Goal: Task Accomplishment & Management: Complete application form

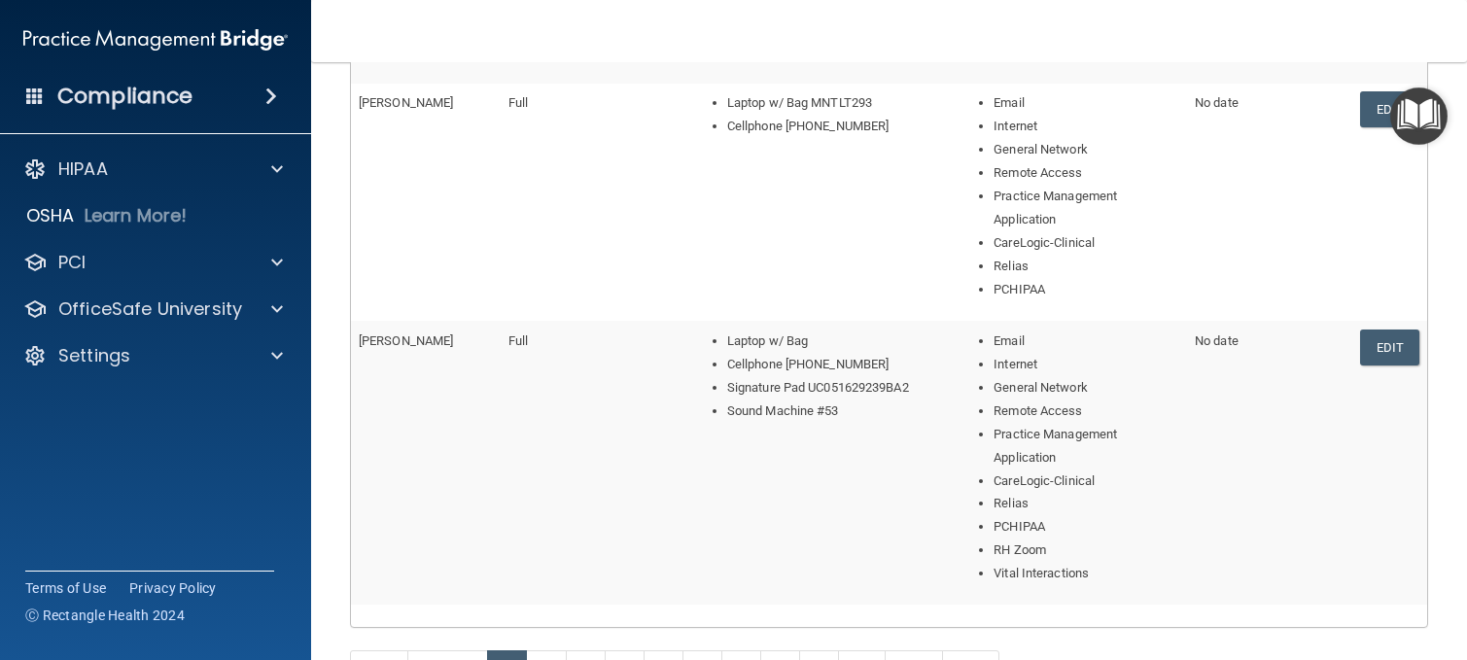
scroll to position [1287, 0]
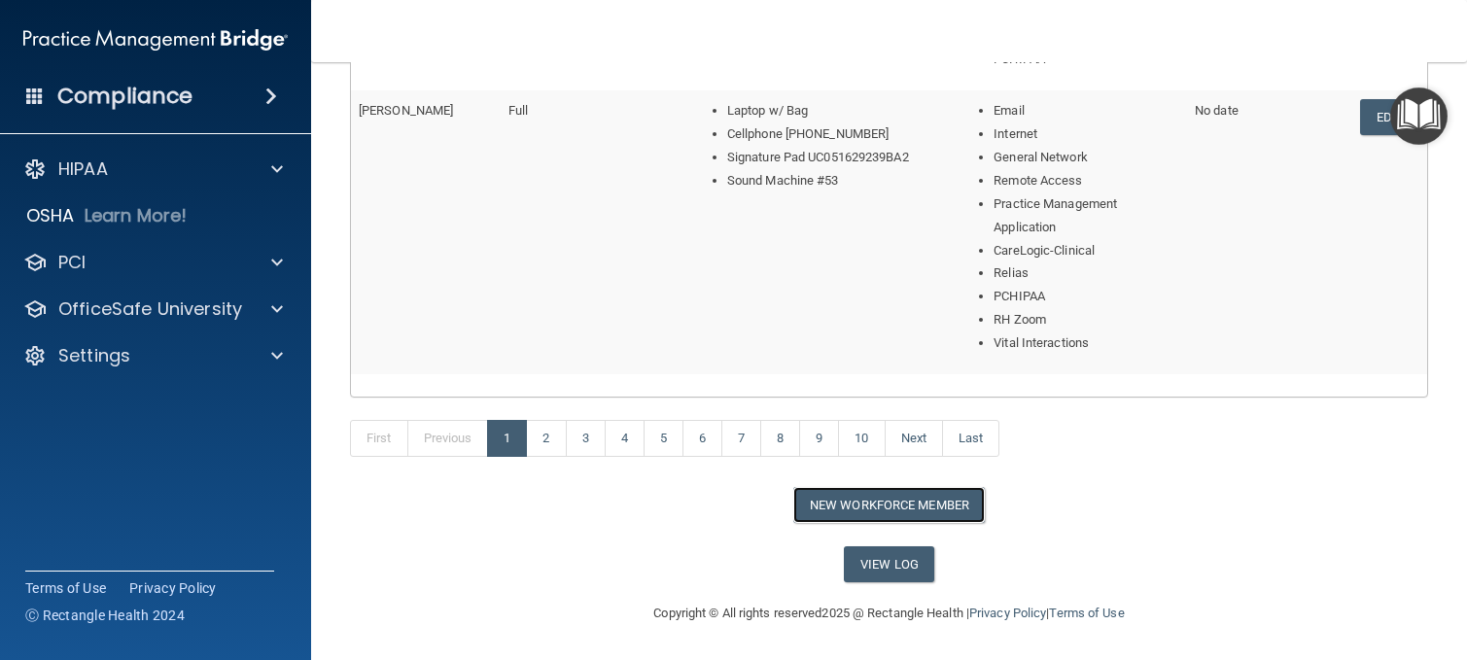
click at [889, 503] on button "New Workforce Member" at bounding box center [888, 505] width 191 height 36
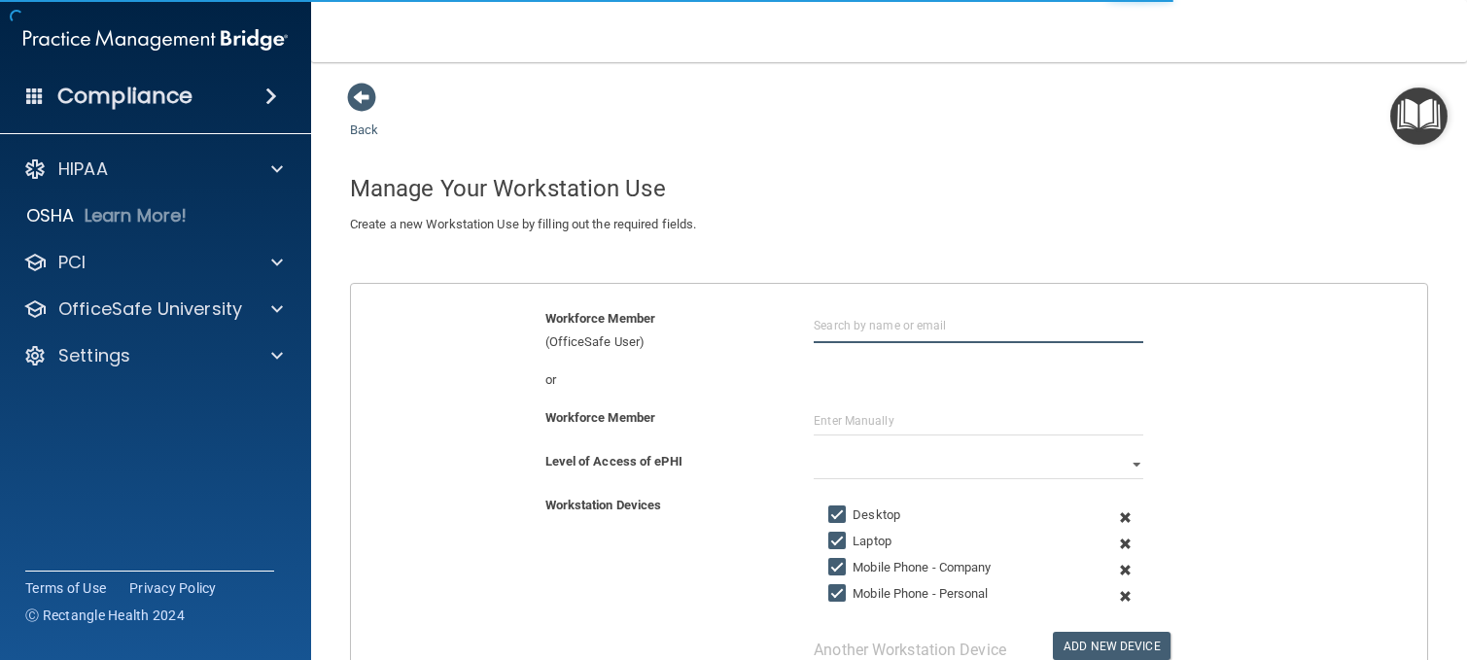
click at [896, 331] on input "text" at bounding box center [978, 325] width 329 height 36
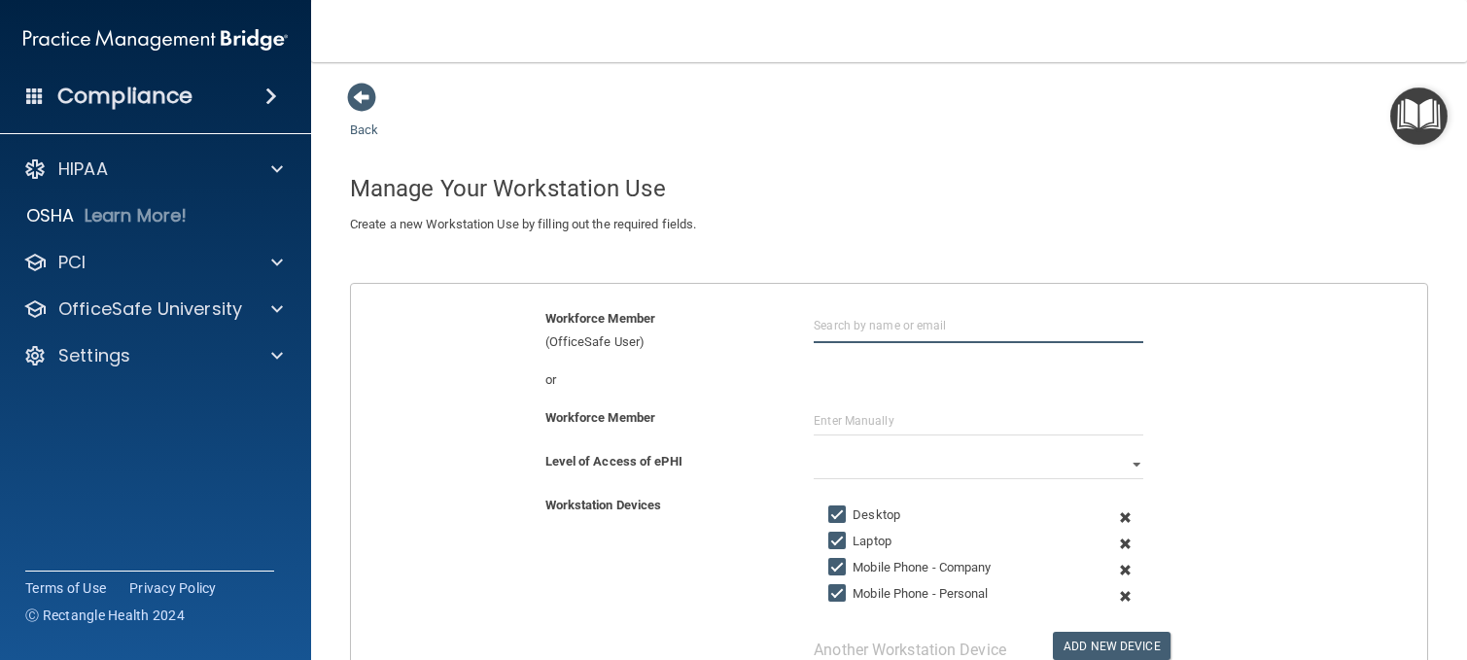
click at [891, 329] on input "text" at bounding box center [978, 325] width 329 height 36
type input "e"
type input "[EMAIL_ADDRESS][DOMAIN_NAME]"
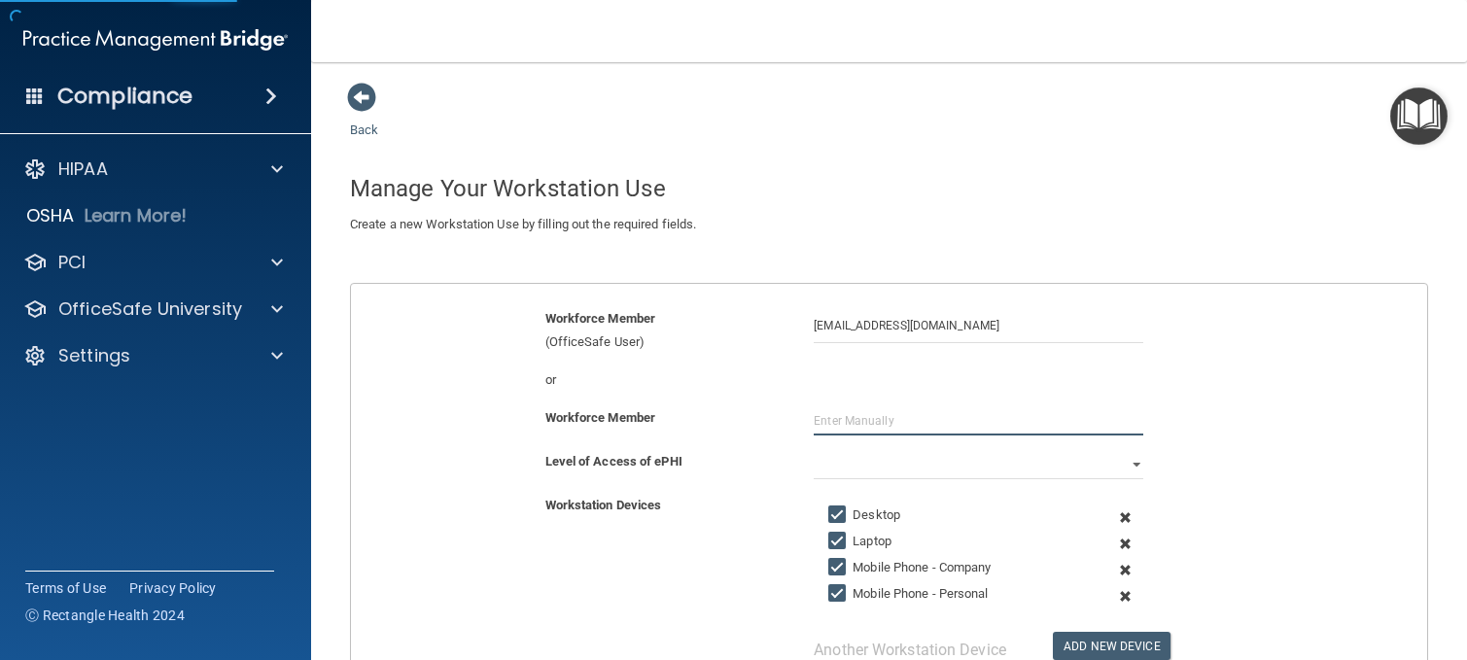
click at [921, 417] on input "text" at bounding box center [978, 420] width 329 height 29
type input "[PERSON_NAME]"
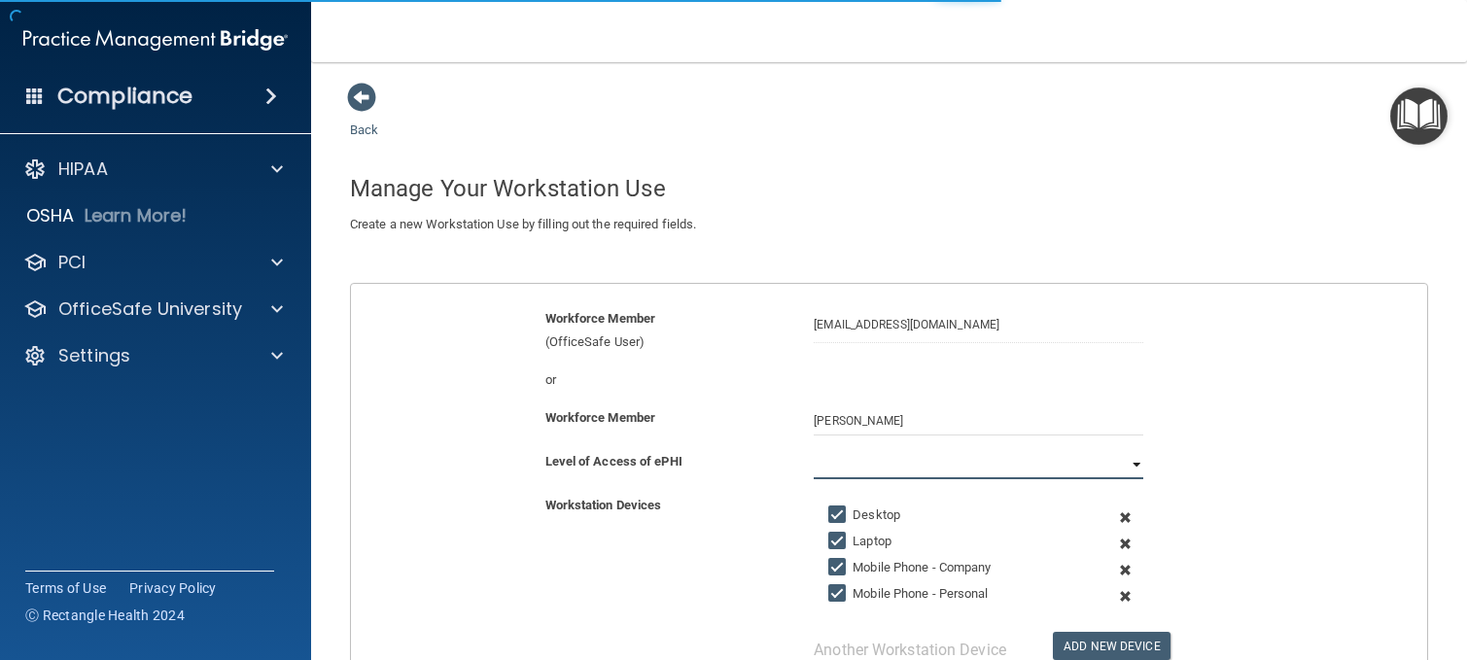
click at [941, 455] on select "Full Limited None" at bounding box center [978, 464] width 329 height 29
select select "0"
click at [814, 450] on select "Full Limited None" at bounding box center [978, 464] width 329 height 29
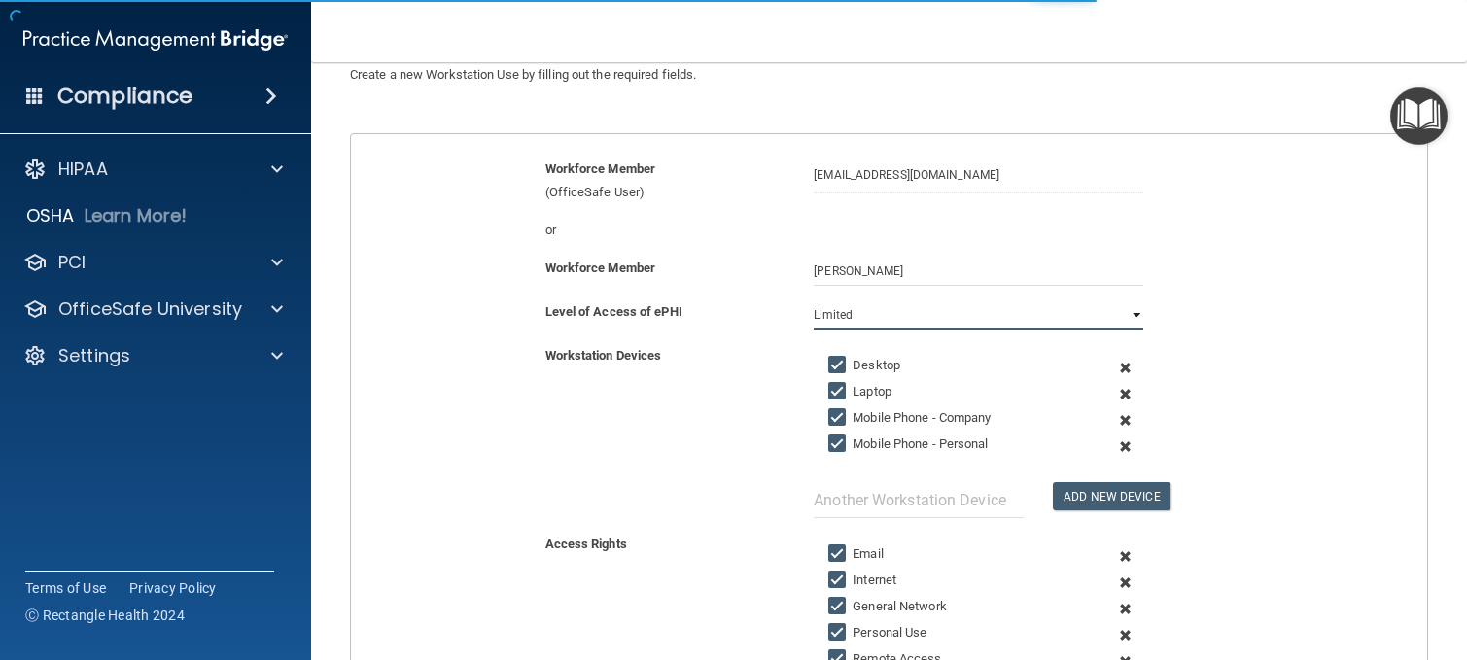
scroll to position [194, 0]
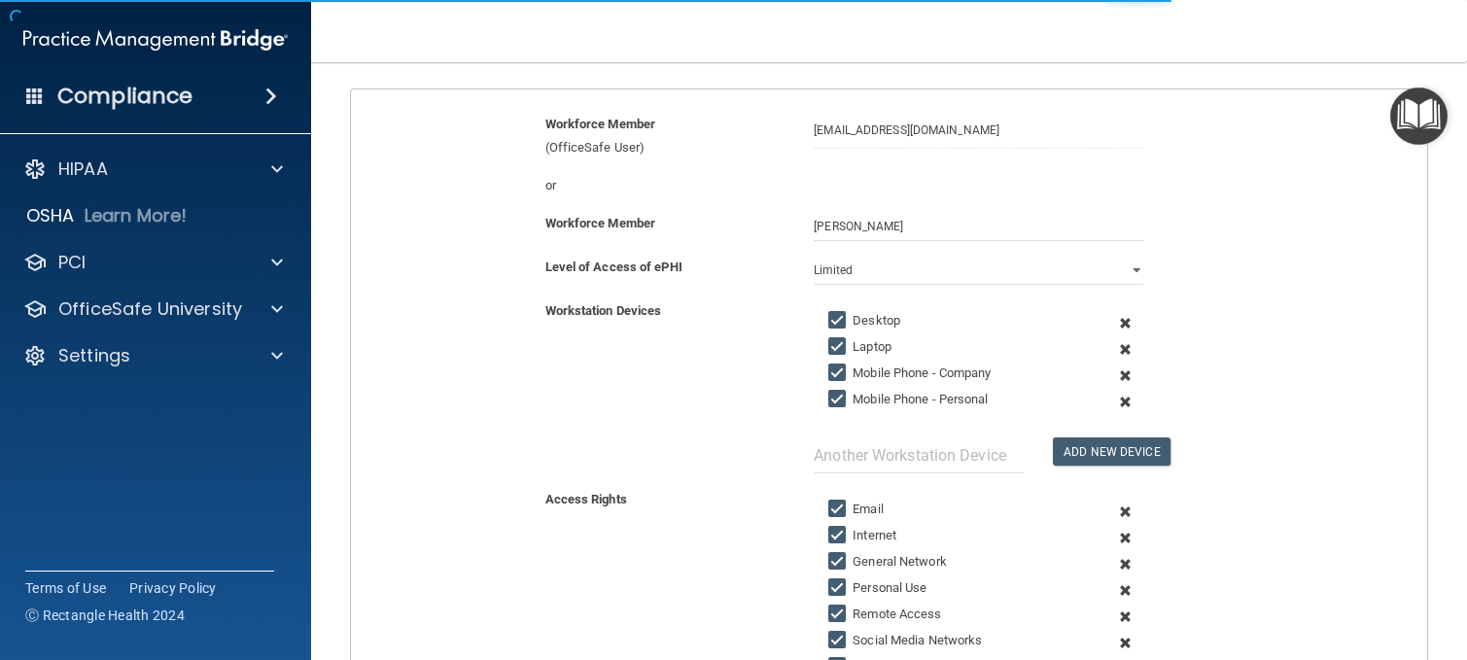
click at [1117, 350] on span at bounding box center [1125, 349] width 44 height 26
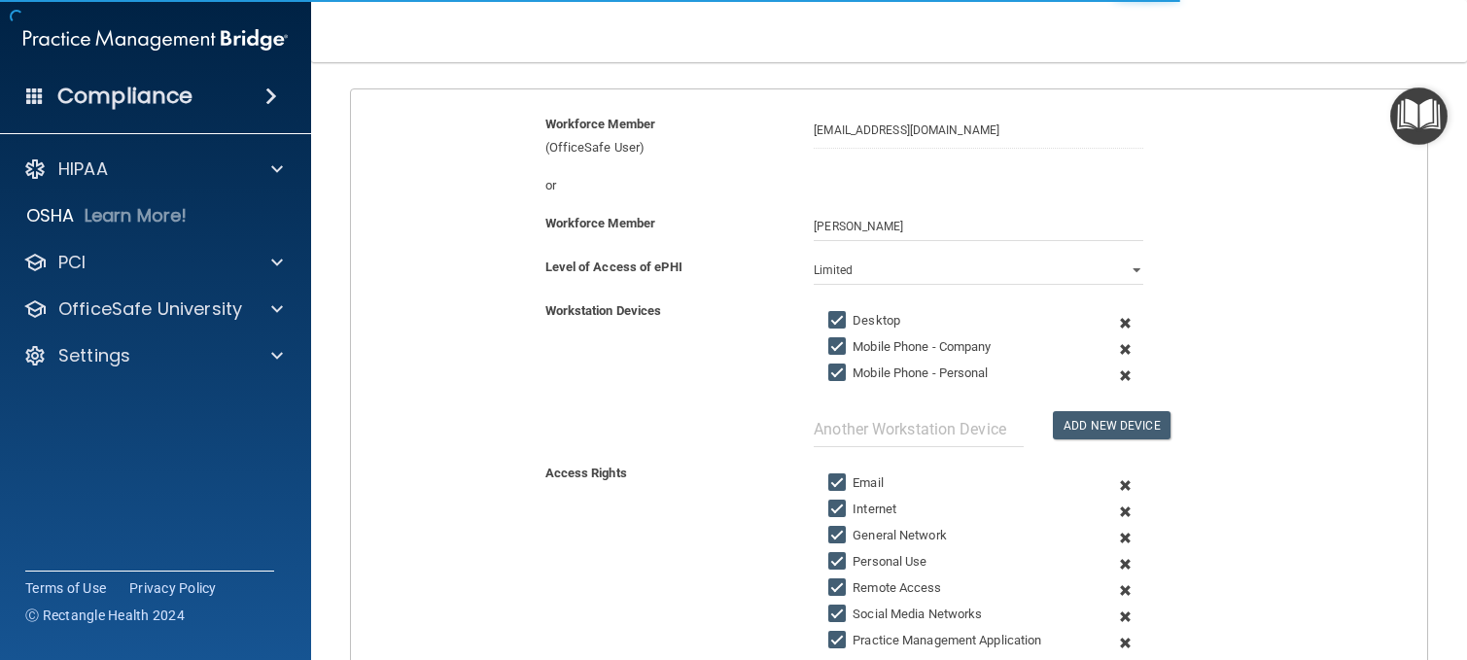
click at [1113, 349] on span at bounding box center [1125, 349] width 44 height 26
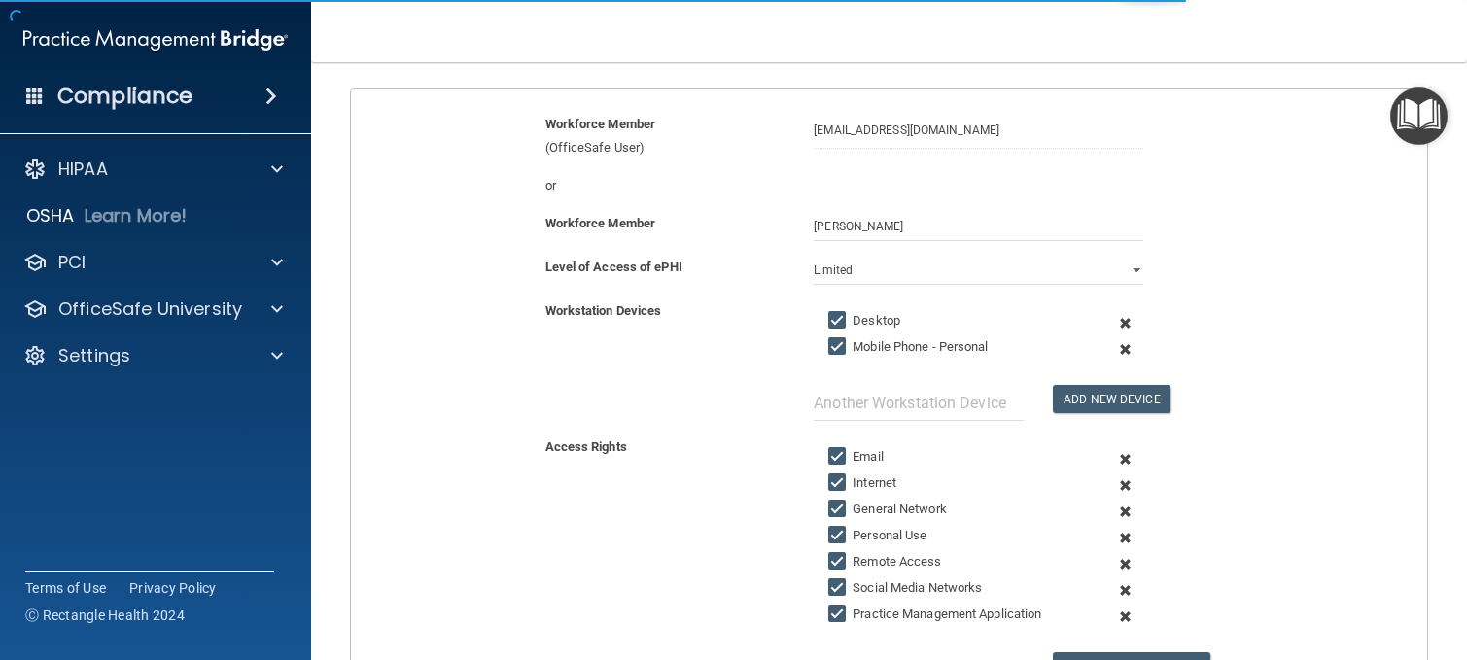
click at [1111, 349] on span at bounding box center [1125, 349] width 44 height 26
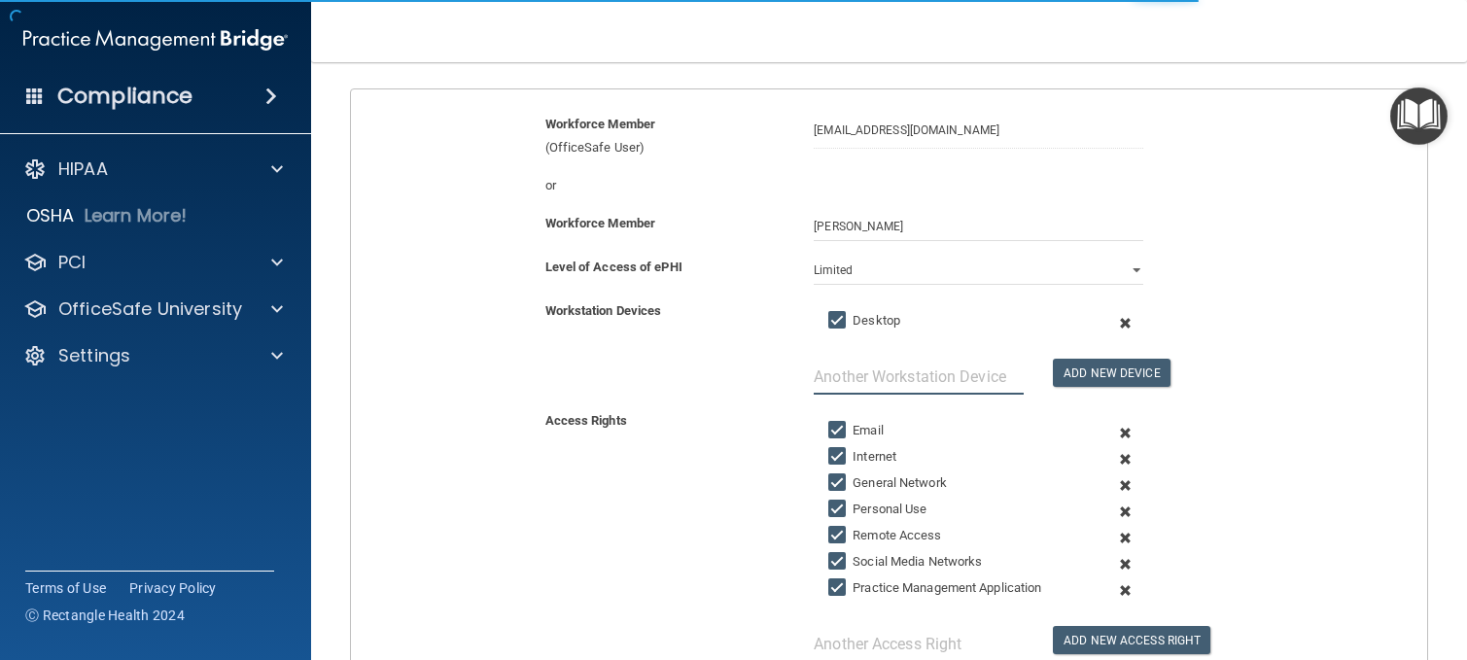
click at [961, 383] on input "text" at bounding box center [919, 377] width 210 height 36
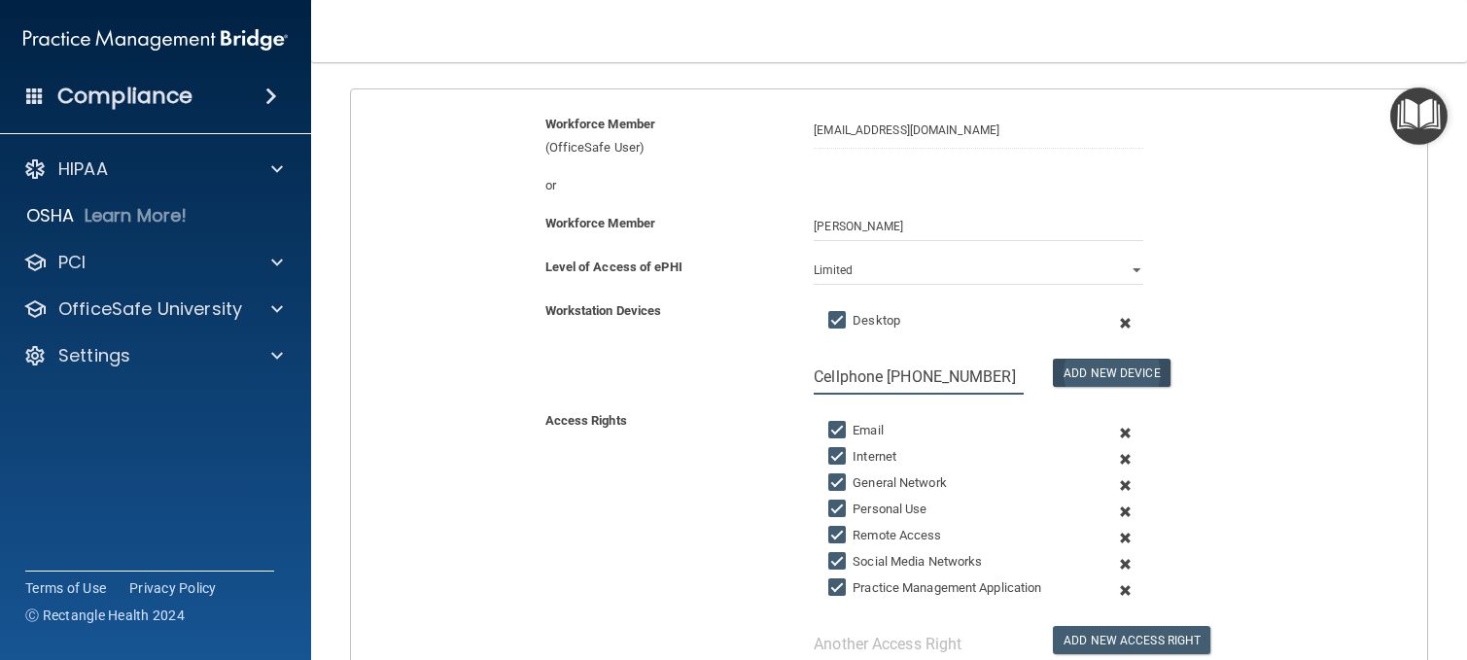
type input "Cellphone [PHONE_NUMBER]"
click at [1137, 363] on button "Add New Device" at bounding box center [1111, 373] width 117 height 28
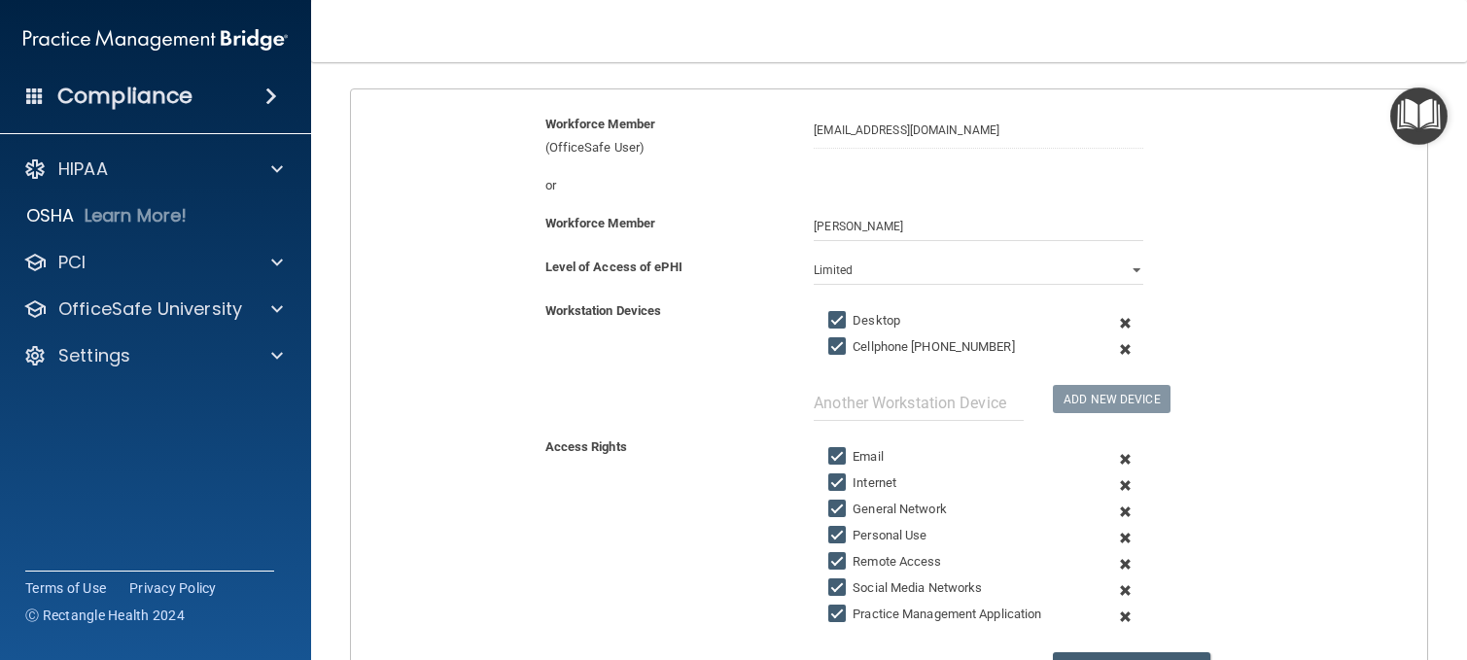
click at [1113, 538] on span at bounding box center [1125, 538] width 44 height 26
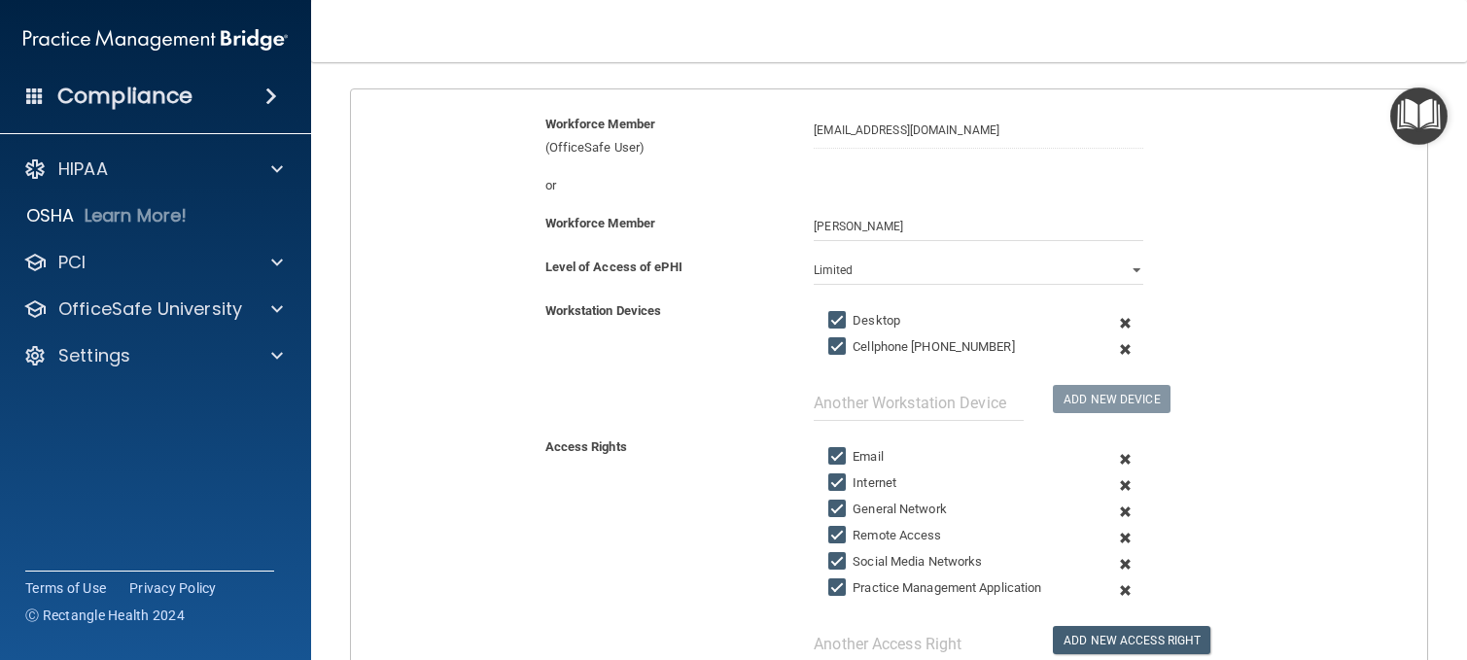
click at [1114, 568] on span at bounding box center [1125, 564] width 44 height 26
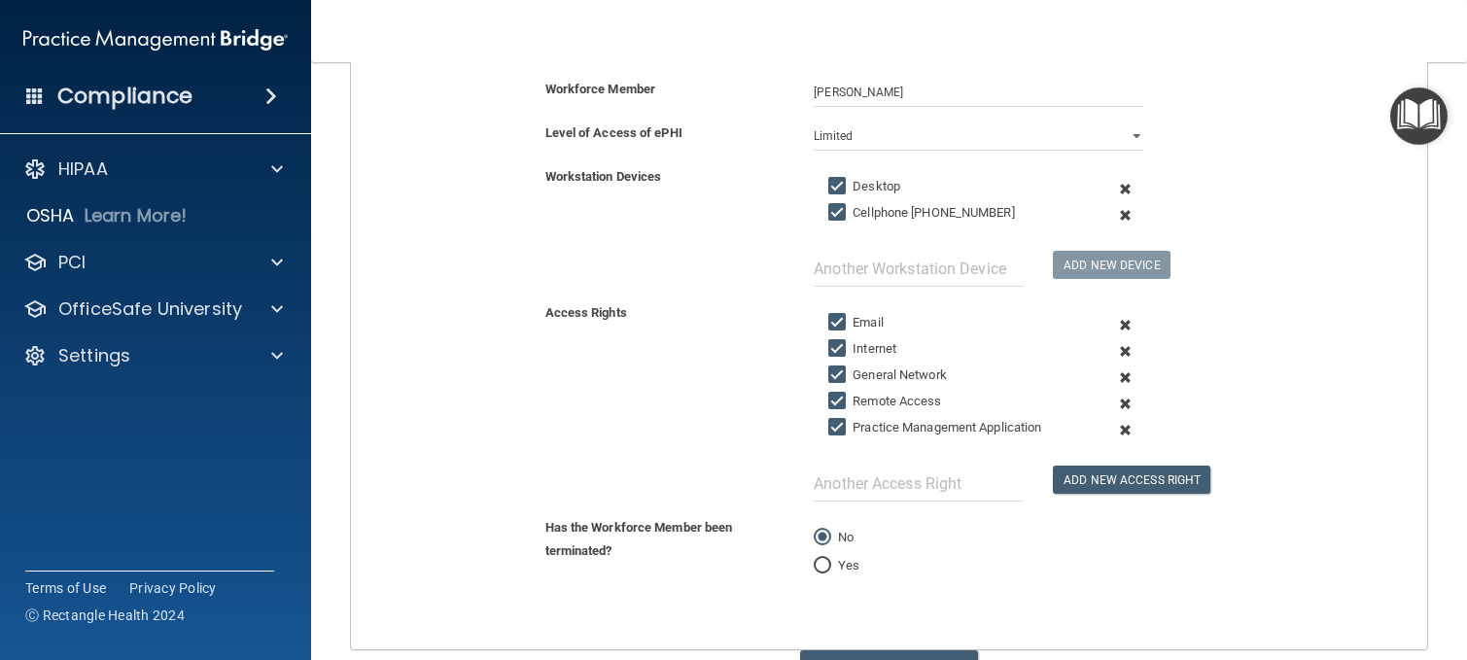
scroll to position [389, 0]
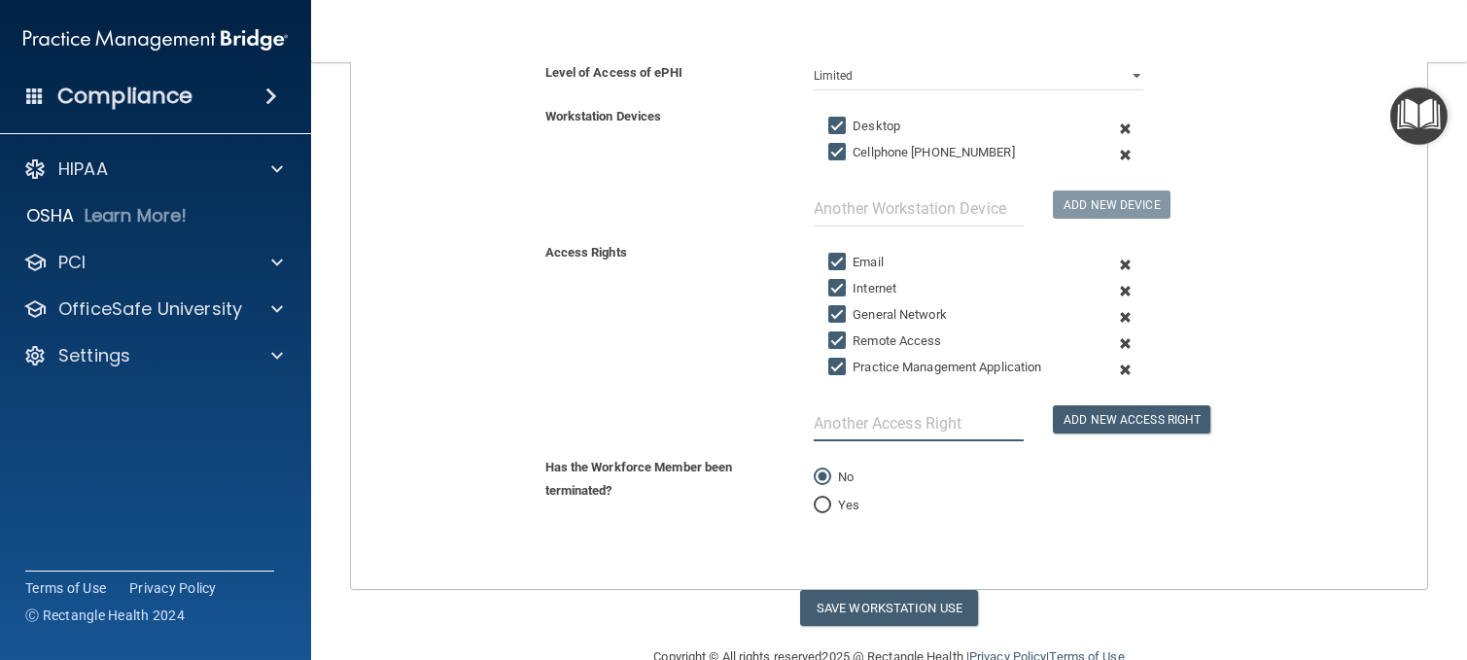
click at [959, 433] on input "text" at bounding box center [919, 423] width 210 height 36
type input "CareLogic- Clinical"
click at [1107, 413] on button "Add New Access Right" at bounding box center [1131, 419] width 157 height 28
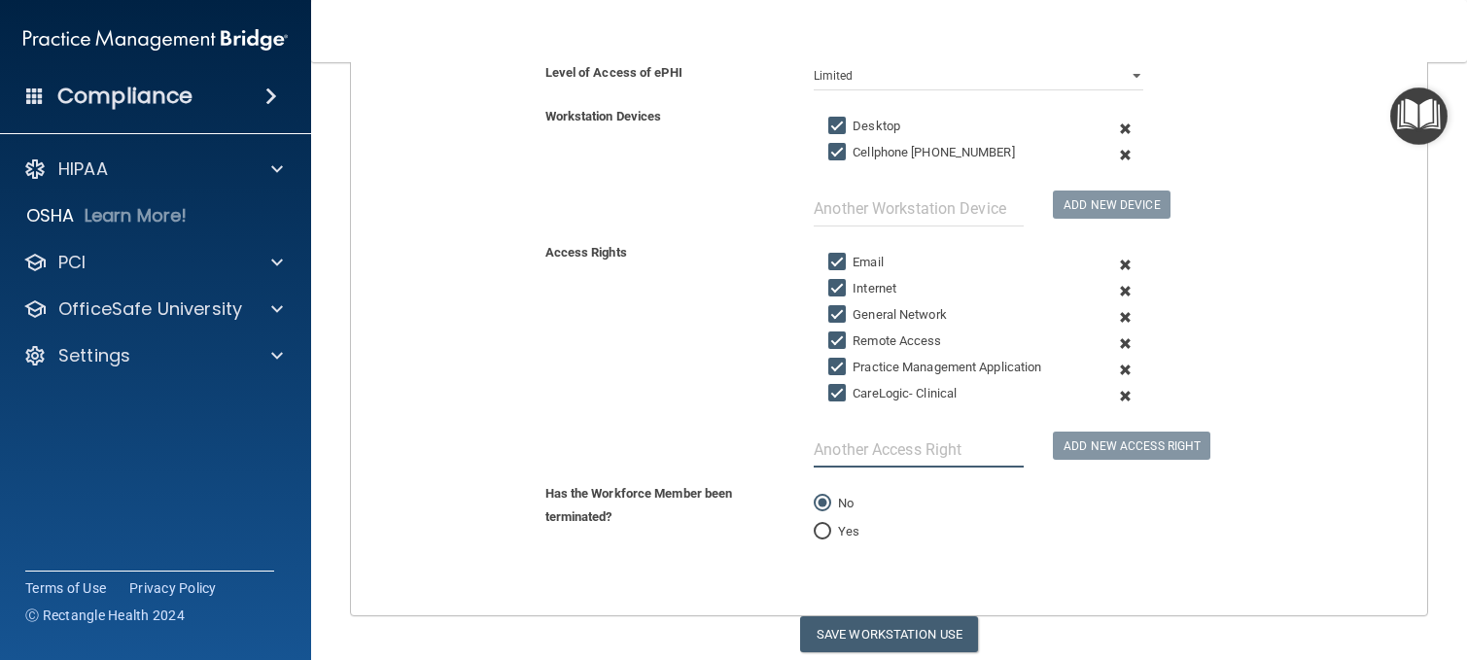
click at [959, 458] on input "text" at bounding box center [919, 450] width 210 height 36
type input "Relias"
click at [1109, 446] on button "Add New Access Right" at bounding box center [1131, 446] width 157 height 28
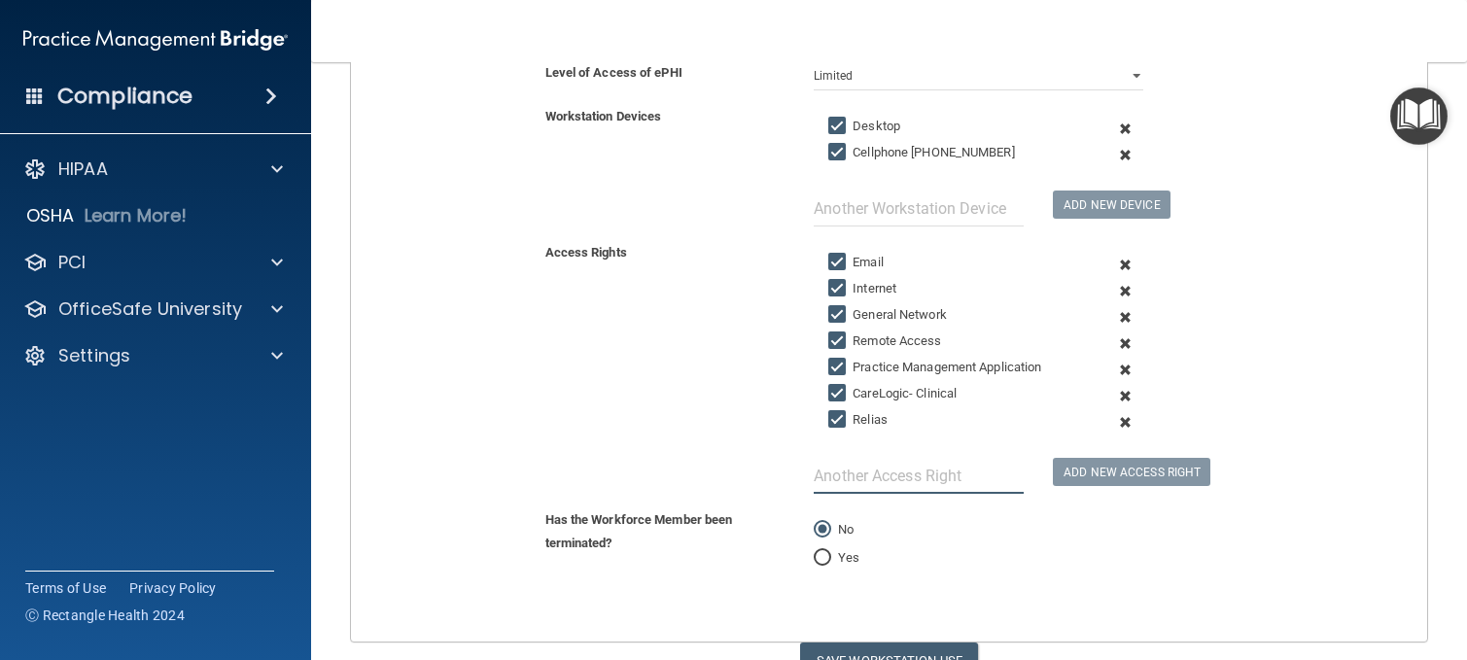
click at [889, 479] on input "text" at bounding box center [919, 476] width 210 height 36
type input "PCIHIPAA"
click at [1097, 466] on button "Add New Access Right" at bounding box center [1131, 472] width 157 height 28
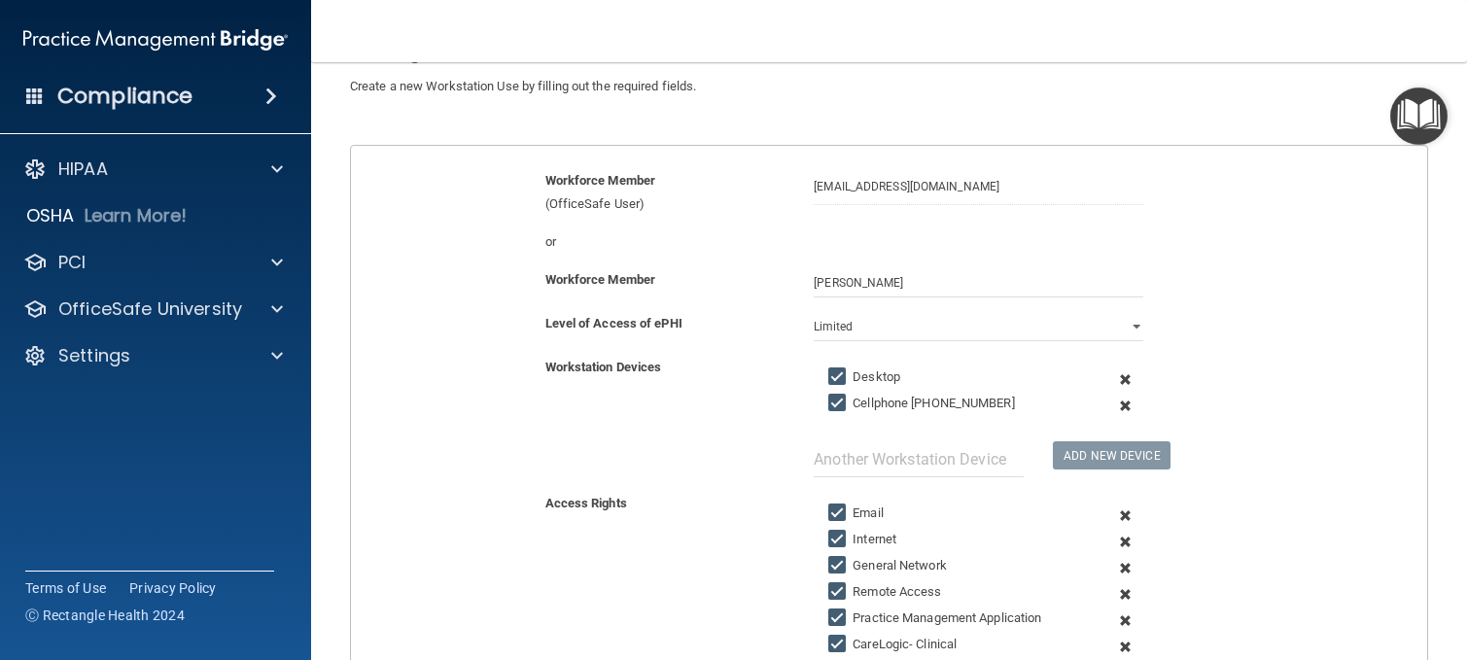
scroll to position [317, 0]
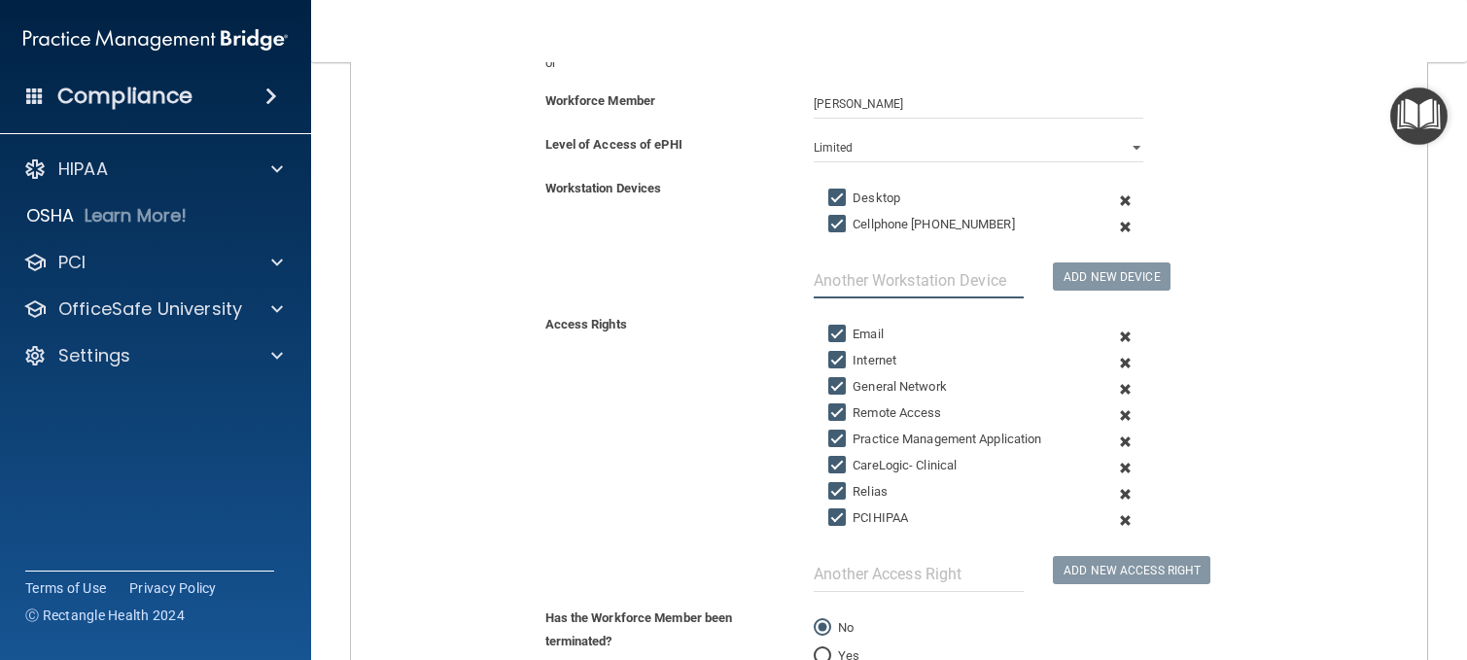
click at [894, 287] on input "text" at bounding box center [919, 280] width 210 height 36
type input "USB/Recorder"
click at [1120, 274] on button "Add New Device" at bounding box center [1111, 276] width 117 height 28
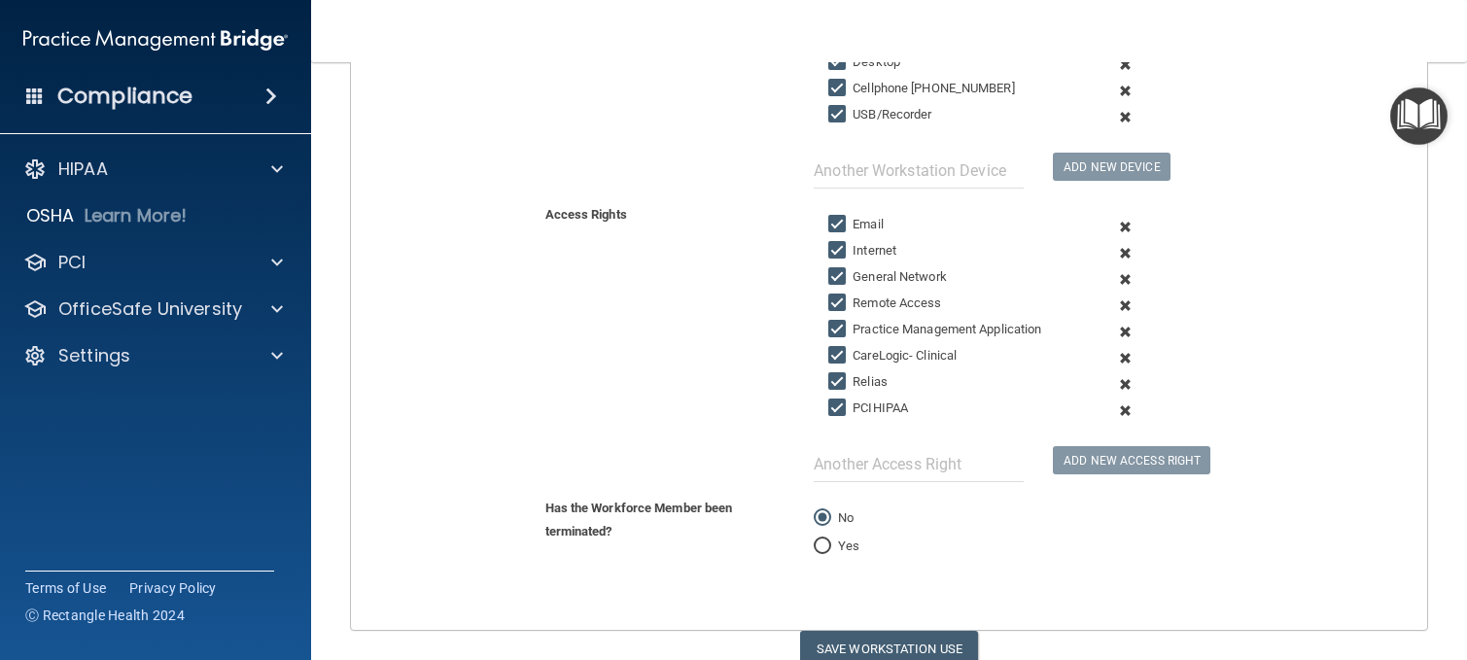
scroll to position [537, 0]
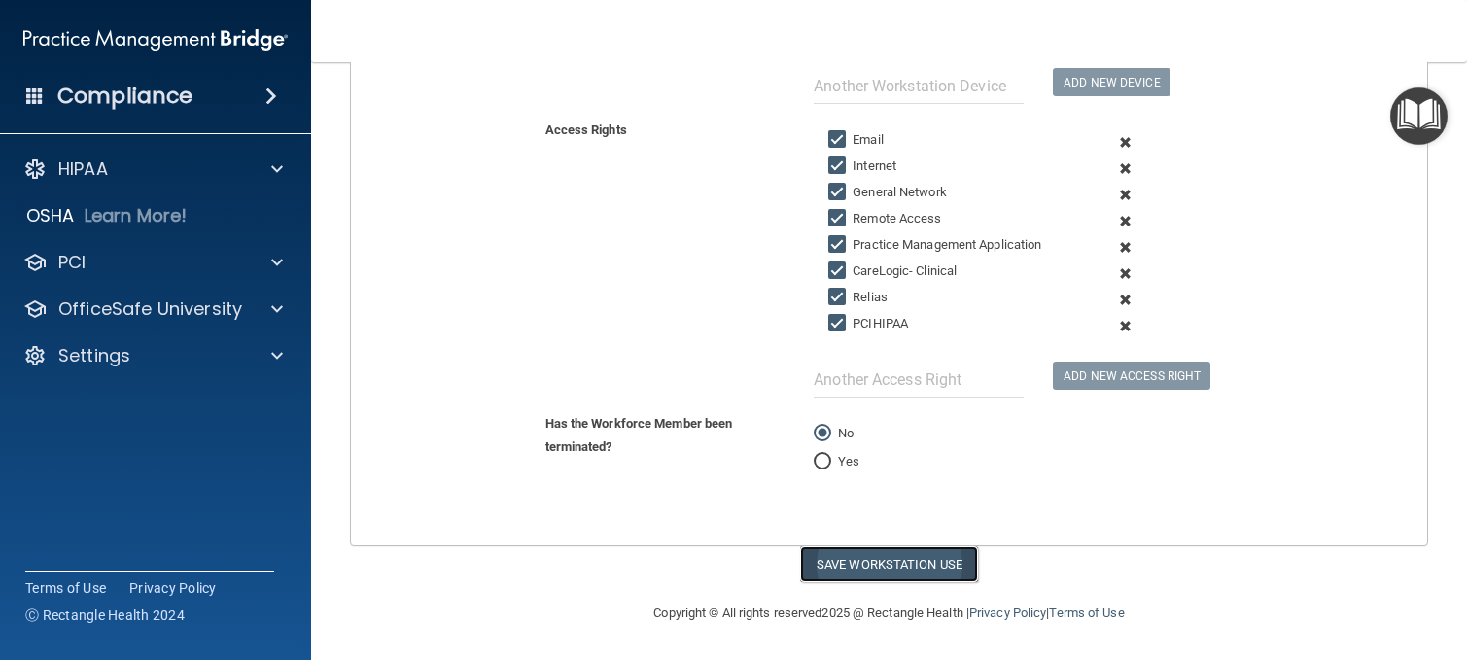
click at [877, 571] on button "Save Workstation Use" at bounding box center [889, 564] width 178 height 36
select select "? string:Full ?"
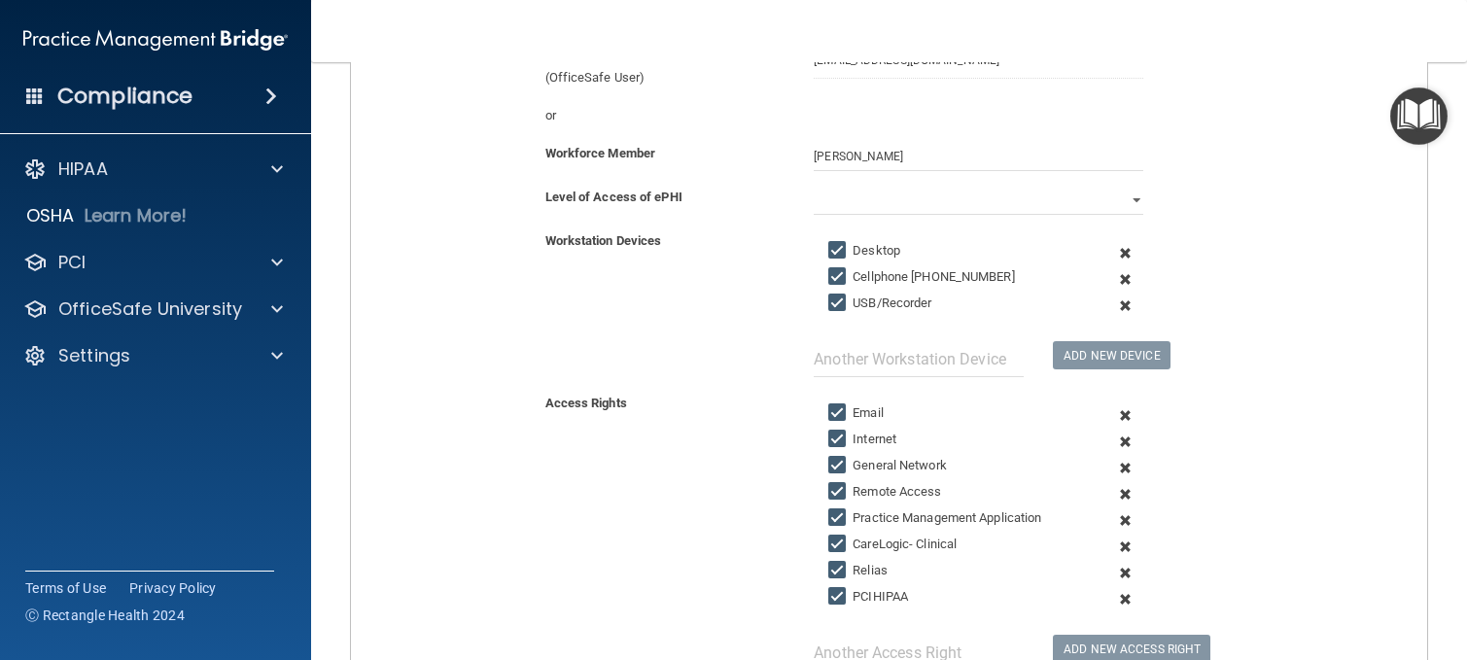
scroll to position [0, 0]
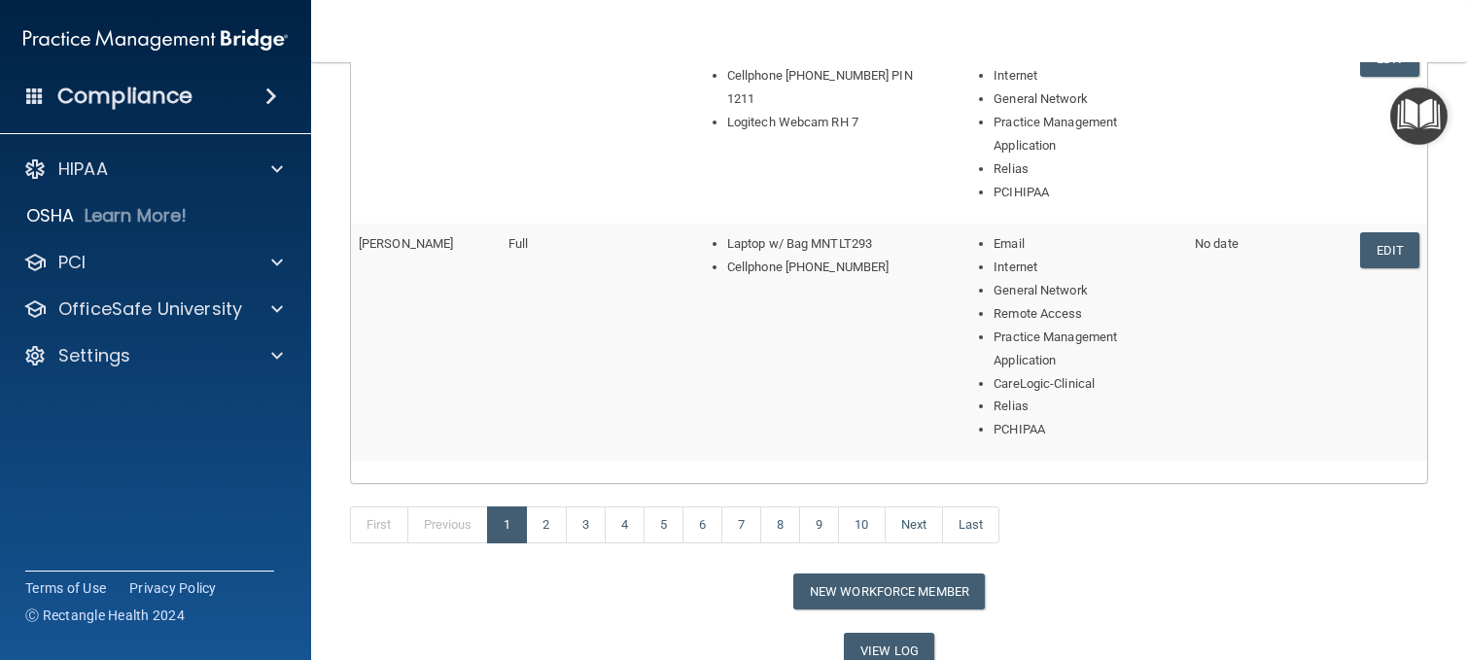
scroll to position [1240, 0]
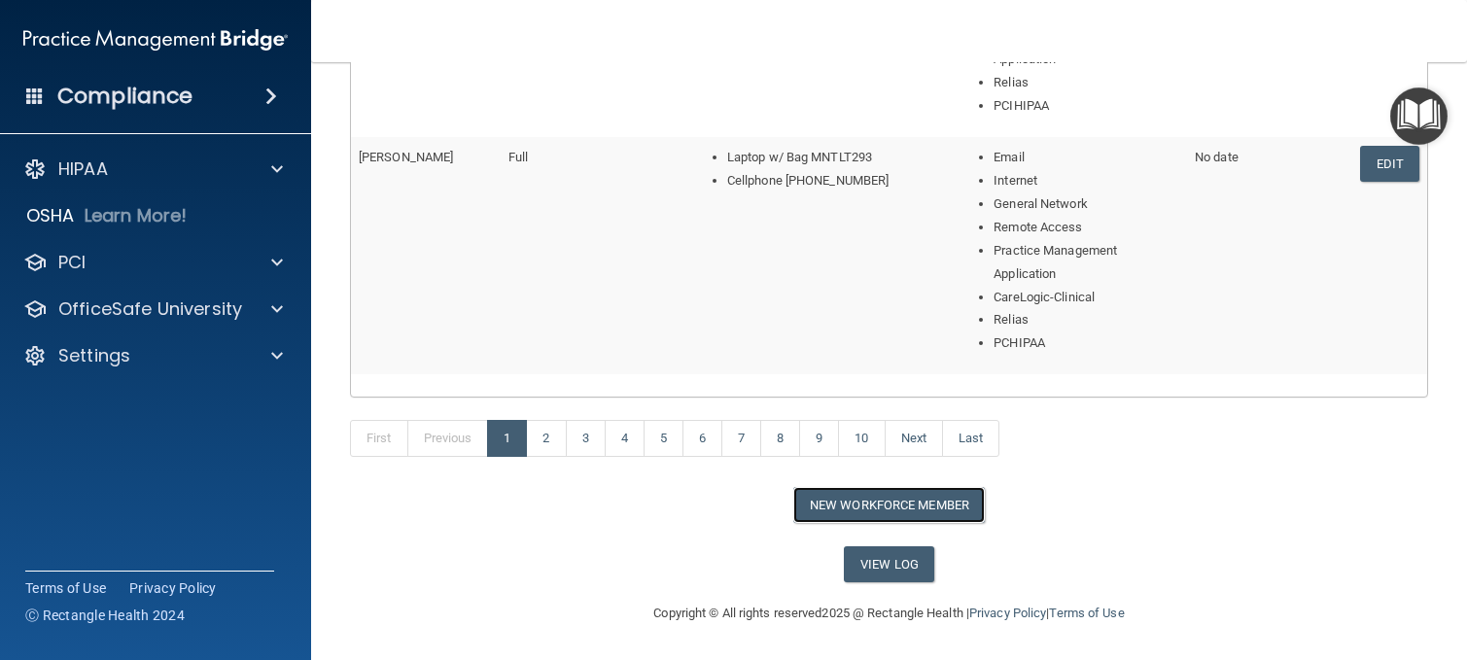
drag, startPoint x: 871, startPoint y: 502, endPoint x: 862, endPoint y: 512, distance: 13.8
click at [871, 502] on button "New Workforce Member" at bounding box center [888, 505] width 191 height 36
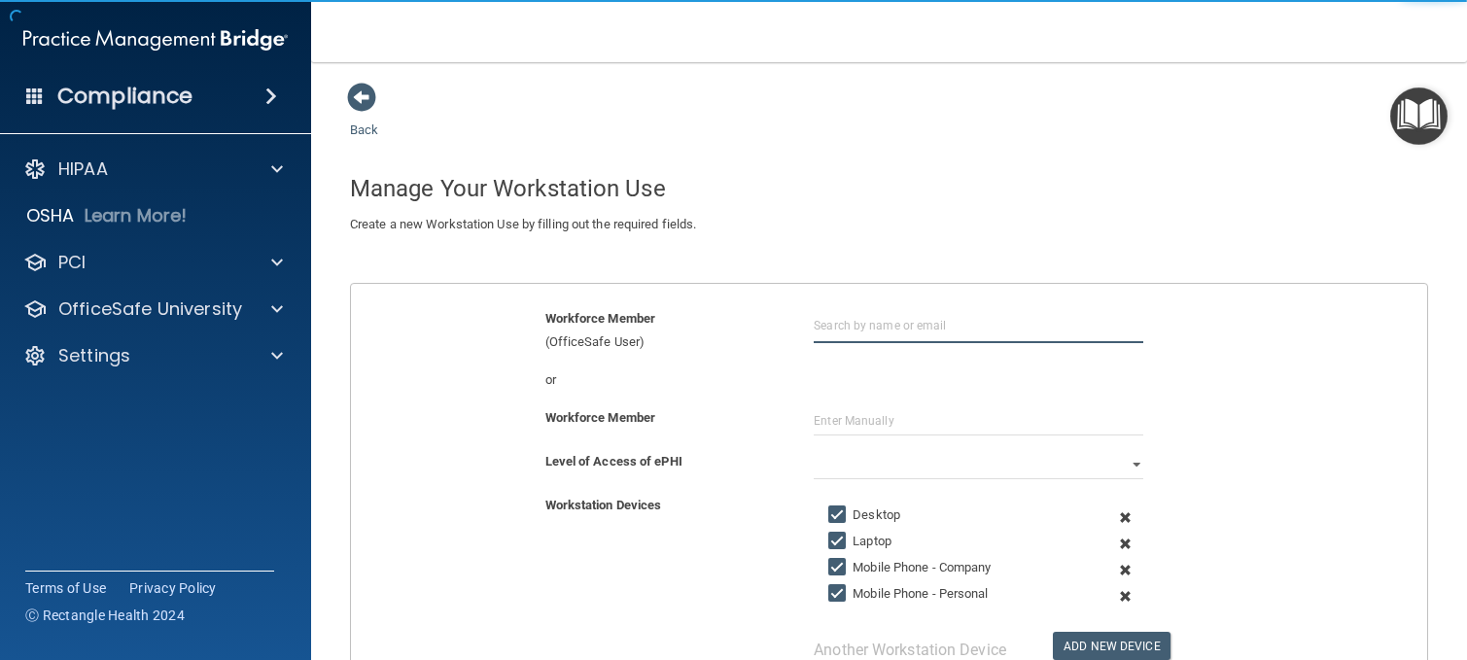
click at [866, 331] on input "text" at bounding box center [978, 325] width 329 height 36
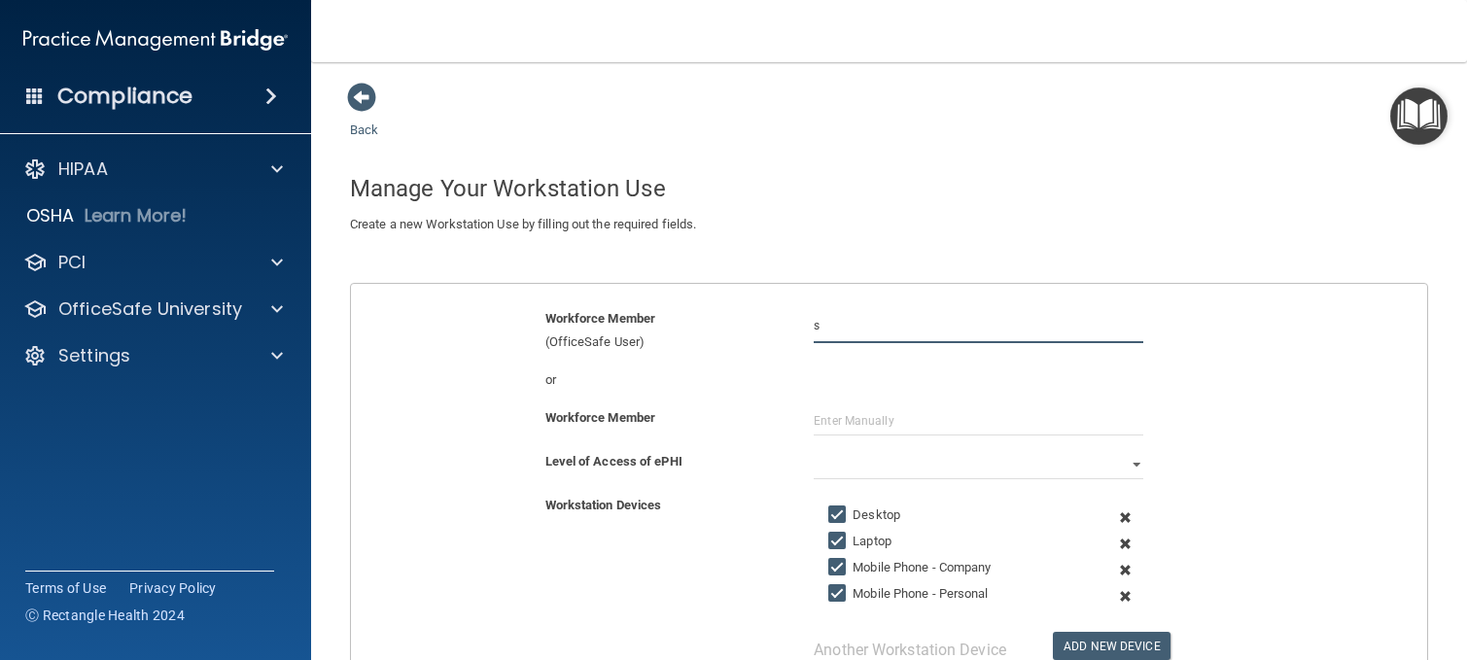
type input "[EMAIL_ADDRESS][DOMAIN_NAME]"
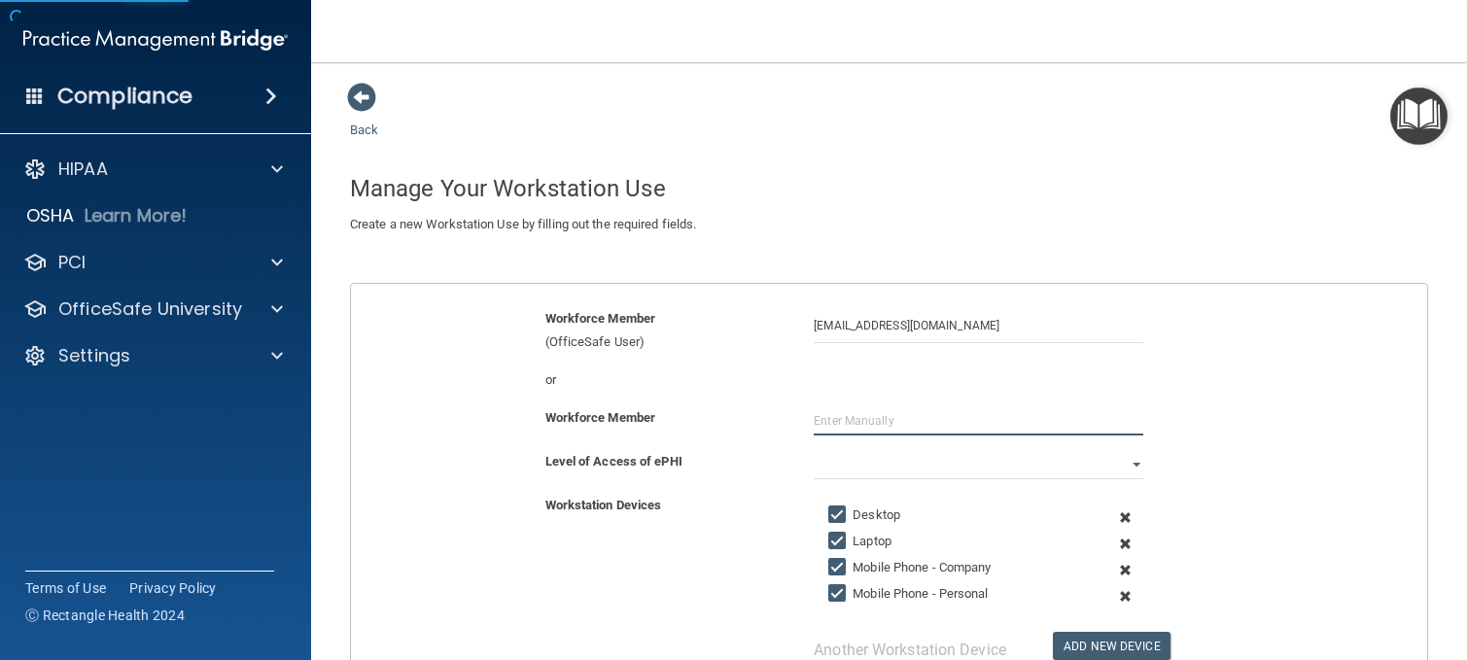
click at [936, 423] on input "text" at bounding box center [978, 420] width 329 height 29
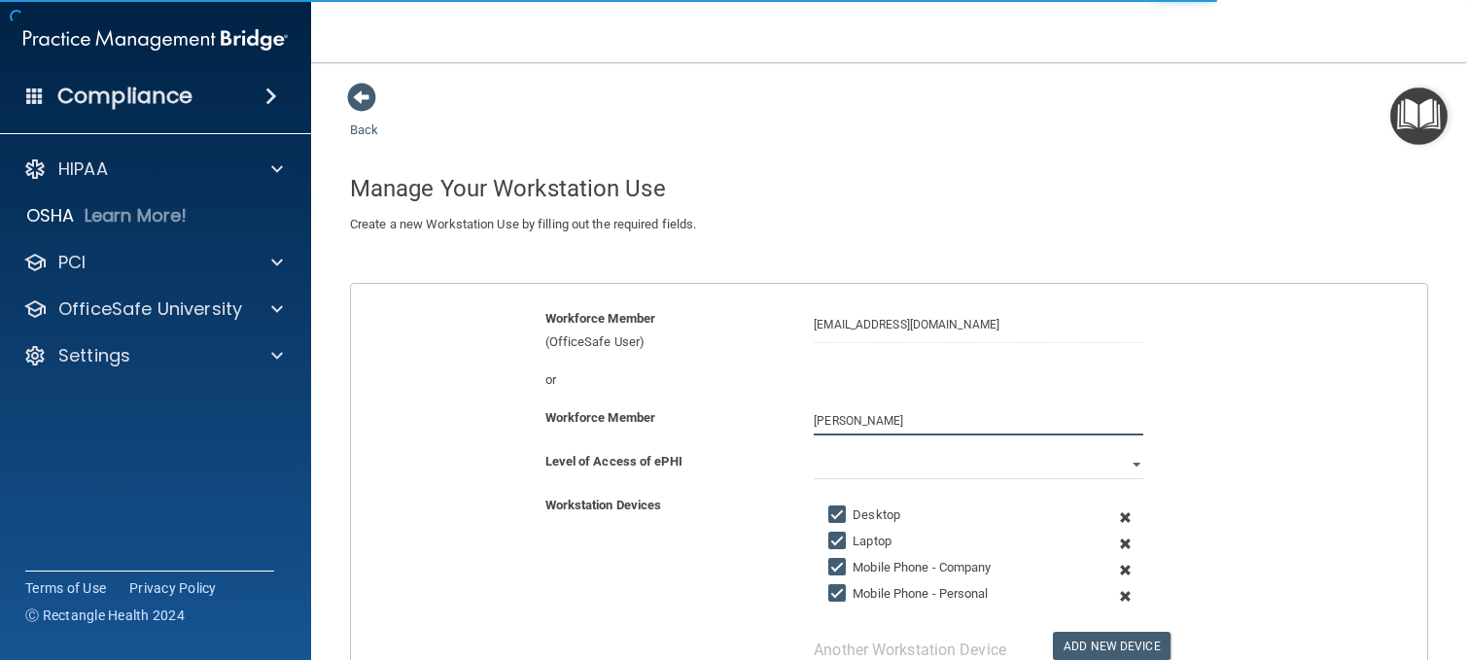
type input "[PERSON_NAME]"
click at [876, 475] on select "Full Limited None" at bounding box center [978, 464] width 329 height 29
select select "0"
click at [814, 450] on select "Full Limited None" at bounding box center [978, 464] width 329 height 29
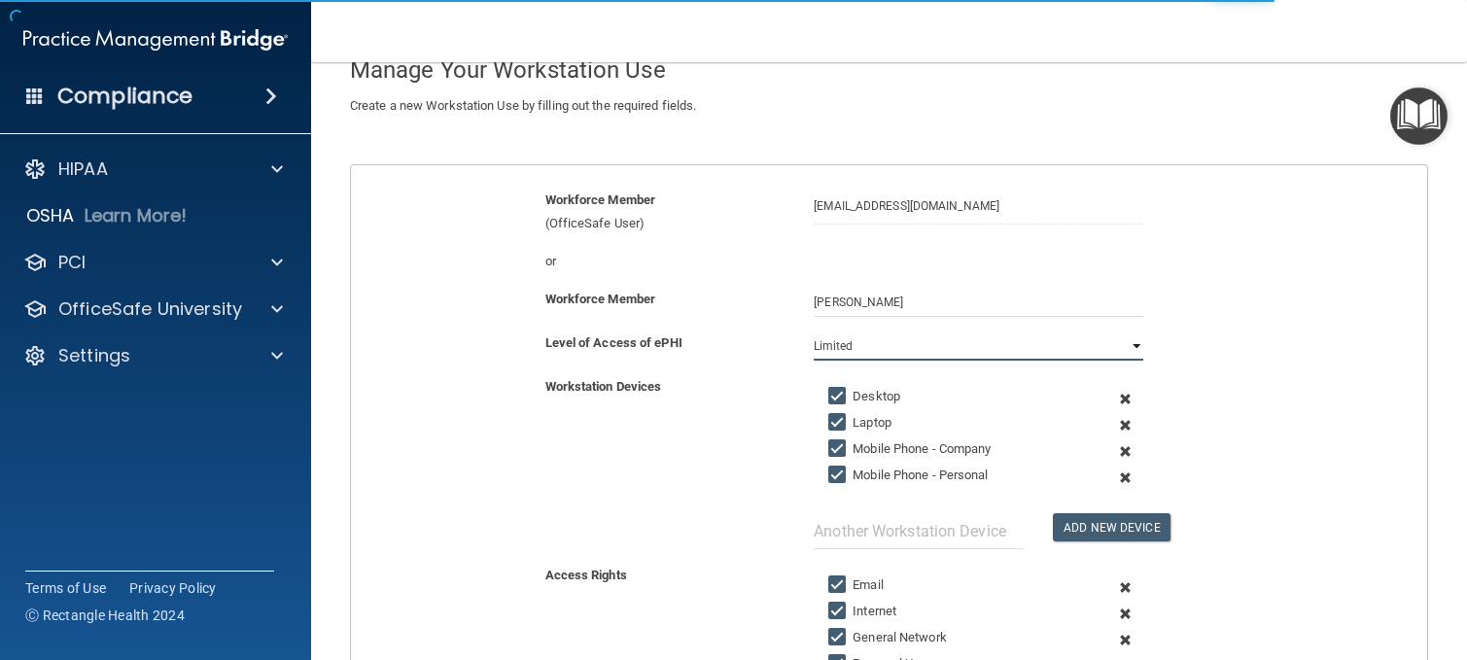
scroll to position [292, 0]
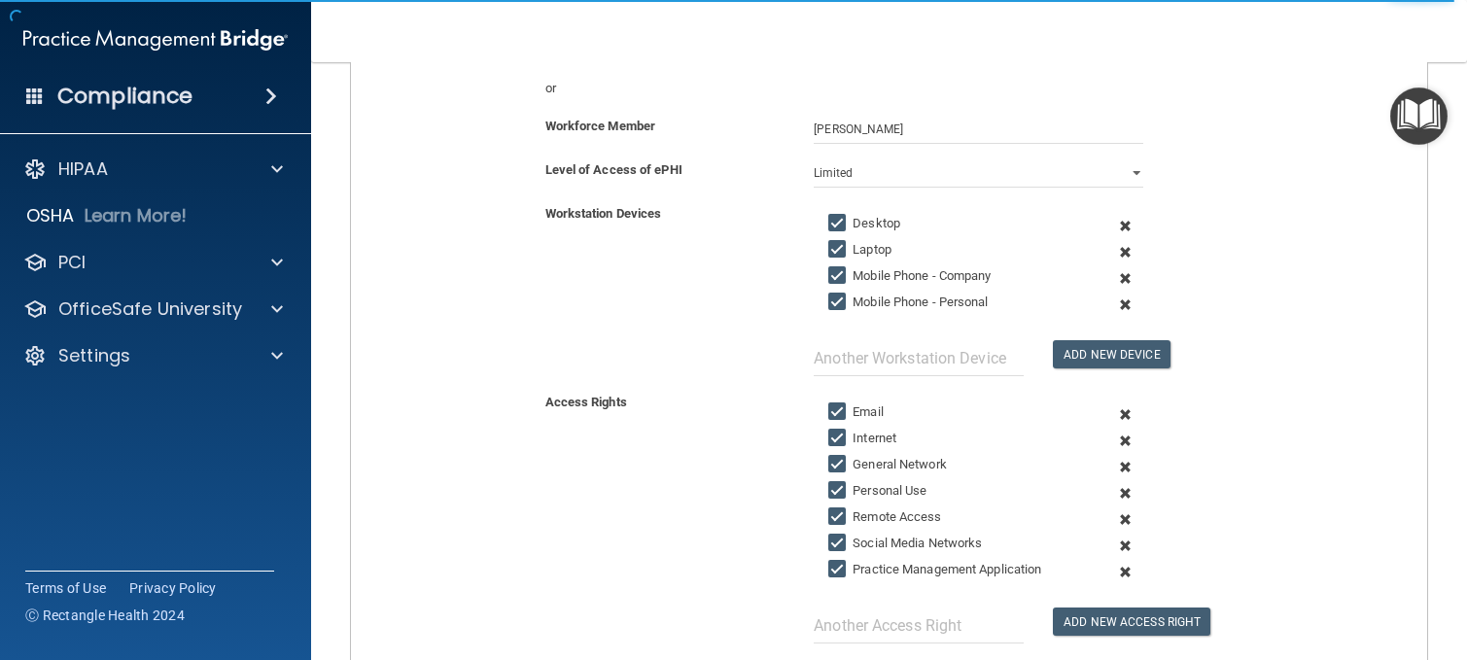
click at [1114, 225] on span at bounding box center [1125, 226] width 44 height 26
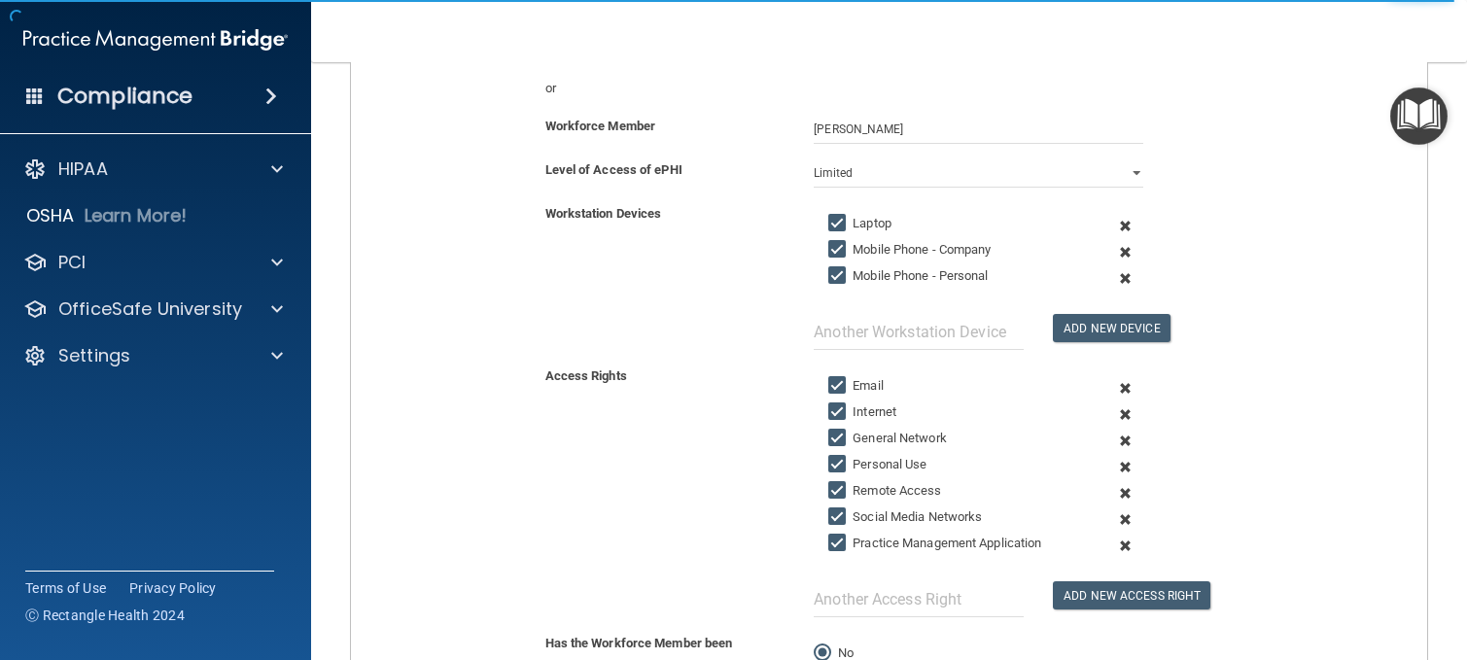
click at [1114, 225] on span at bounding box center [1125, 226] width 44 height 26
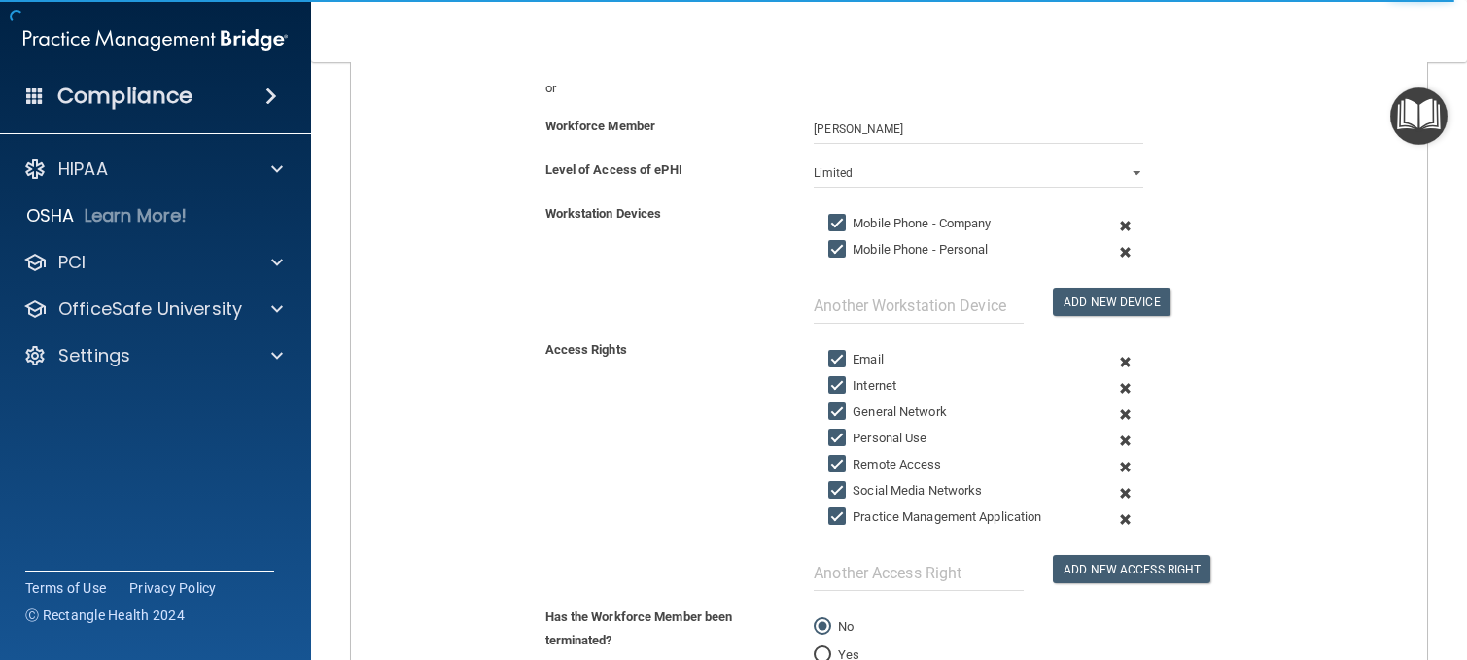
click at [1114, 225] on span at bounding box center [1125, 226] width 44 height 26
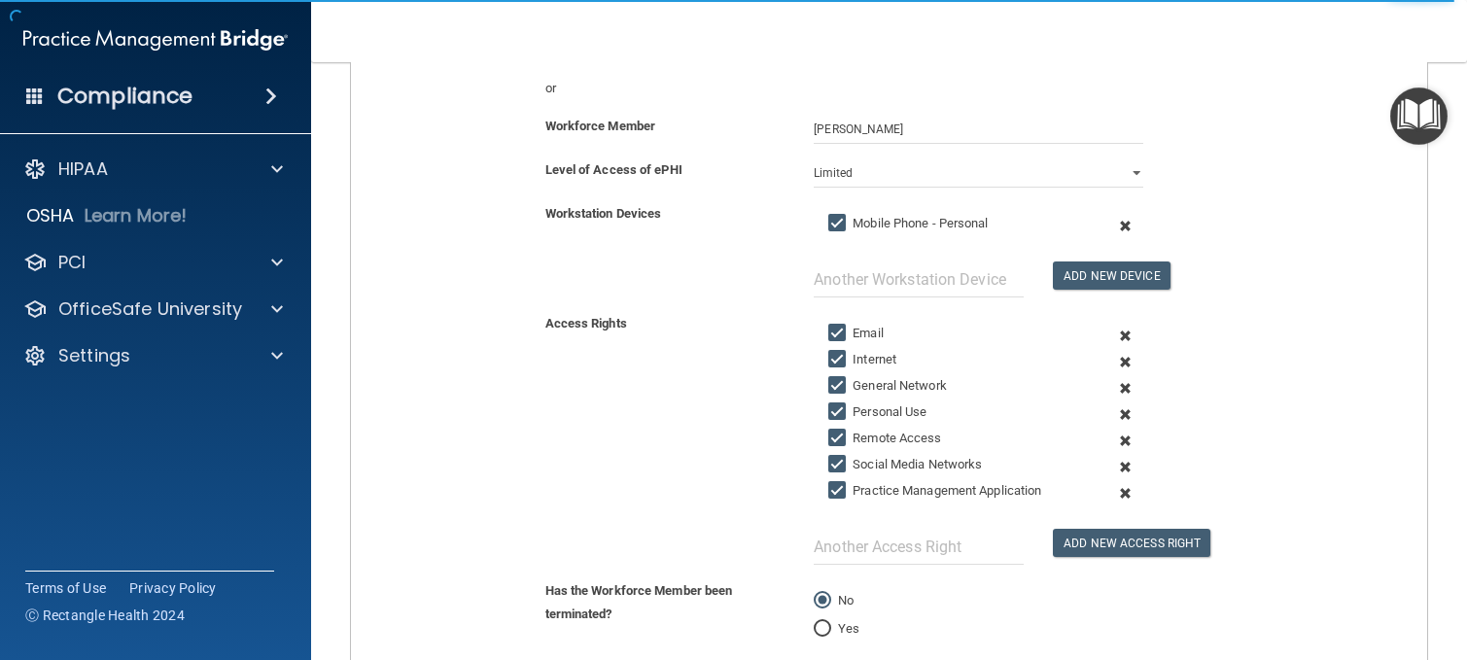
click at [1114, 225] on span at bounding box center [1125, 226] width 44 height 26
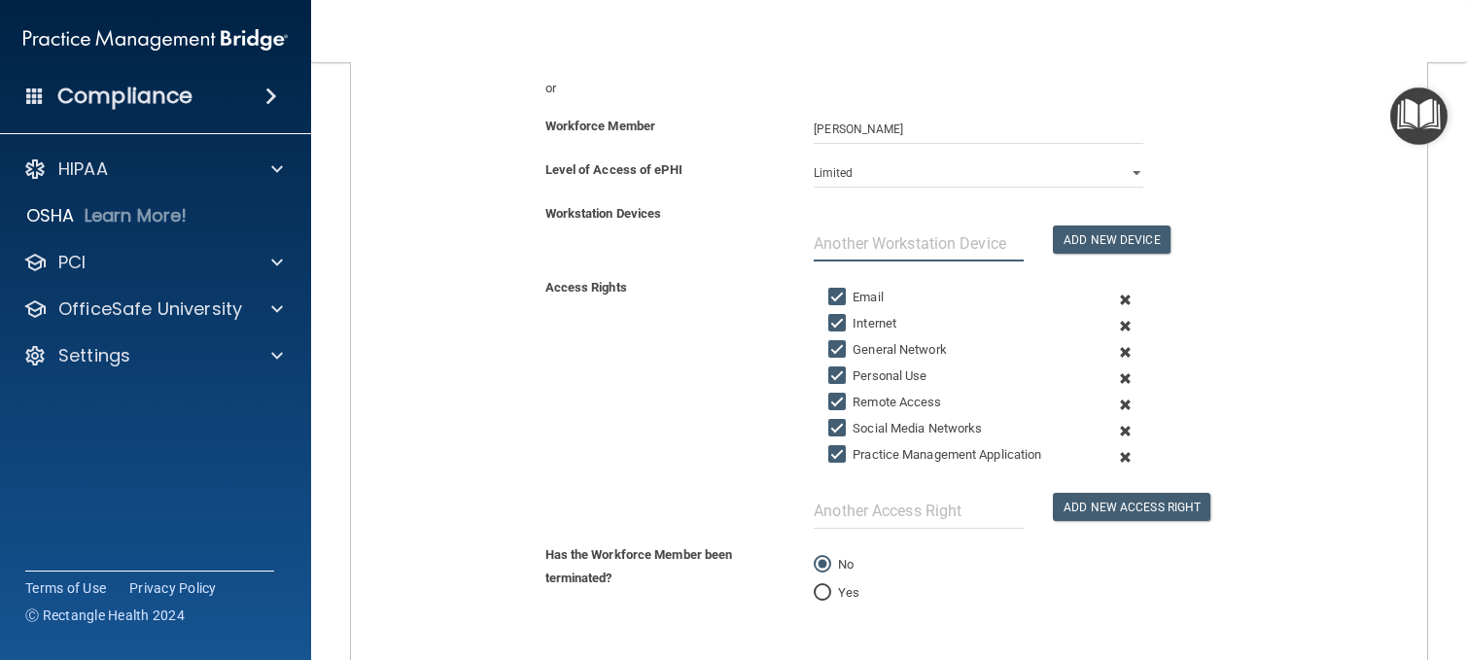
click at [987, 240] on input "text" at bounding box center [919, 243] width 210 height 36
type input "Laptop/Bag MNTLT327"
click at [1139, 237] on button "Add New Device" at bounding box center [1111, 239] width 117 height 28
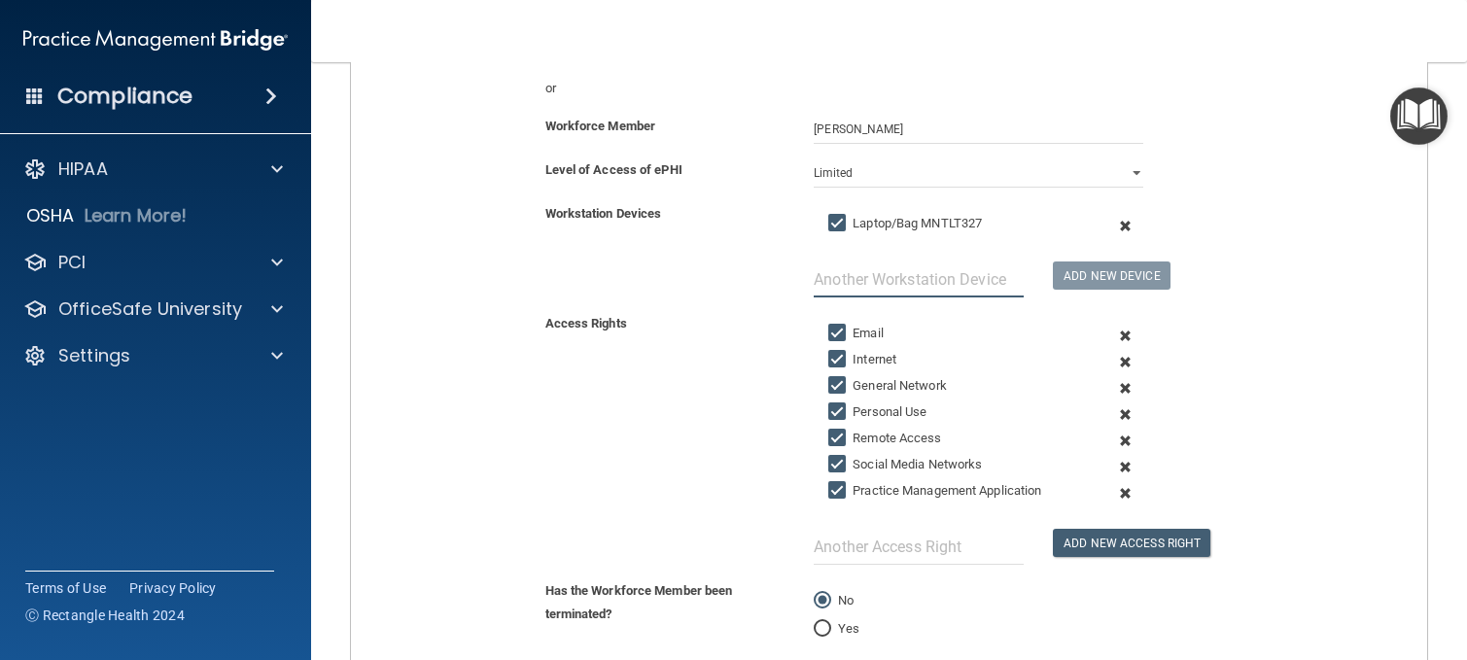
click at [987, 278] on input "text" at bounding box center [919, 279] width 210 height 36
type input "Cellphone [PHONE_NUMBER]"
click at [1066, 284] on button "Add New Device" at bounding box center [1111, 275] width 117 height 28
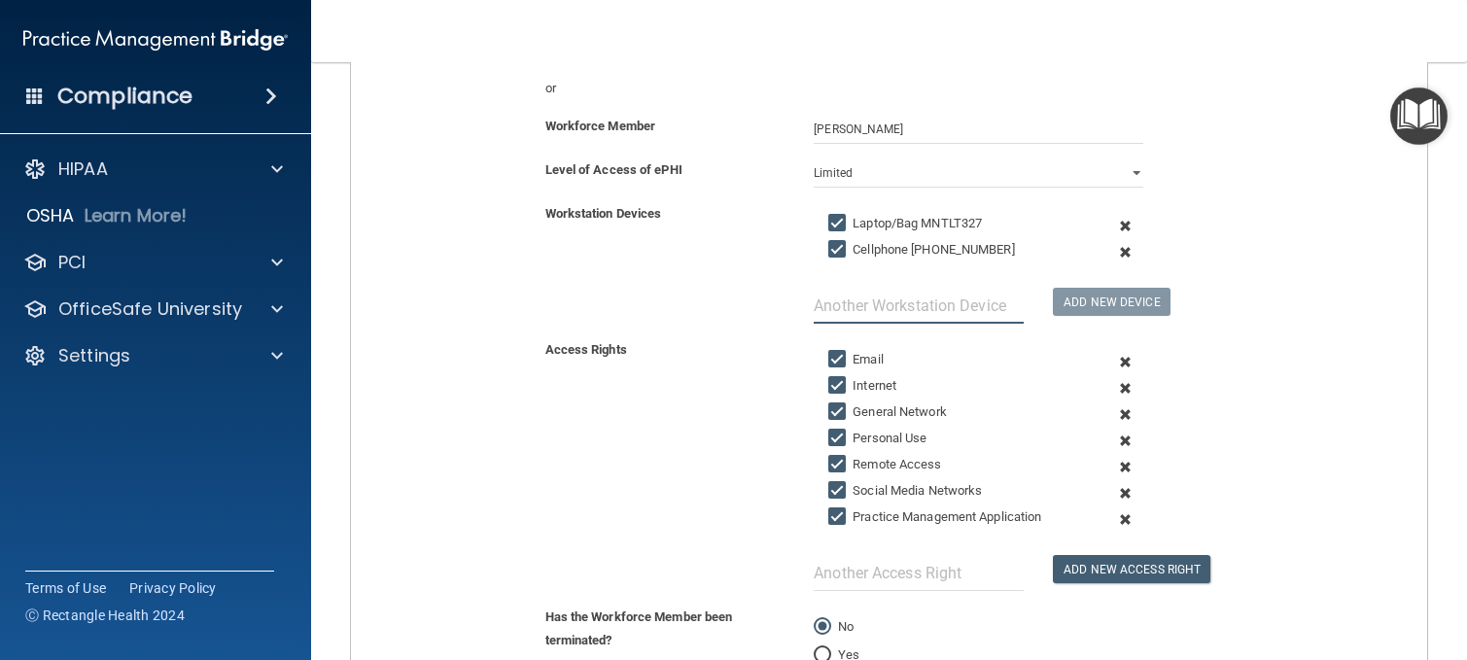
click at [1011, 293] on input "text" at bounding box center [919, 306] width 210 height 36
type input "Signature Pad UC051620230B9F"
click at [1083, 307] on button "Add New Device" at bounding box center [1111, 302] width 117 height 28
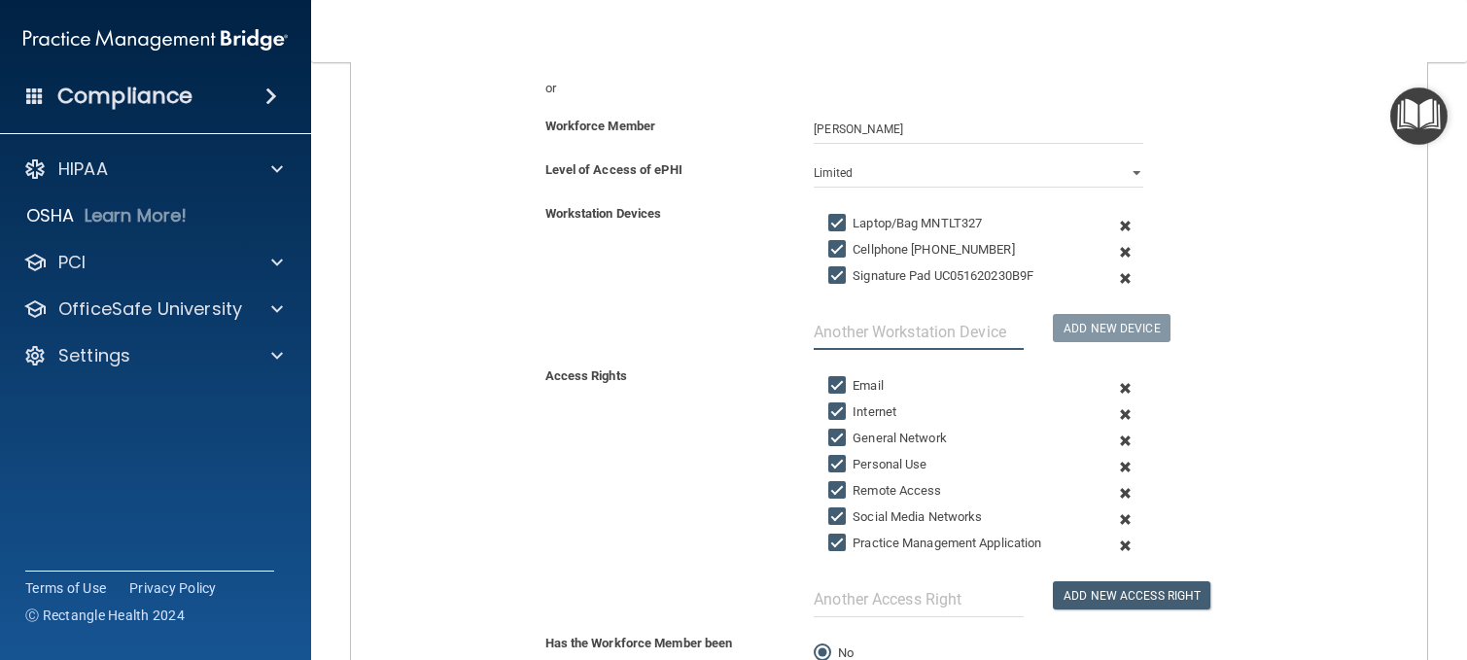
click at [985, 331] on input "text" at bounding box center [919, 332] width 210 height 36
type input "z"
type input "Sound Machine"
click at [1131, 321] on button "Add New Device" at bounding box center [1111, 328] width 117 height 28
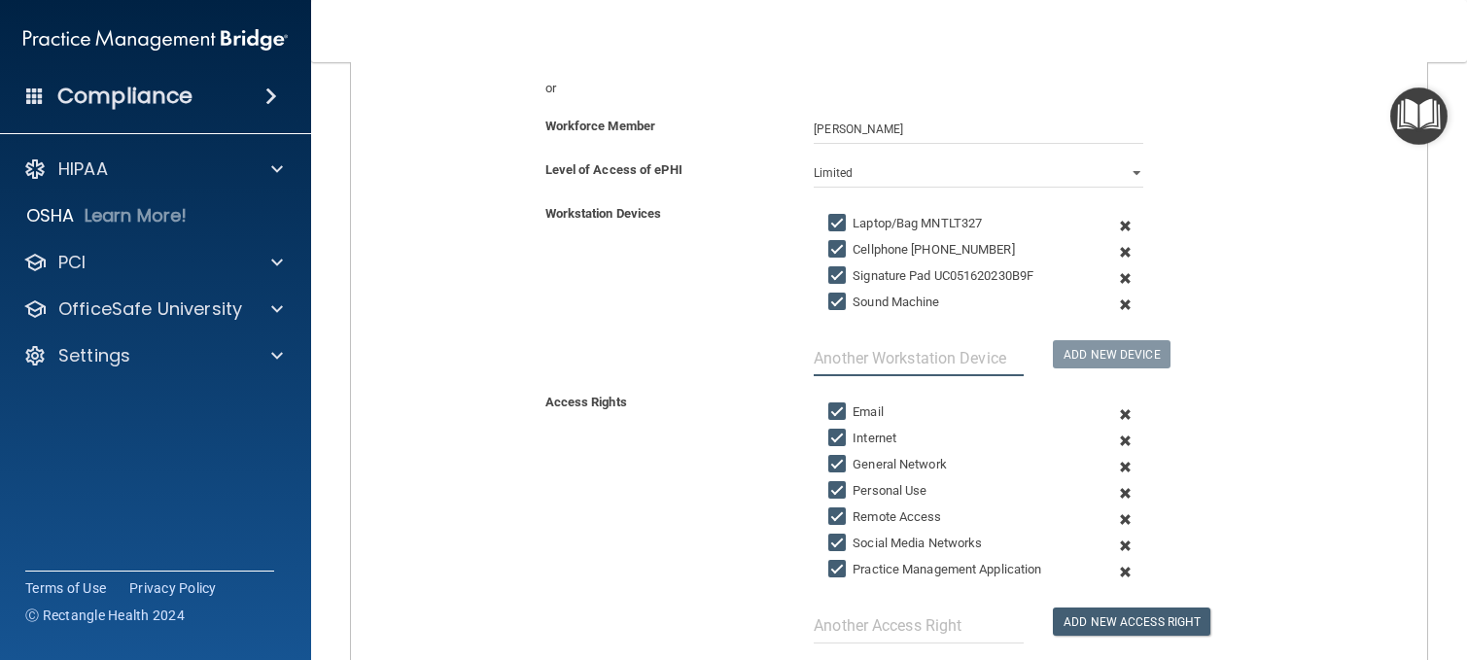
click at [971, 359] on input "text" at bounding box center [919, 358] width 210 height 36
type input "H"
type input "C"
type input "a"
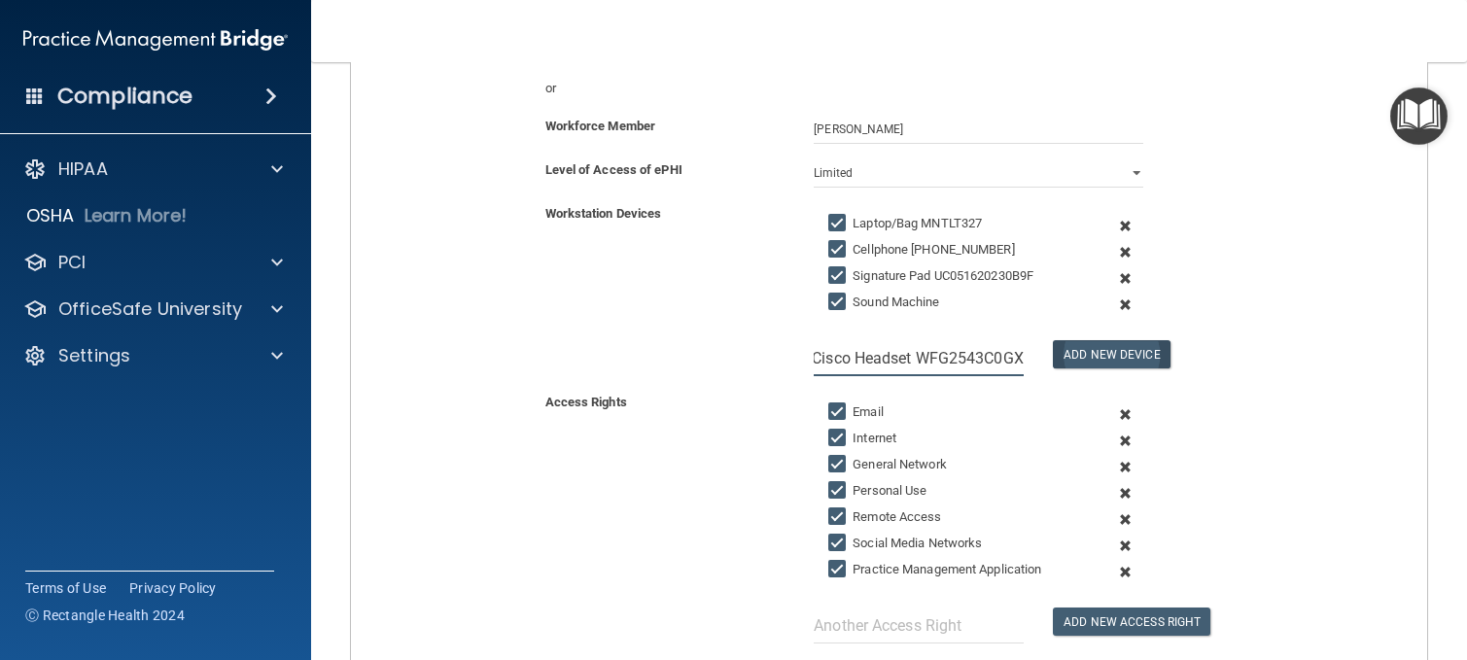
type input "Cisco Headset WFG2543C0GX"
click at [1070, 346] on button "Add New Device" at bounding box center [1111, 354] width 117 height 28
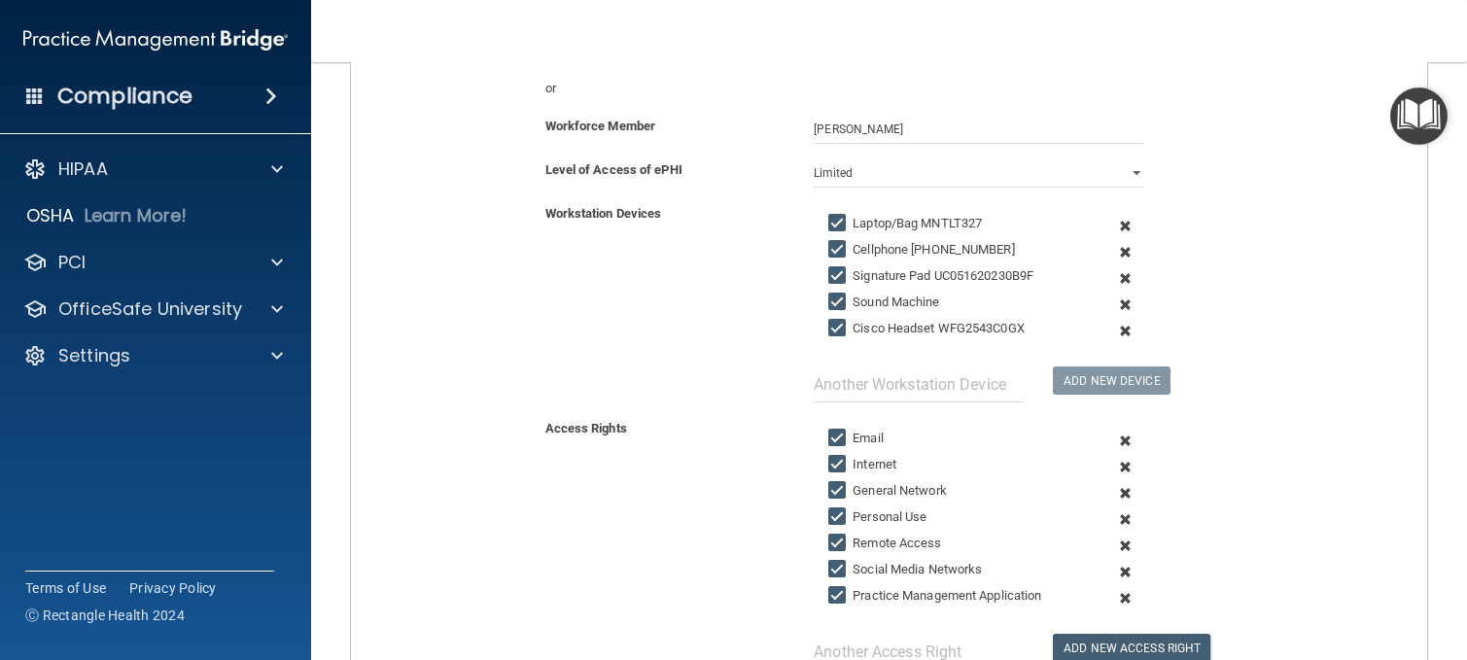
scroll to position [389, 0]
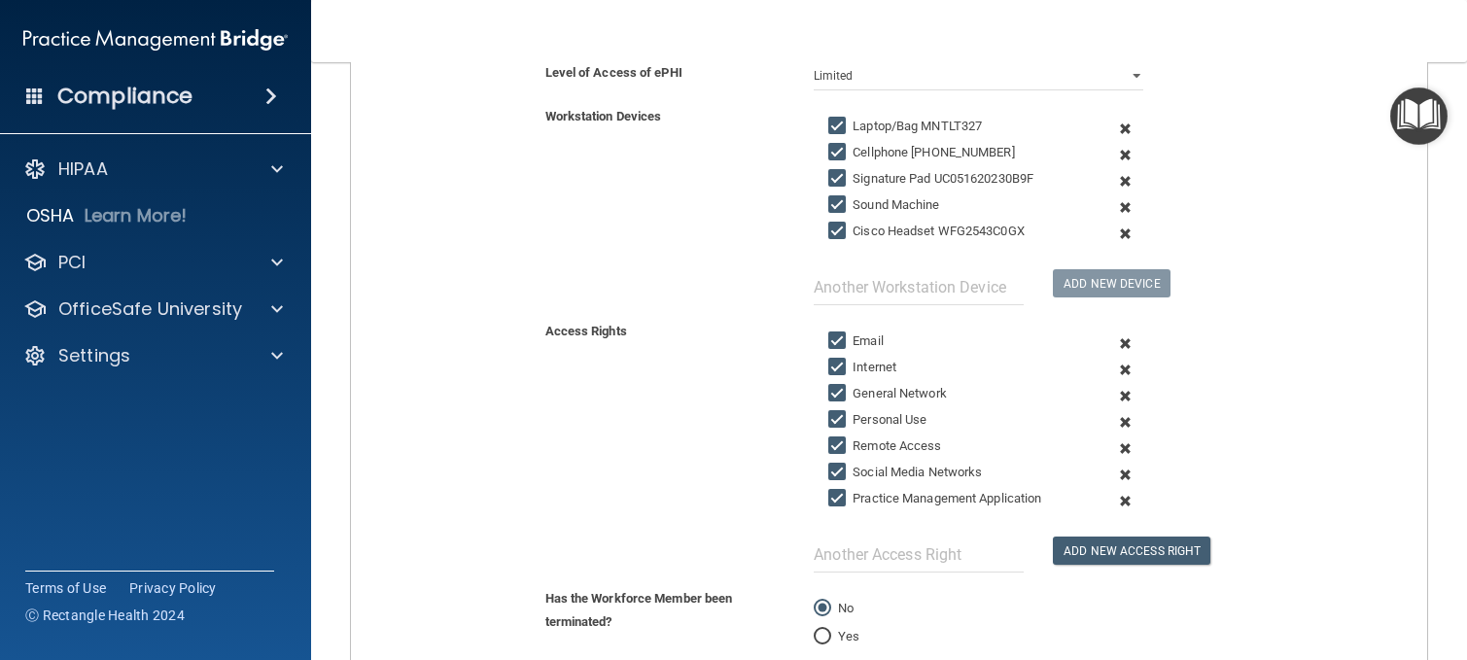
click at [1116, 419] on span at bounding box center [1125, 422] width 44 height 26
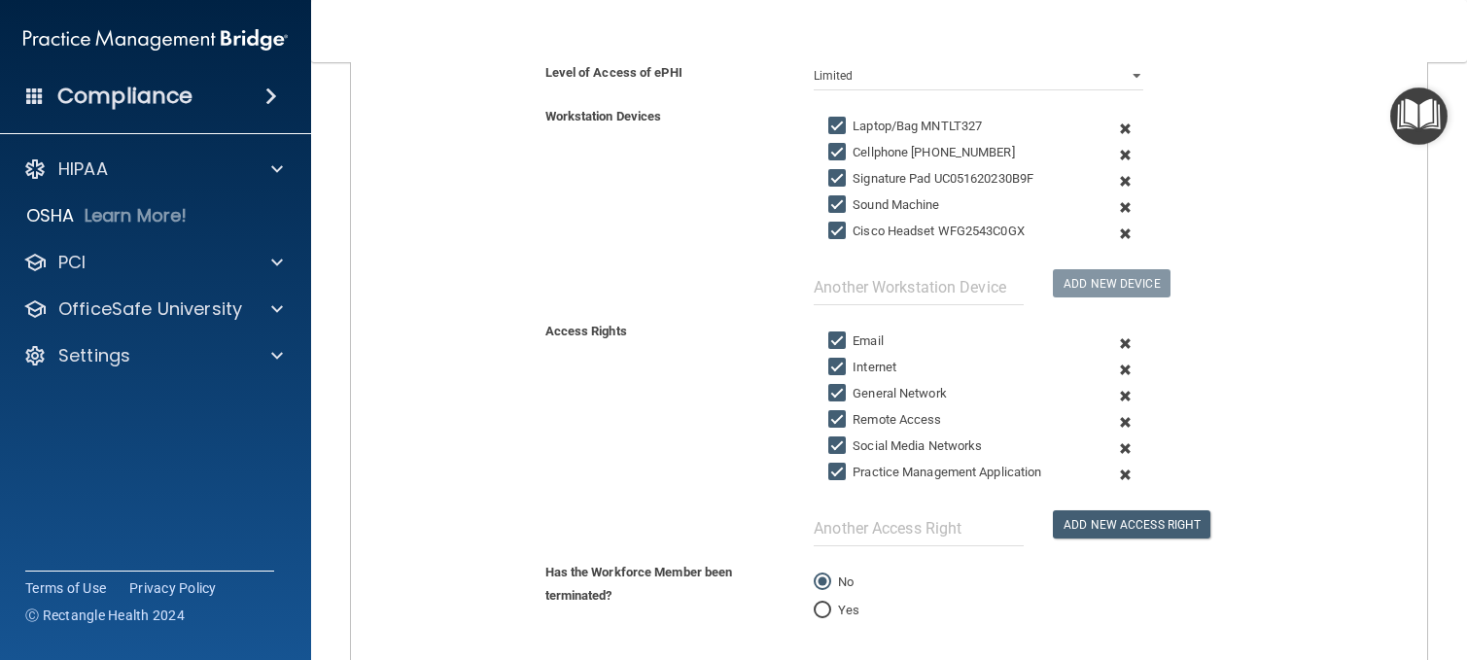
click at [1116, 449] on span at bounding box center [1125, 448] width 44 height 26
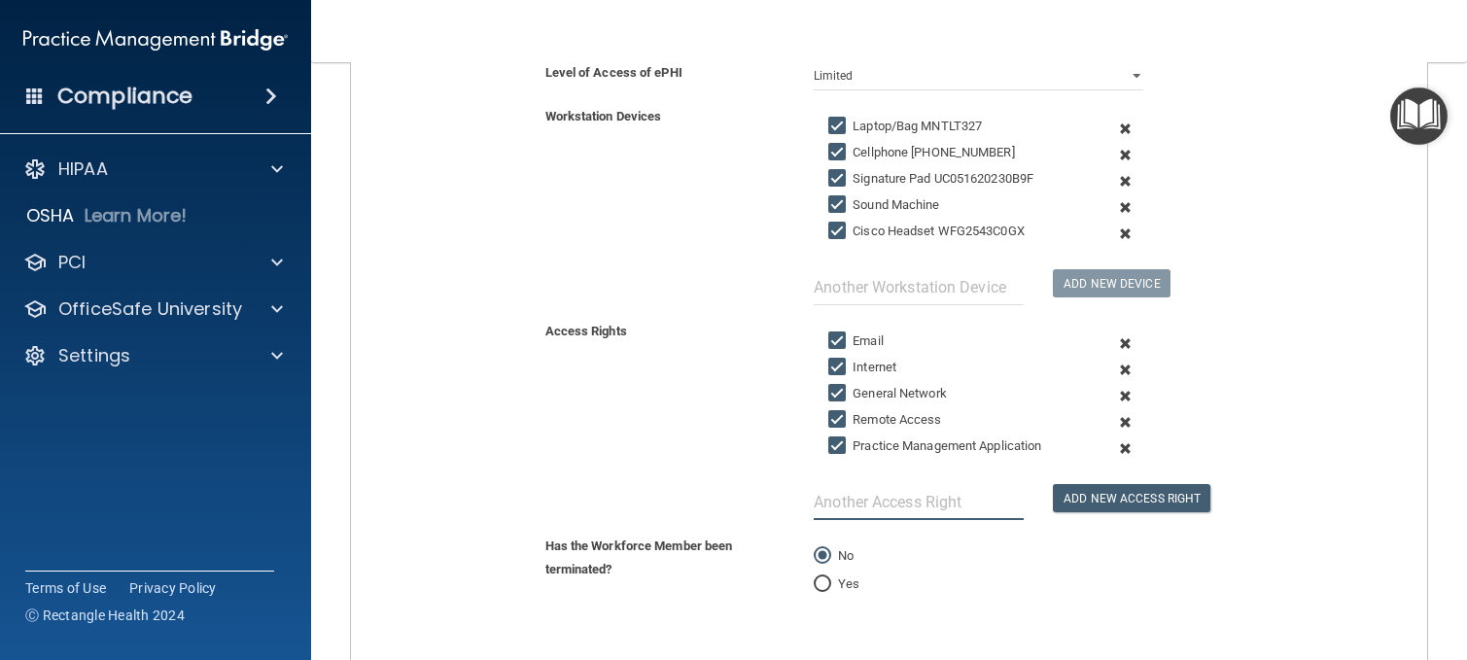
click at [951, 508] on input "text" at bounding box center [919, 502] width 210 height 36
type input "CareLogic Clinical+CF"
click at [1164, 476] on div "Access Rights Email Internet General Network Remote Access Practice Management …" at bounding box center [888, 420] width 1105 height 200
click at [1058, 500] on button "Add New Access Right" at bounding box center [1131, 498] width 157 height 28
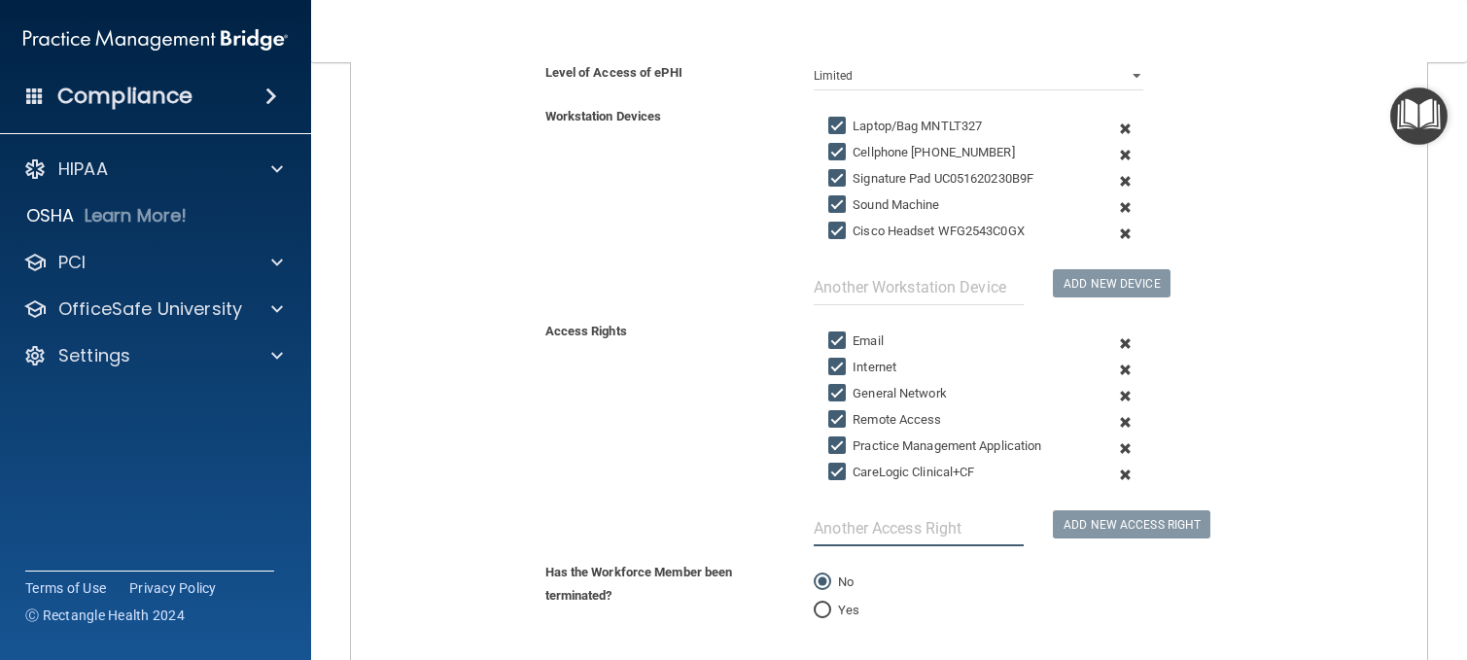
click at [976, 521] on input "text" at bounding box center [919, 528] width 210 height 36
type input "[PERSON_NAME]"
drag, startPoint x: 1065, startPoint y: 527, endPoint x: 1032, endPoint y: 524, distance: 33.2
click at [1066, 527] on button "Add New Access Right" at bounding box center [1131, 524] width 157 height 28
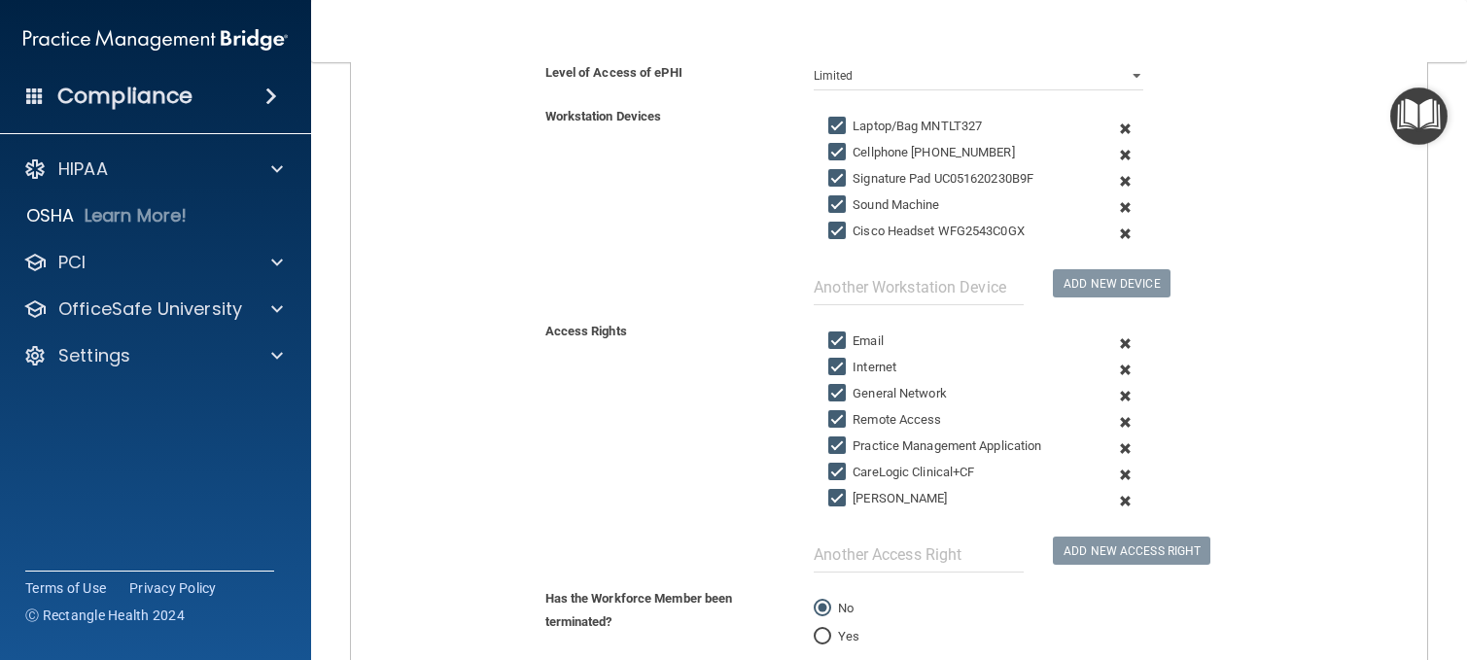
click at [977, 534] on div at bounding box center [918, 542] width 239 height 59
click at [949, 550] on input "text" at bounding box center [919, 555] width 210 height 36
type input "ModivCare"
click at [1065, 541] on button "Add New Access Right" at bounding box center [1131, 551] width 157 height 28
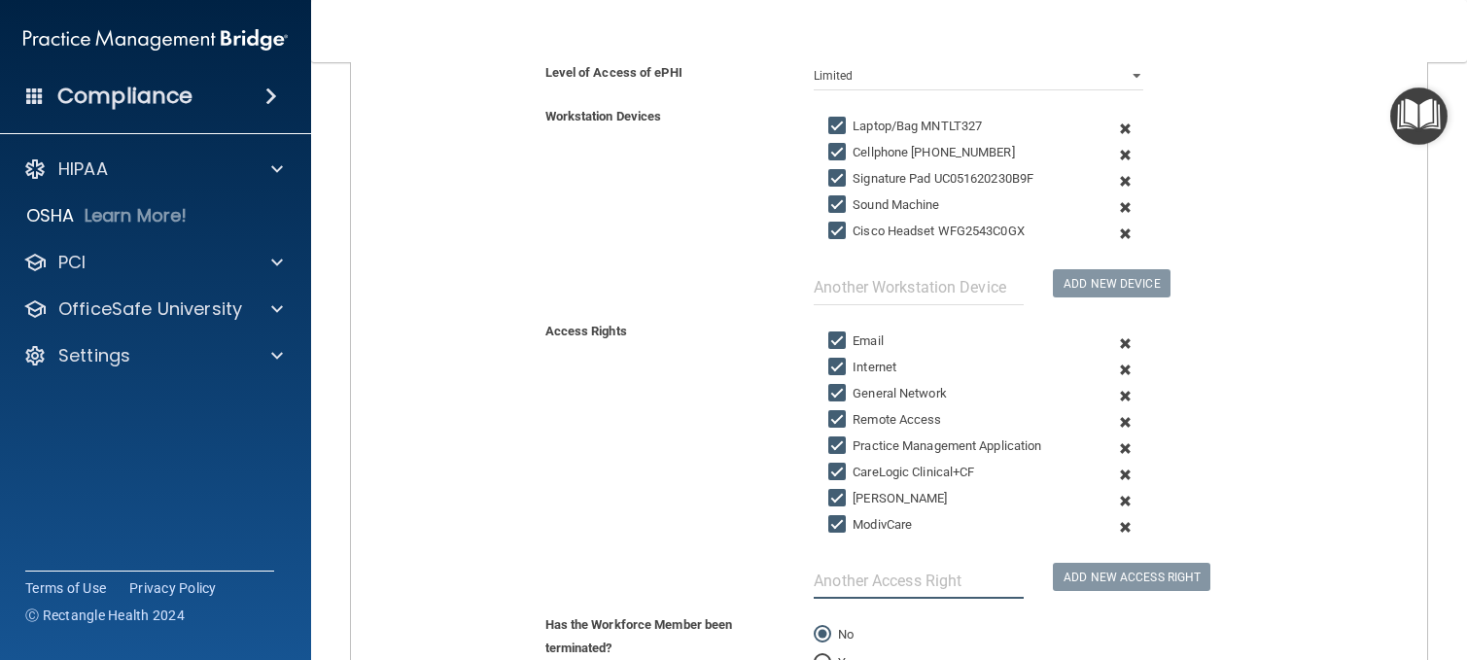
drag, startPoint x: 951, startPoint y: 590, endPoint x: 961, endPoint y: 590, distance: 10.7
click at [951, 591] on input "text" at bounding box center [919, 581] width 210 height 36
type input "PCIHIPAA"
click at [1084, 586] on button "Add New Access Right" at bounding box center [1131, 577] width 157 height 28
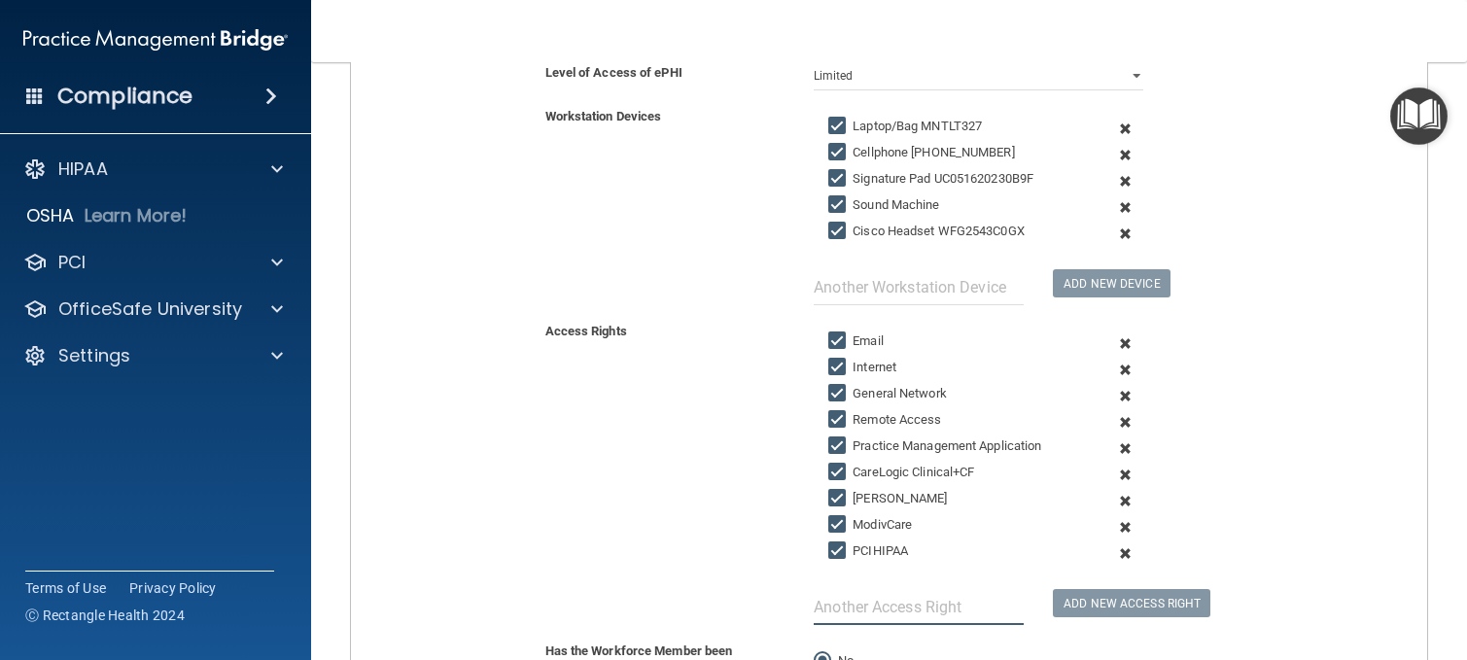
drag, startPoint x: 876, startPoint y: 605, endPoint x: 885, endPoint y: 614, distance: 13.7
click at [880, 606] on input "text" at bounding box center [919, 607] width 210 height 36
type input "Relias"
click at [1078, 571] on div "Add New Access Right" at bounding box center [1098, 592] width 120 height 52
click at [1081, 605] on button "Add New Access Right" at bounding box center [1131, 603] width 157 height 28
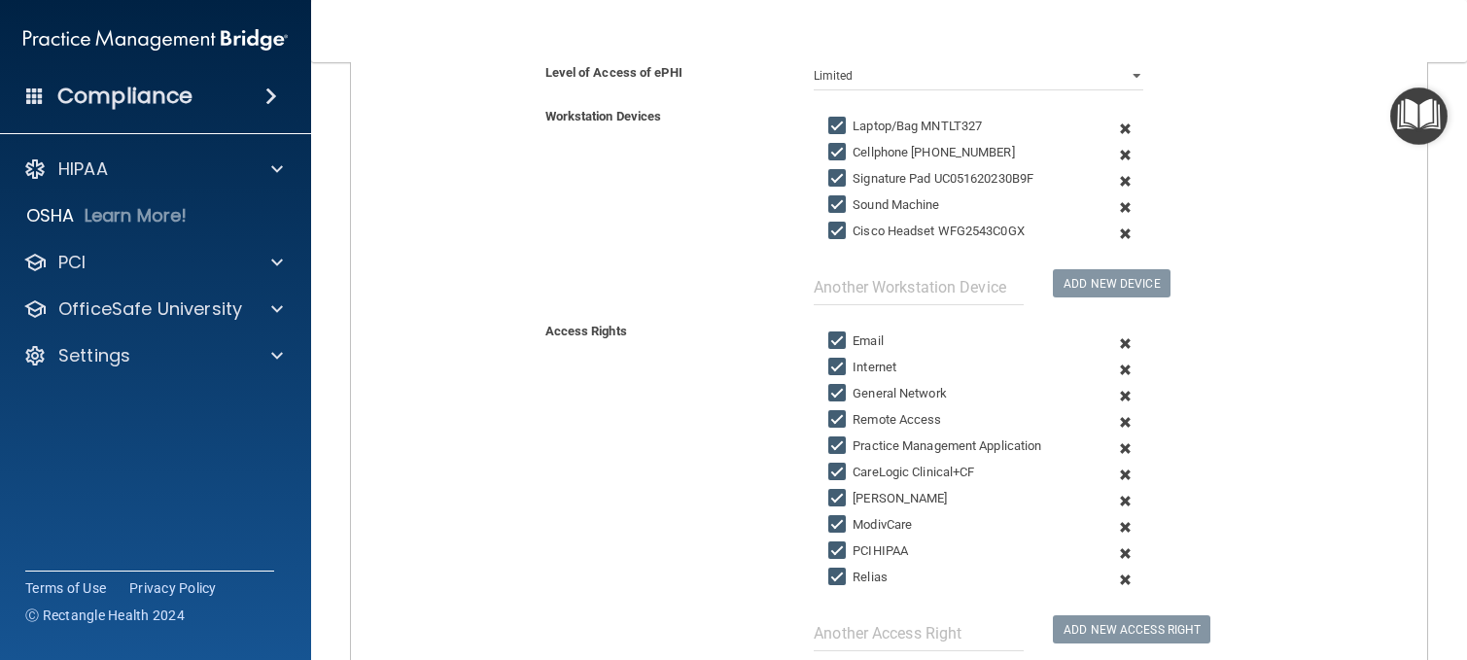
click at [1112, 500] on span at bounding box center [1125, 501] width 44 height 26
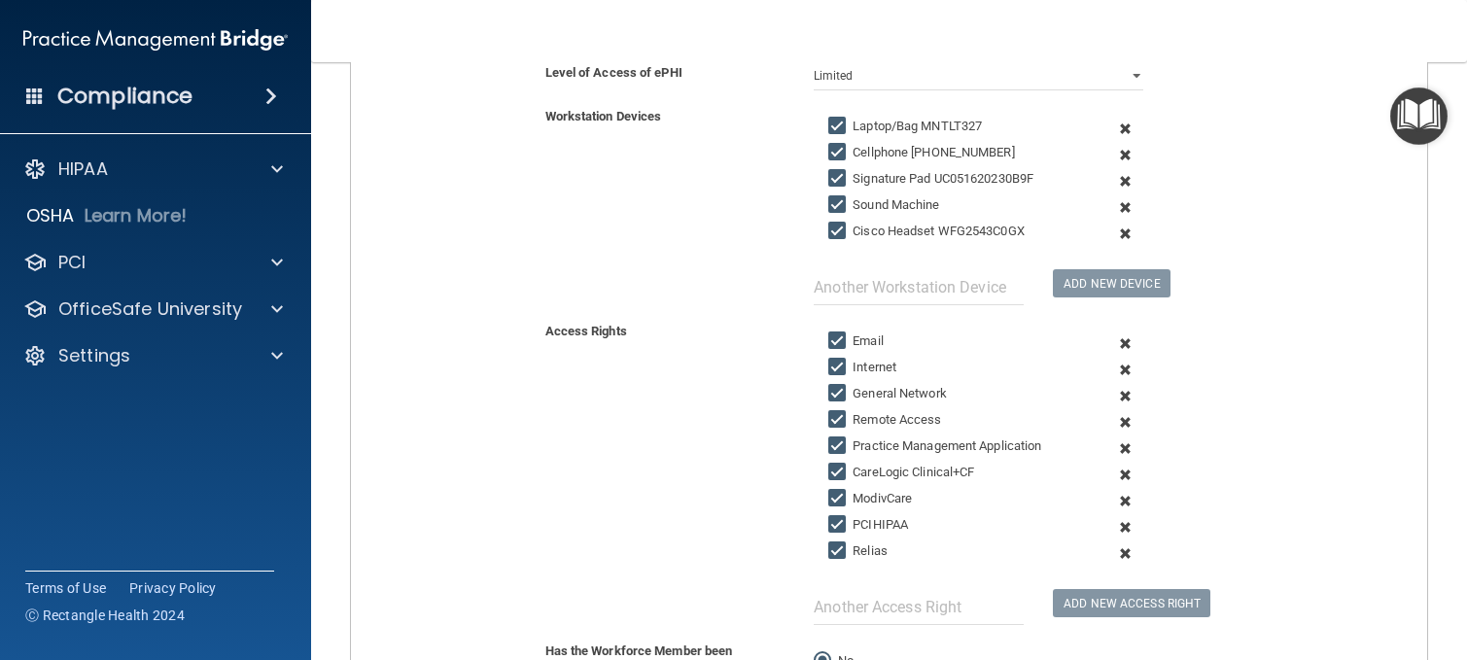
click at [1115, 500] on span at bounding box center [1125, 501] width 44 height 26
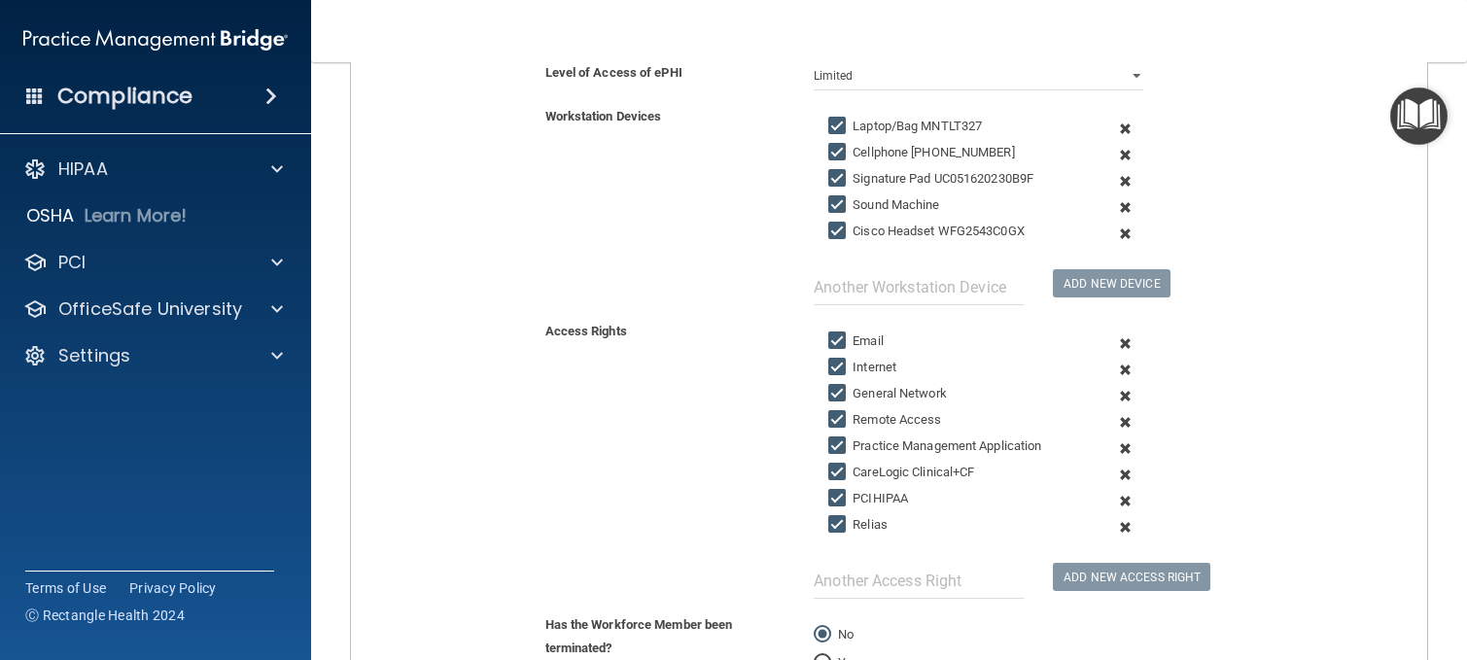
scroll to position [590, 0]
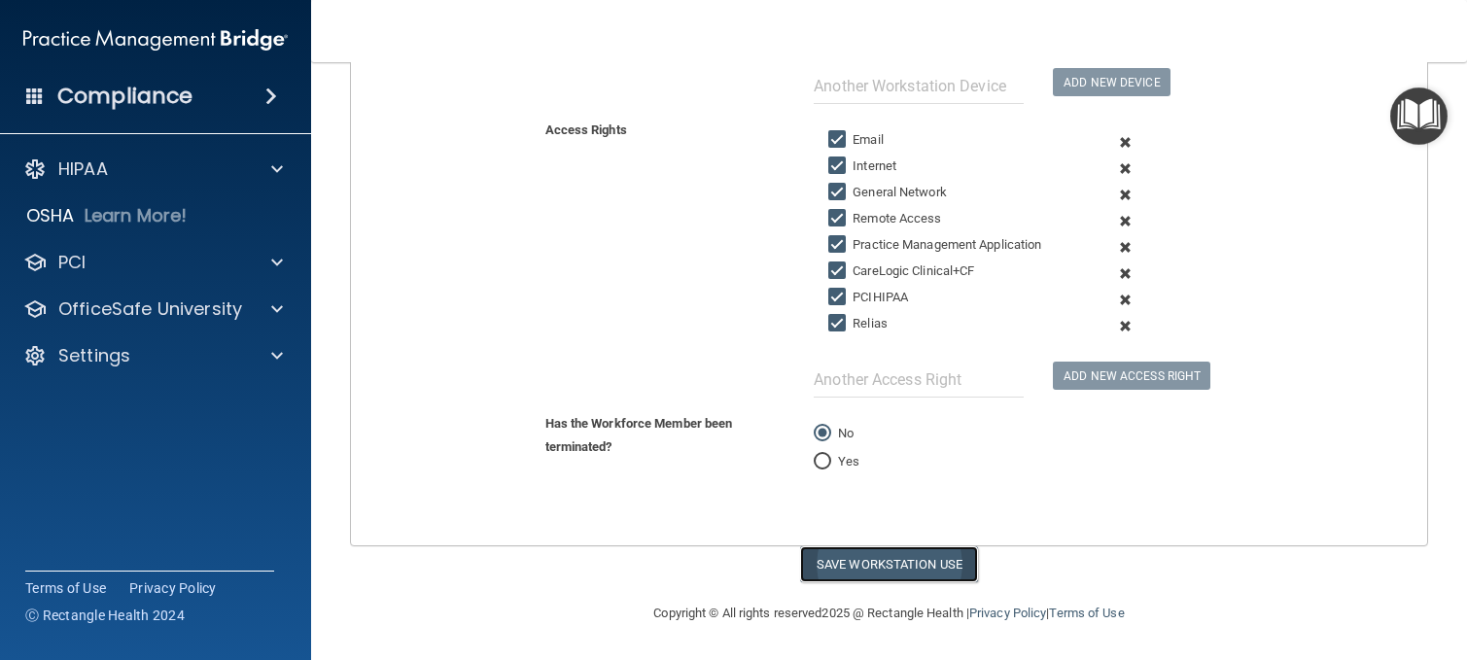
click at [836, 568] on button "Save Workstation Use" at bounding box center [889, 564] width 178 height 36
select select "? string:Full ?"
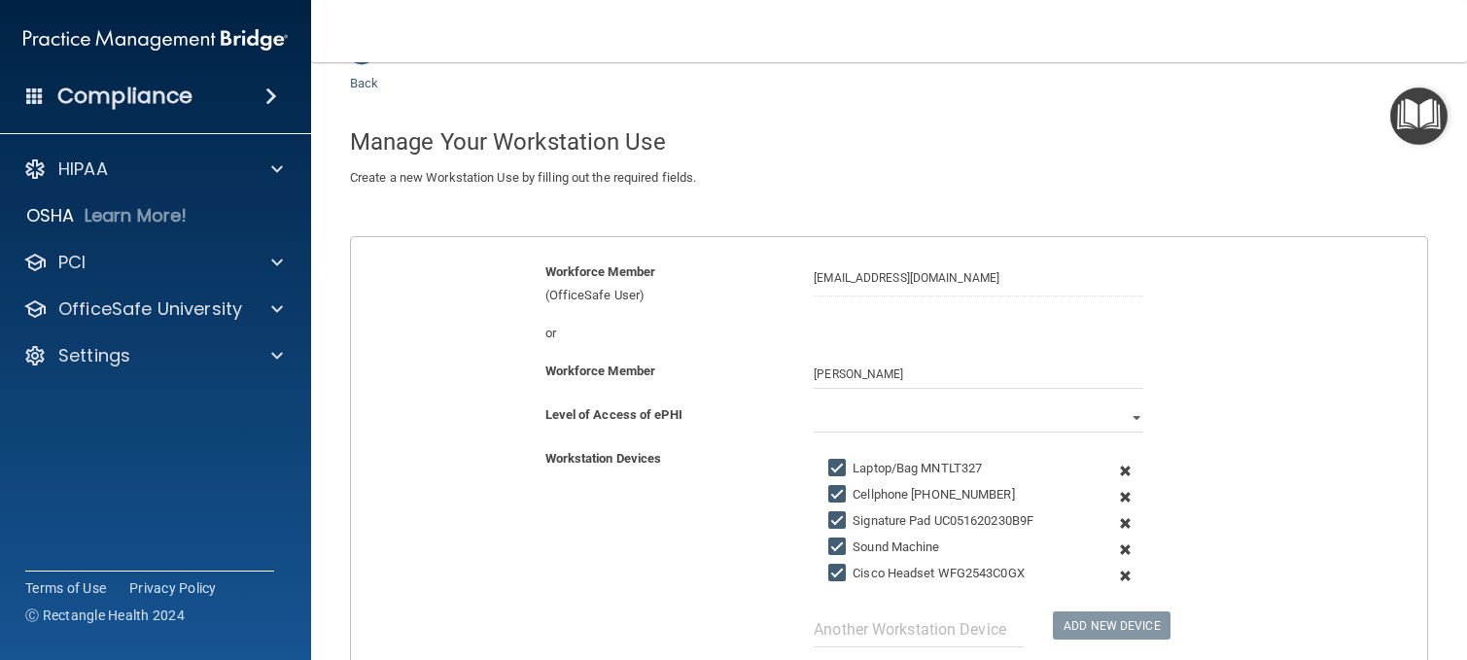
scroll to position [0, 0]
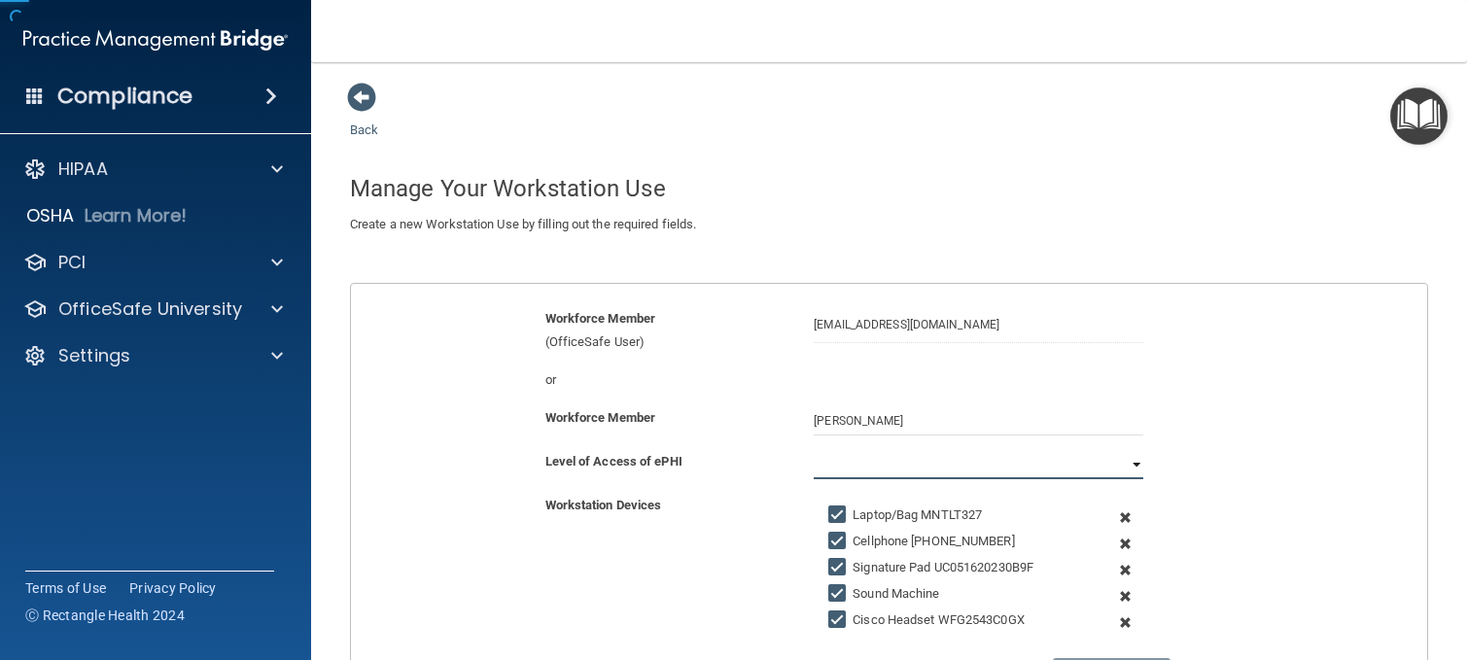
drag, startPoint x: 1070, startPoint y: 457, endPoint x: 1060, endPoint y: 447, distance: 13.7
click at [1070, 452] on select at bounding box center [978, 464] width 329 height 29
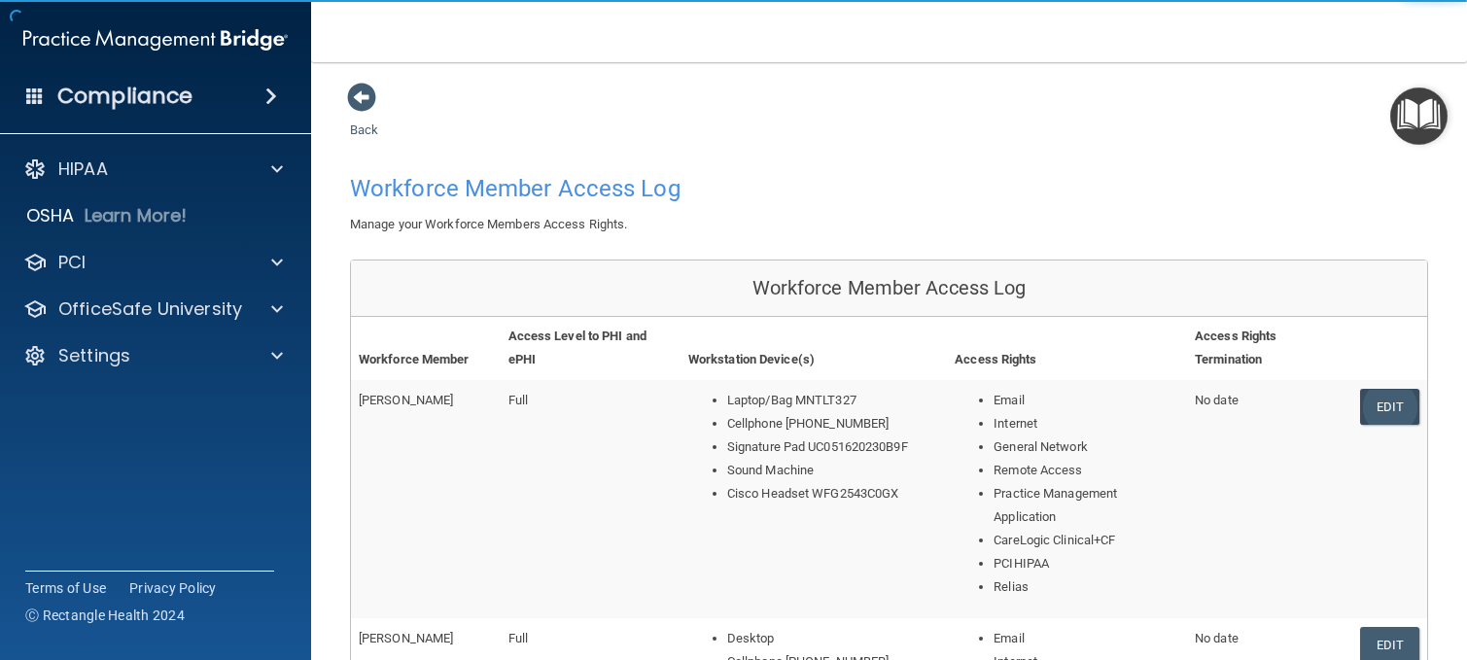
click at [1368, 410] on link "Edit" at bounding box center [1389, 407] width 59 height 36
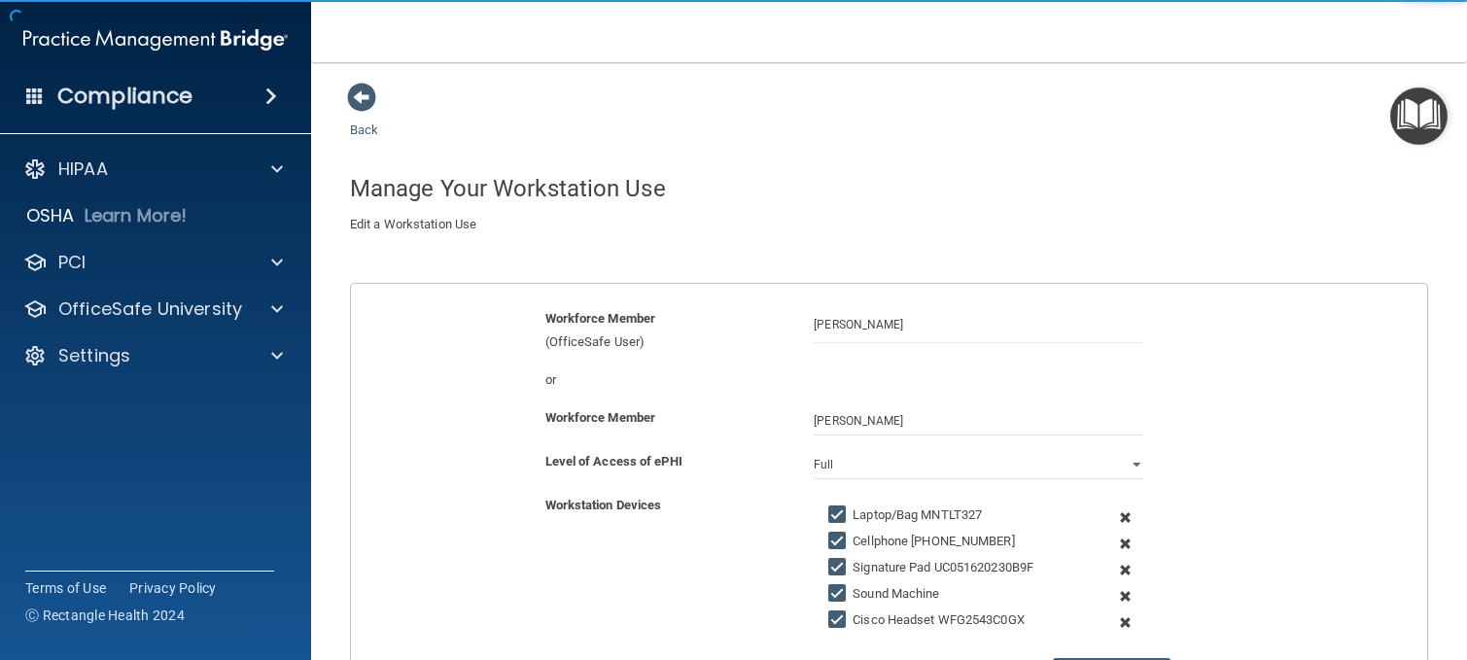
scroll to position [625, 0]
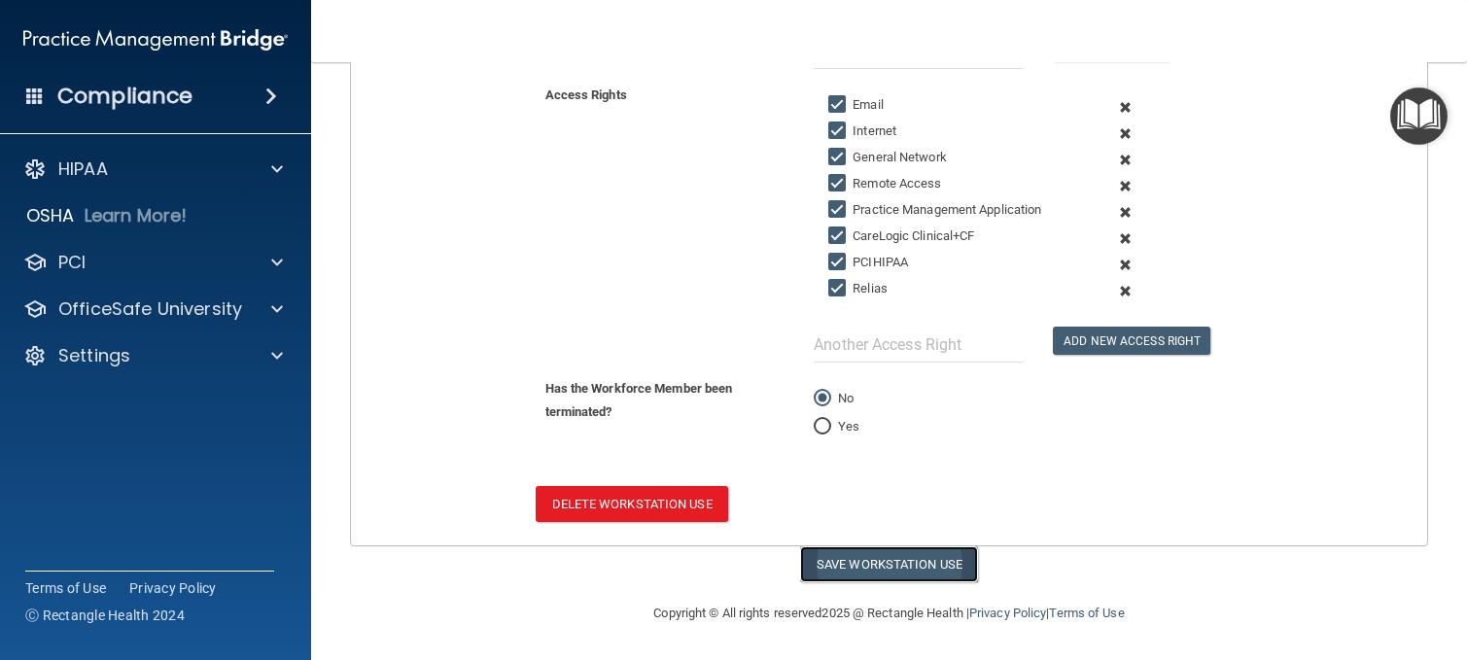
click at [895, 579] on button "Save Workstation Use" at bounding box center [889, 564] width 178 height 36
select select "? string:Full ?"
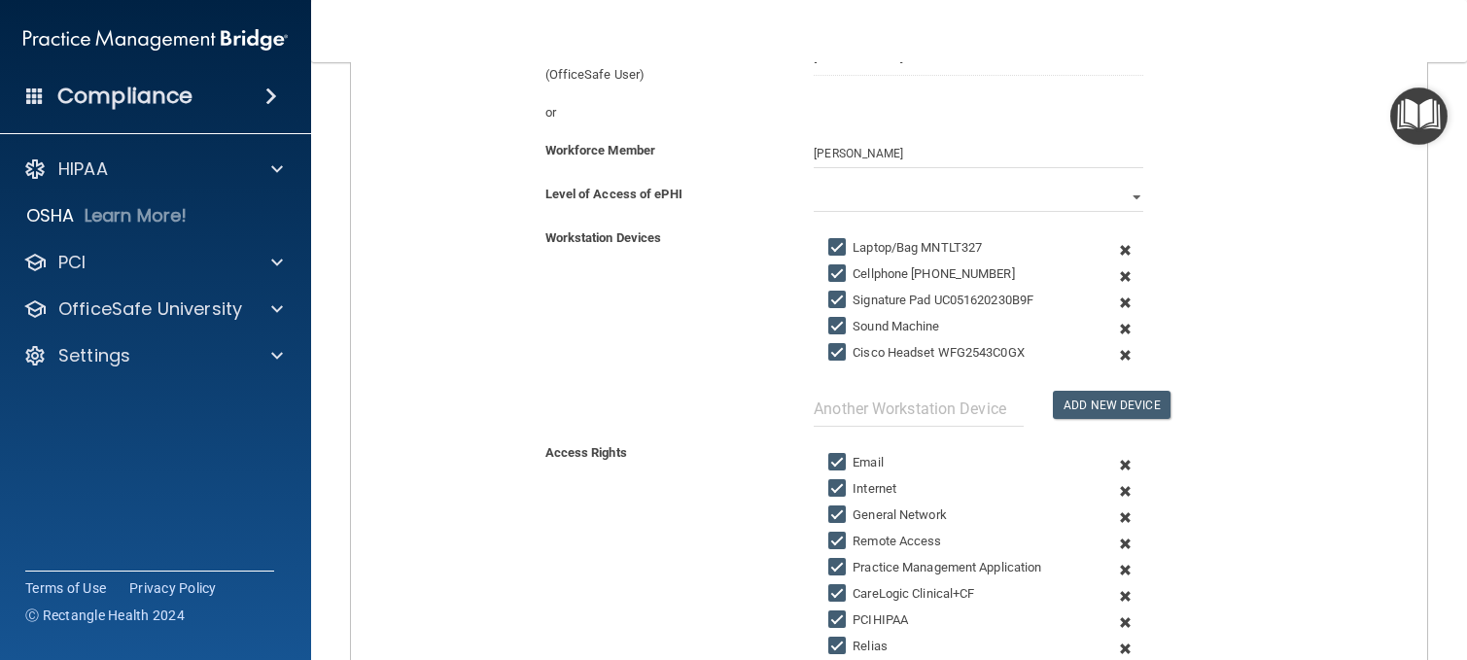
scroll to position [0, 0]
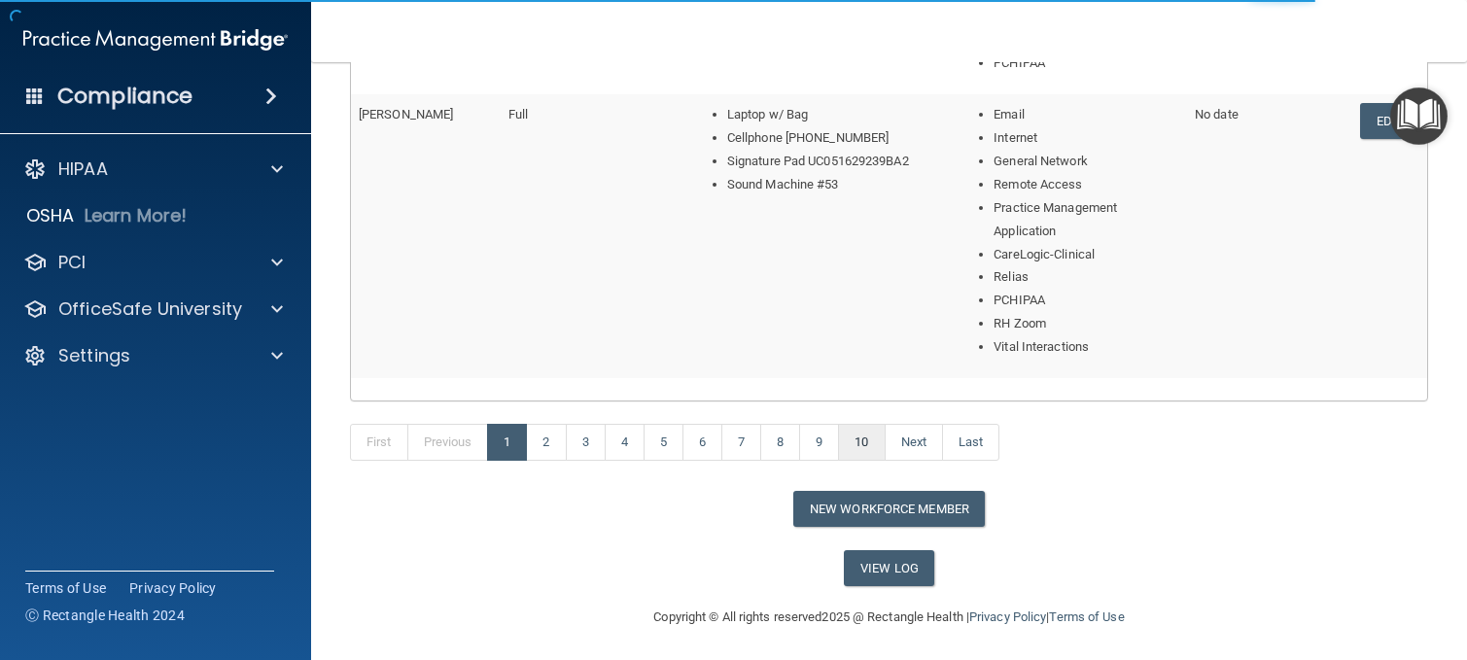
scroll to position [1287, 0]
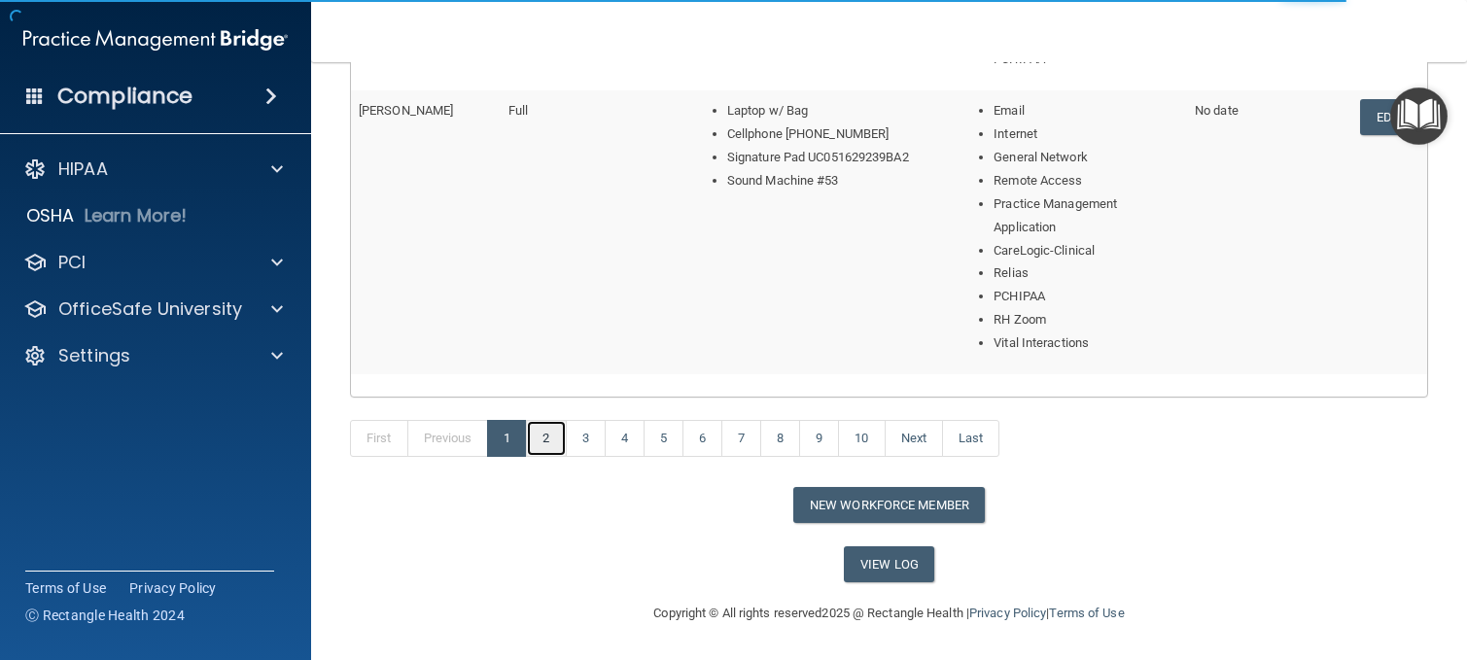
click at [539, 451] on link "2" at bounding box center [546, 438] width 40 height 37
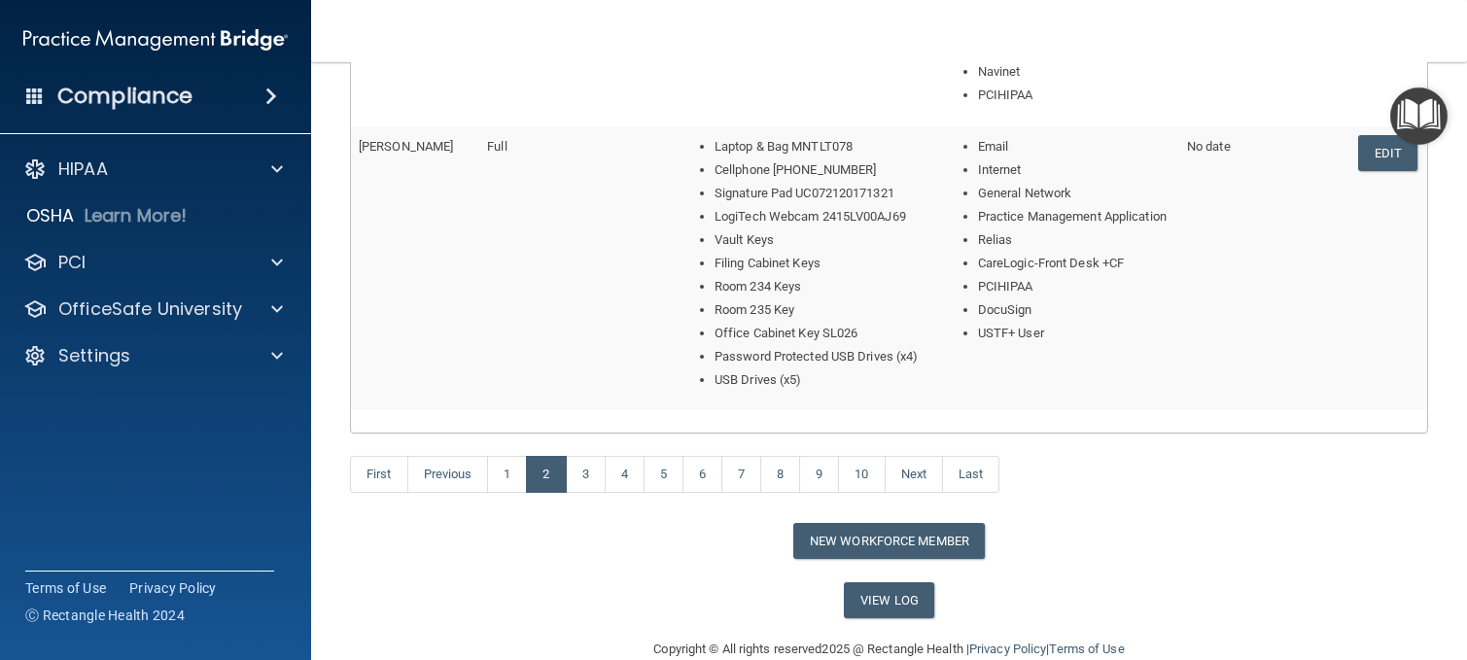
scroll to position [1310, 0]
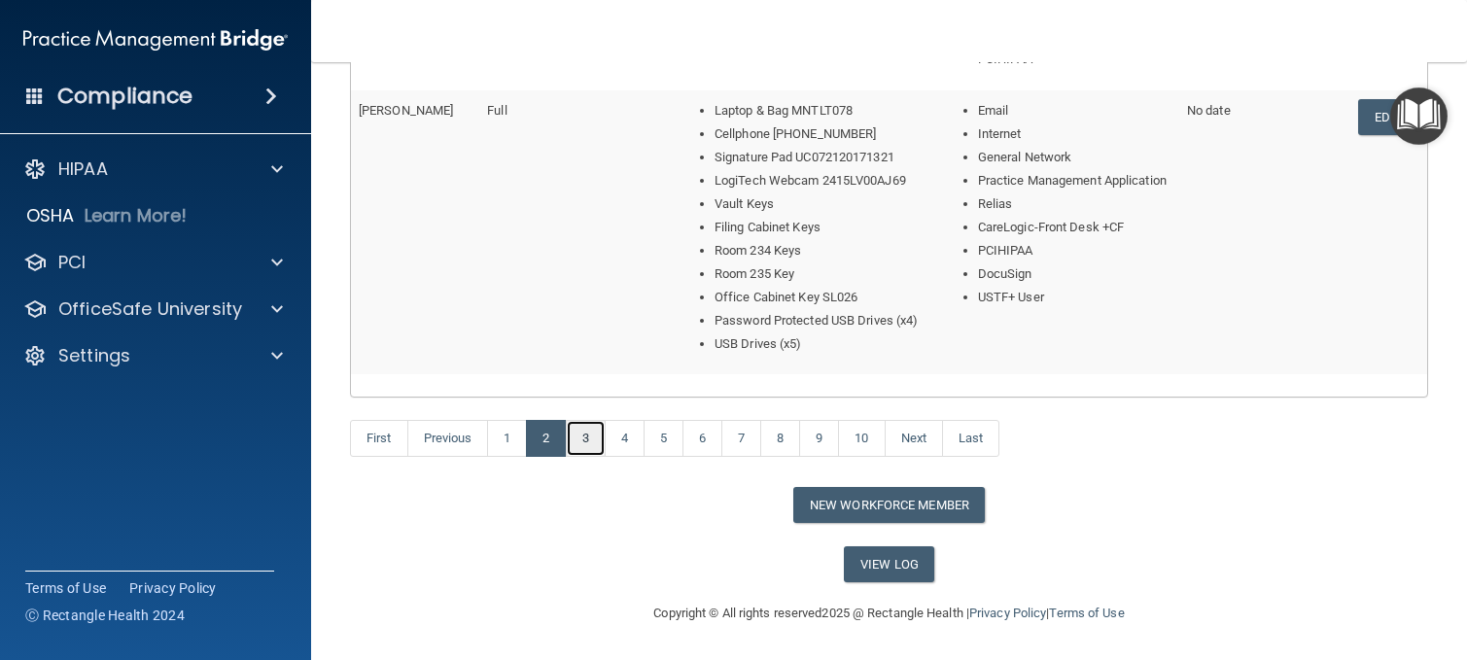
click at [591, 440] on link "3" at bounding box center [586, 438] width 40 height 37
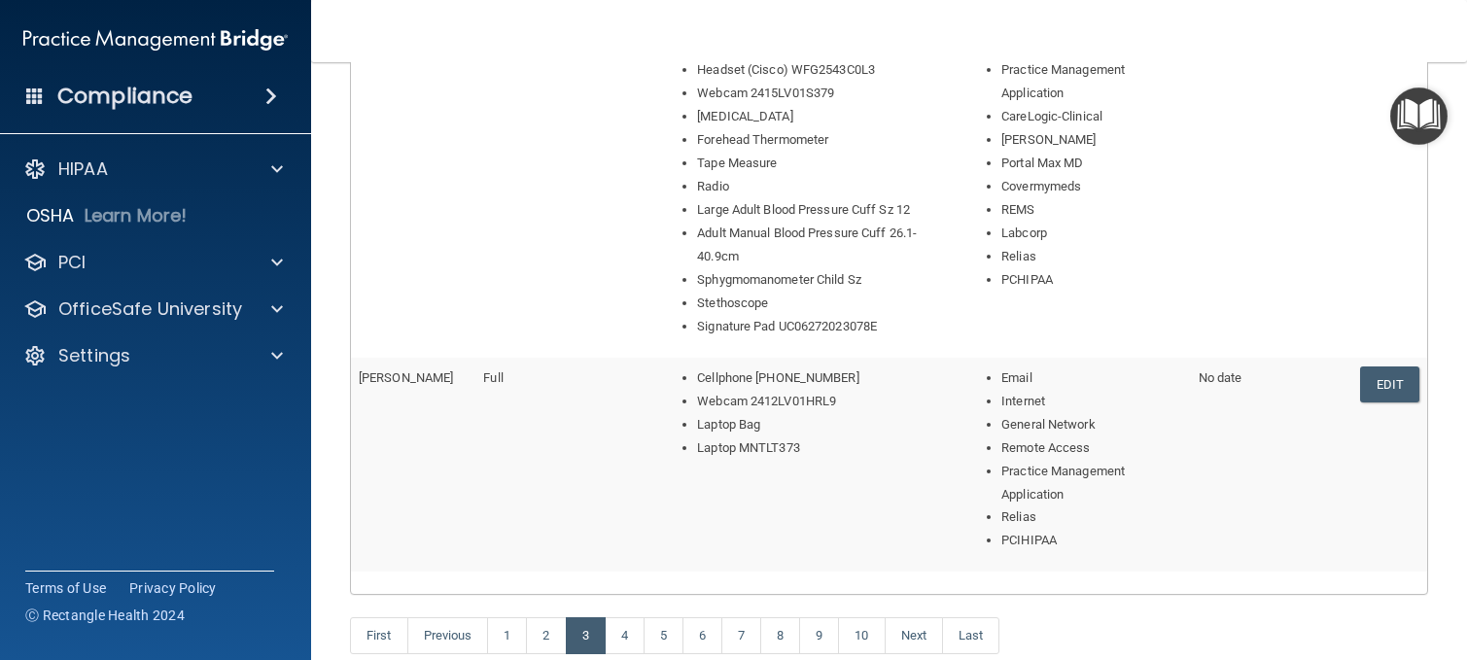
scroll to position [1240, 0]
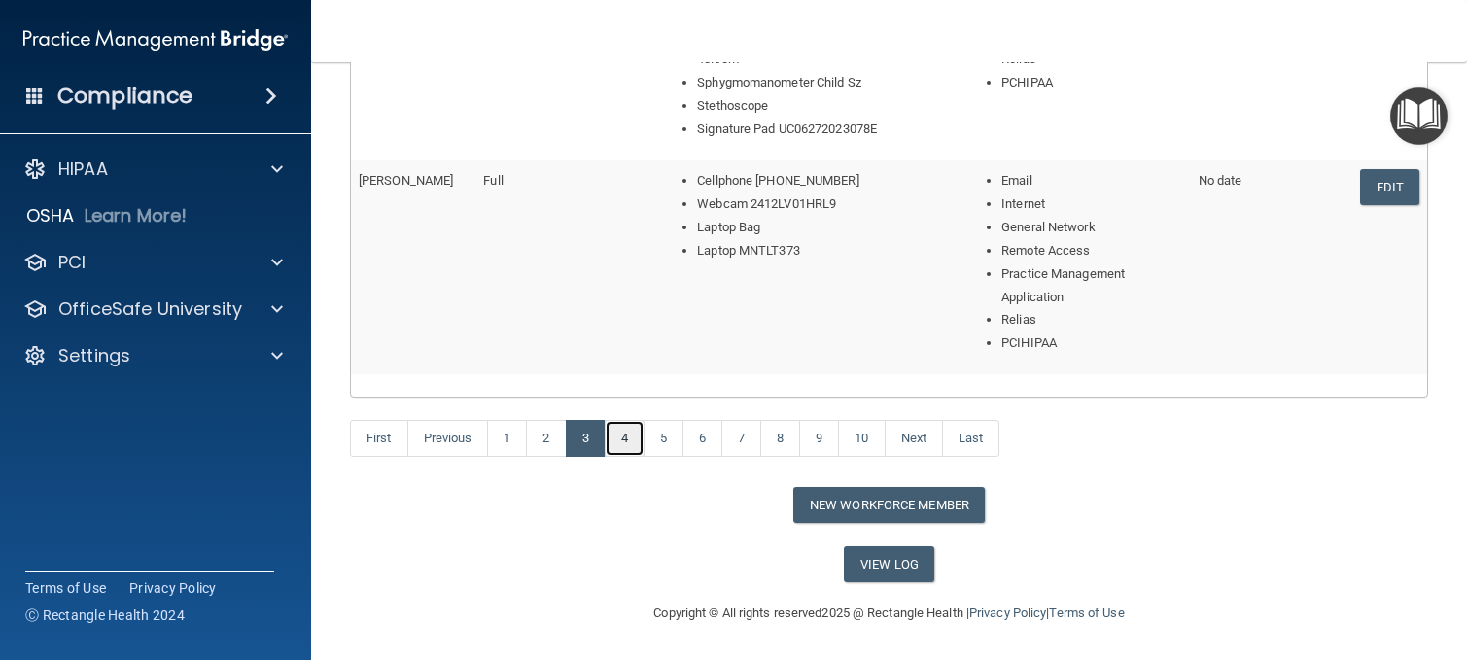
click at [632, 447] on link "4" at bounding box center [625, 438] width 40 height 37
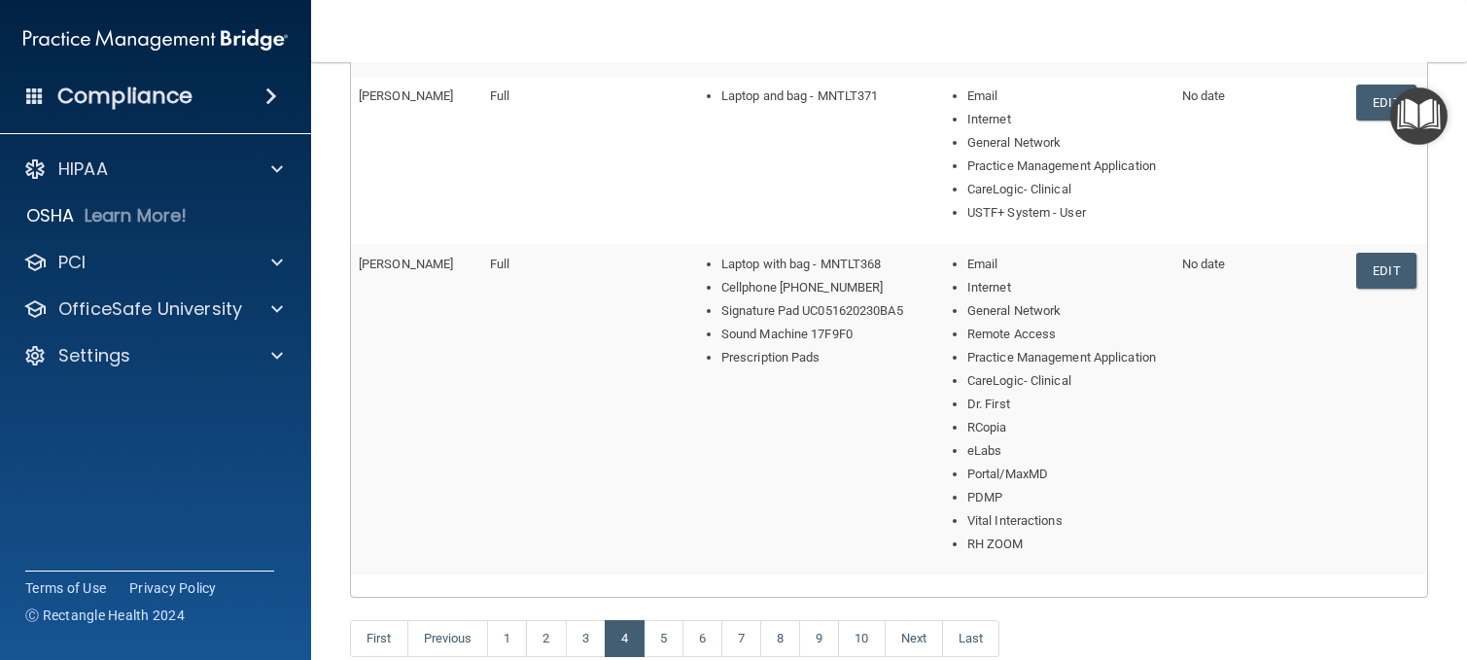
scroll to position [1170, 0]
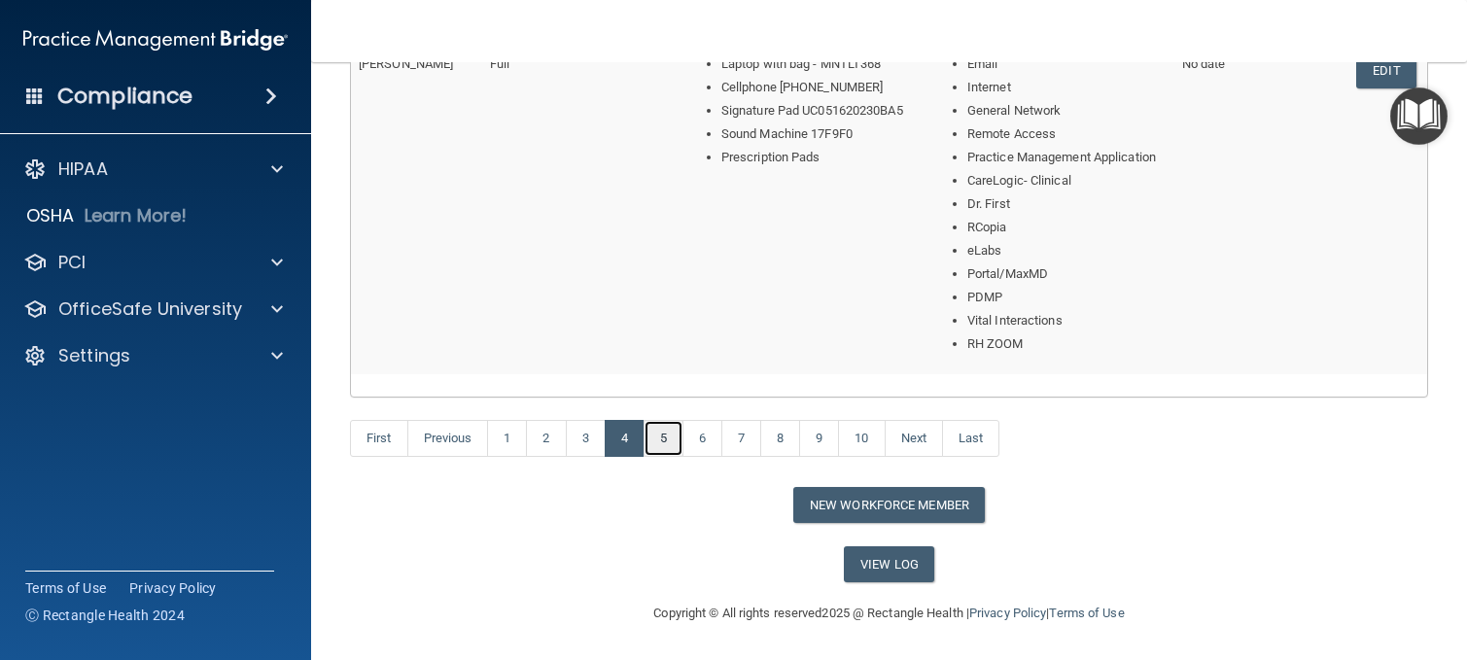
click at [666, 439] on link "5" at bounding box center [663, 438] width 40 height 37
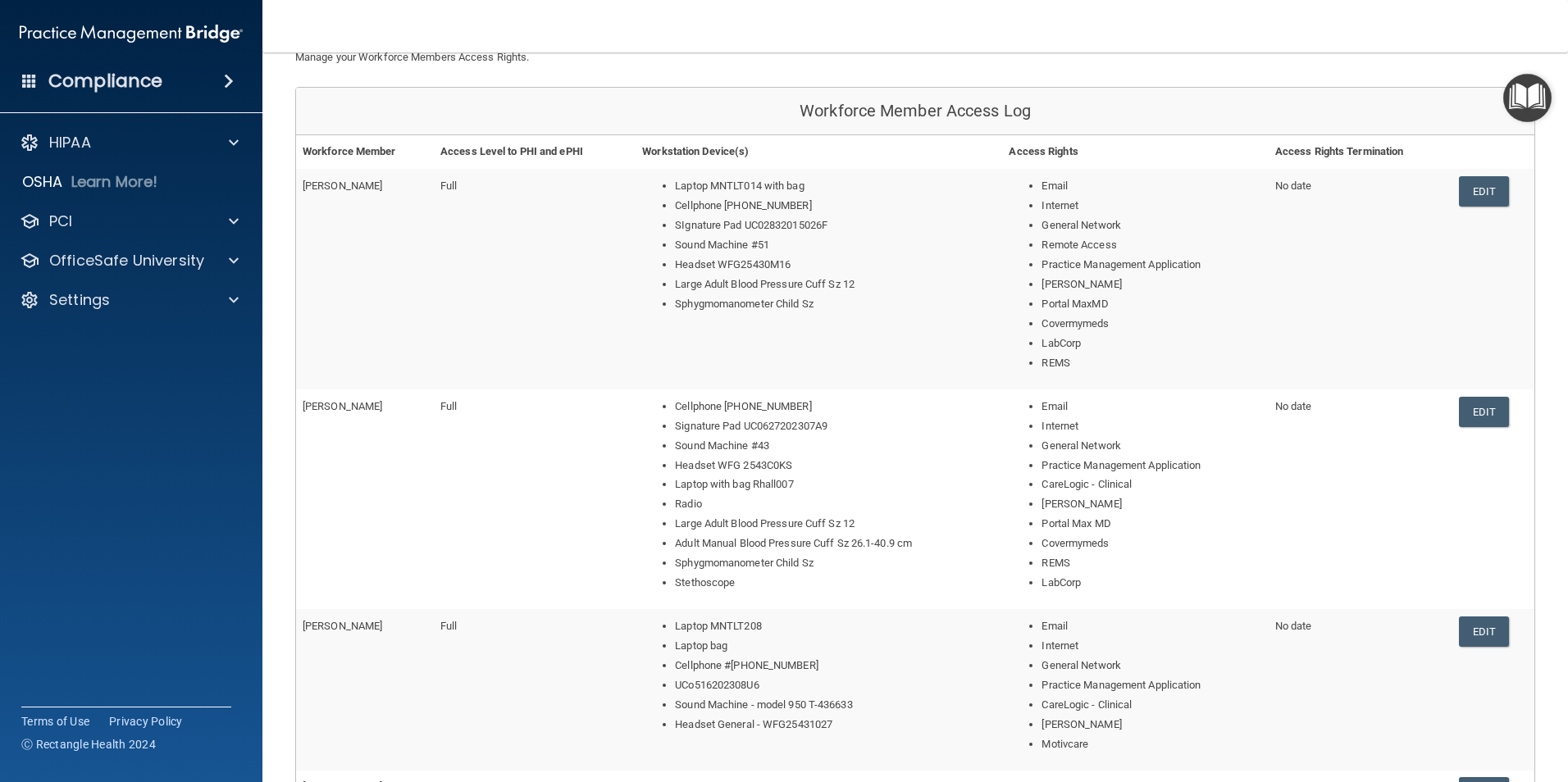
scroll to position [624, 0]
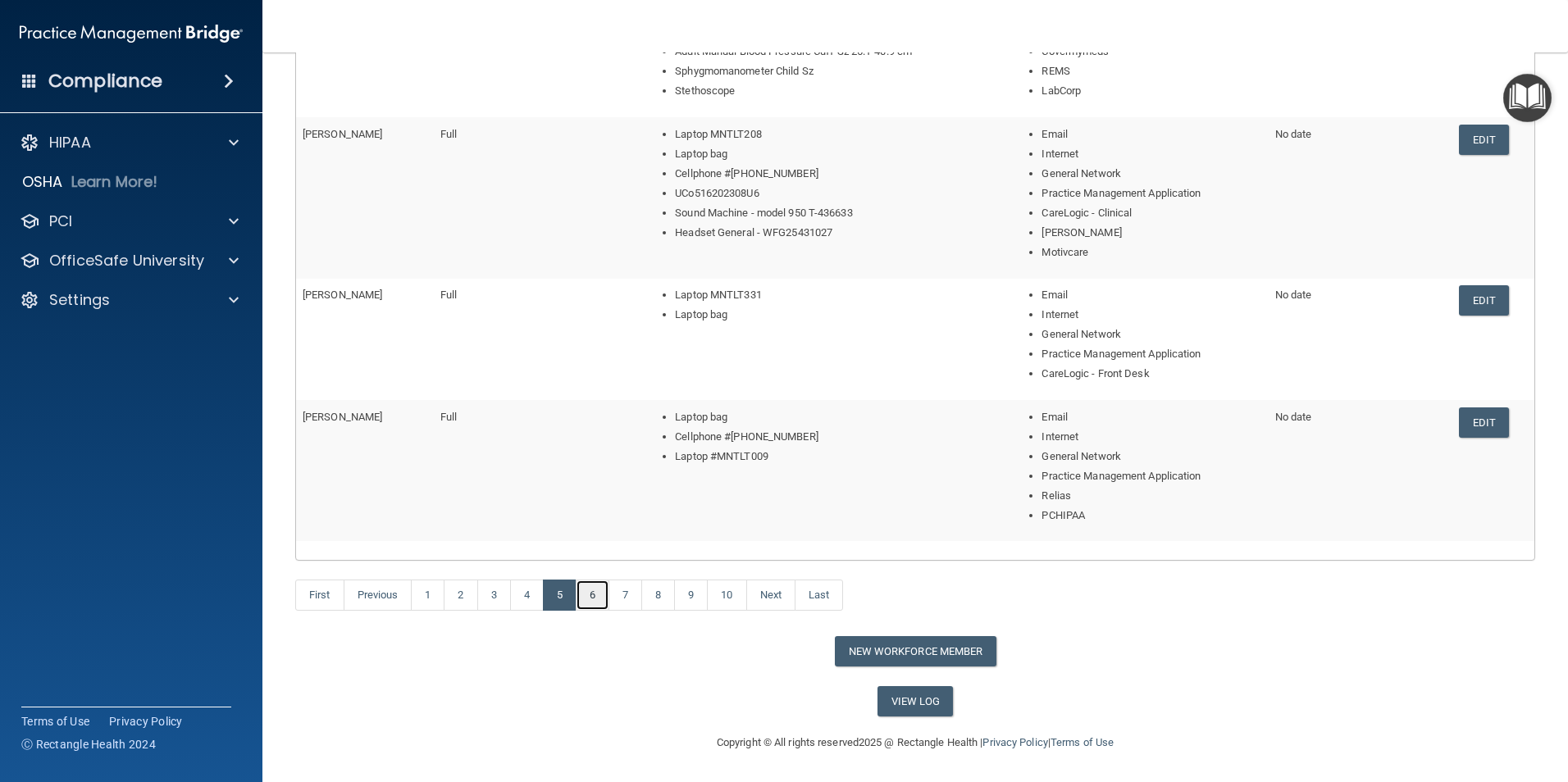
click at [592, 556] on link "6" at bounding box center [592, 595] width 34 height 31
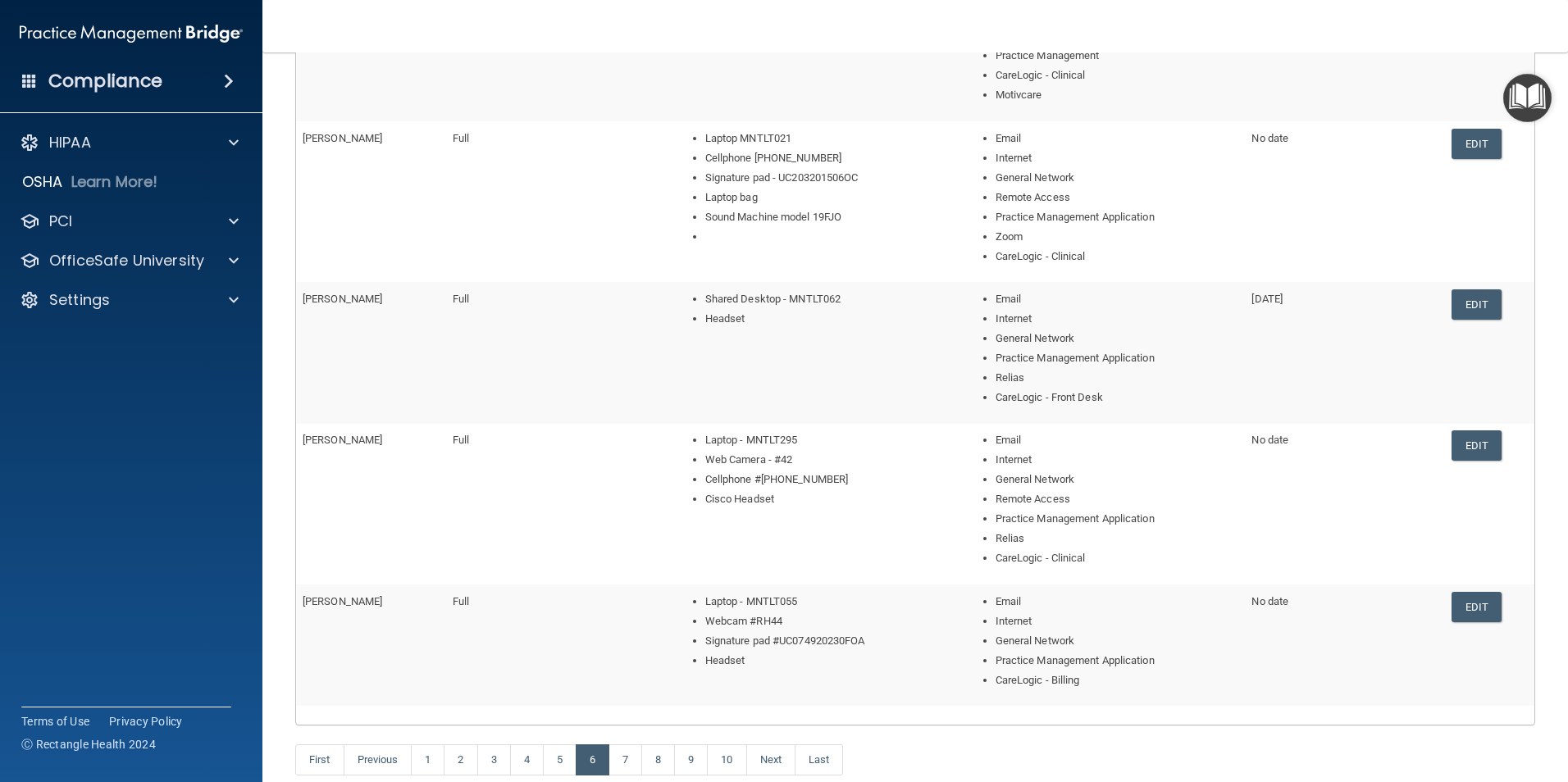
scroll to position [506, 0]
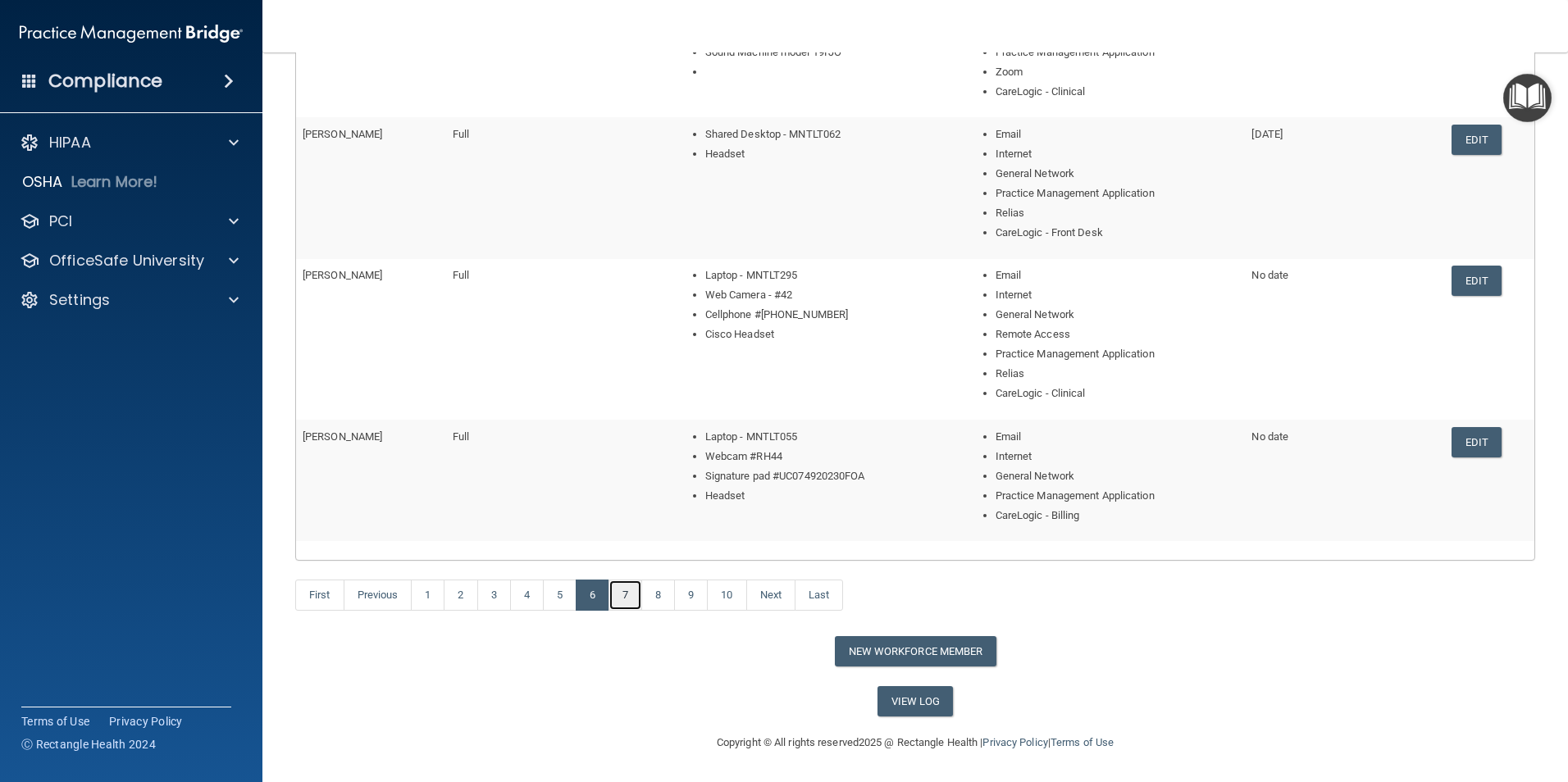
click at [629, 556] on link "7" at bounding box center [625, 595] width 34 height 31
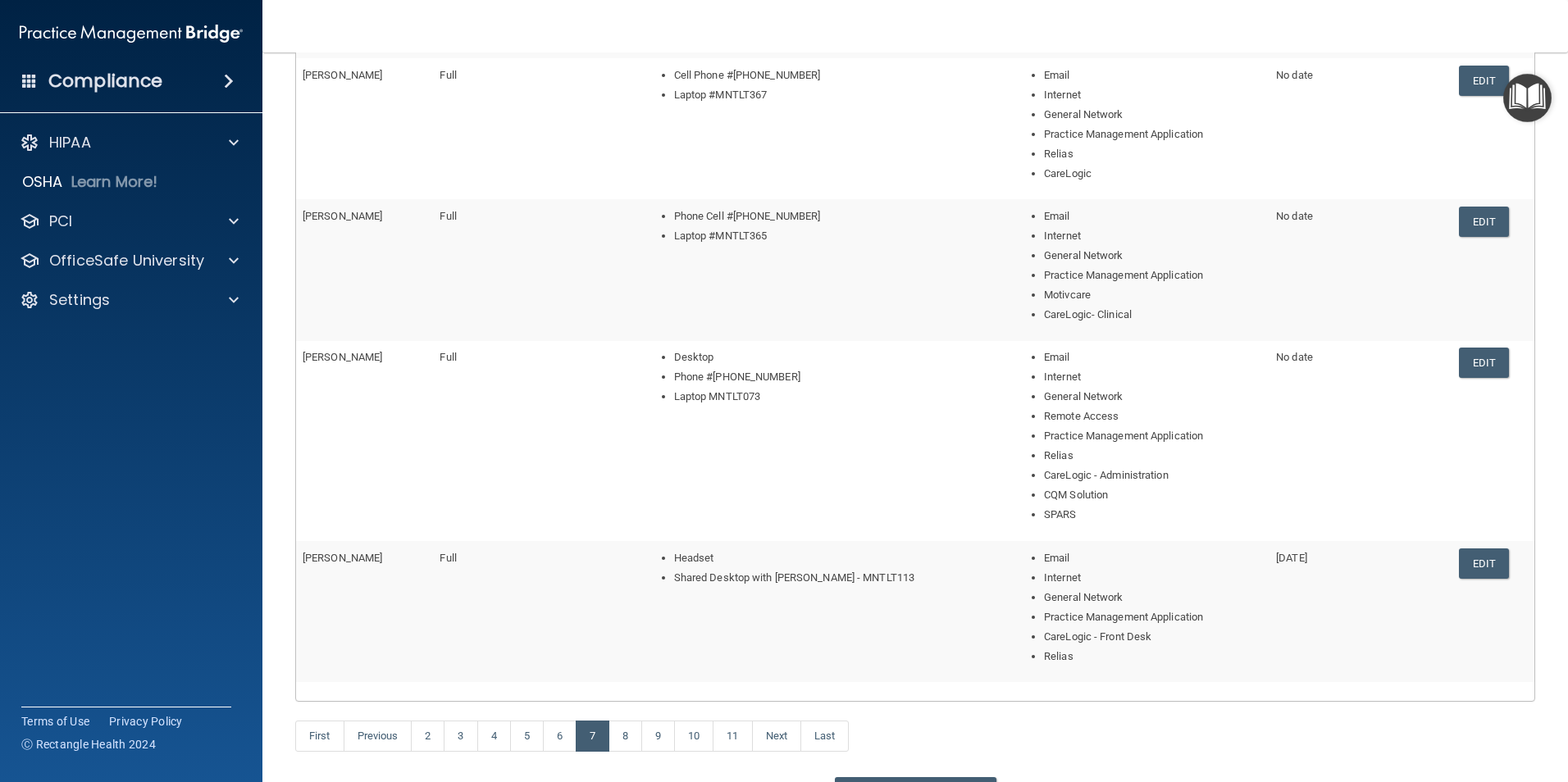
scroll to position [565, 0]
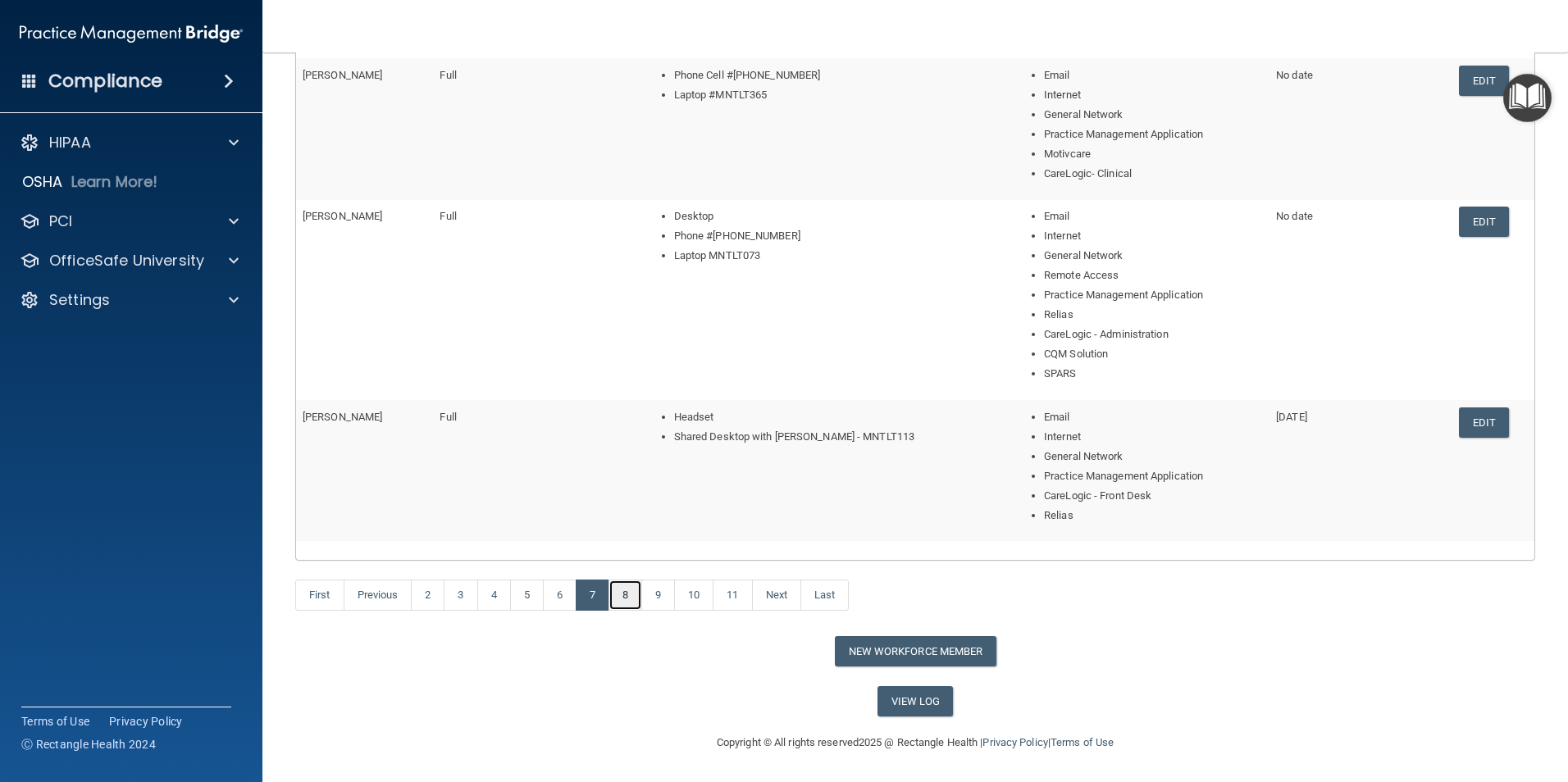
click at [624, 556] on link "8" at bounding box center [625, 595] width 34 height 31
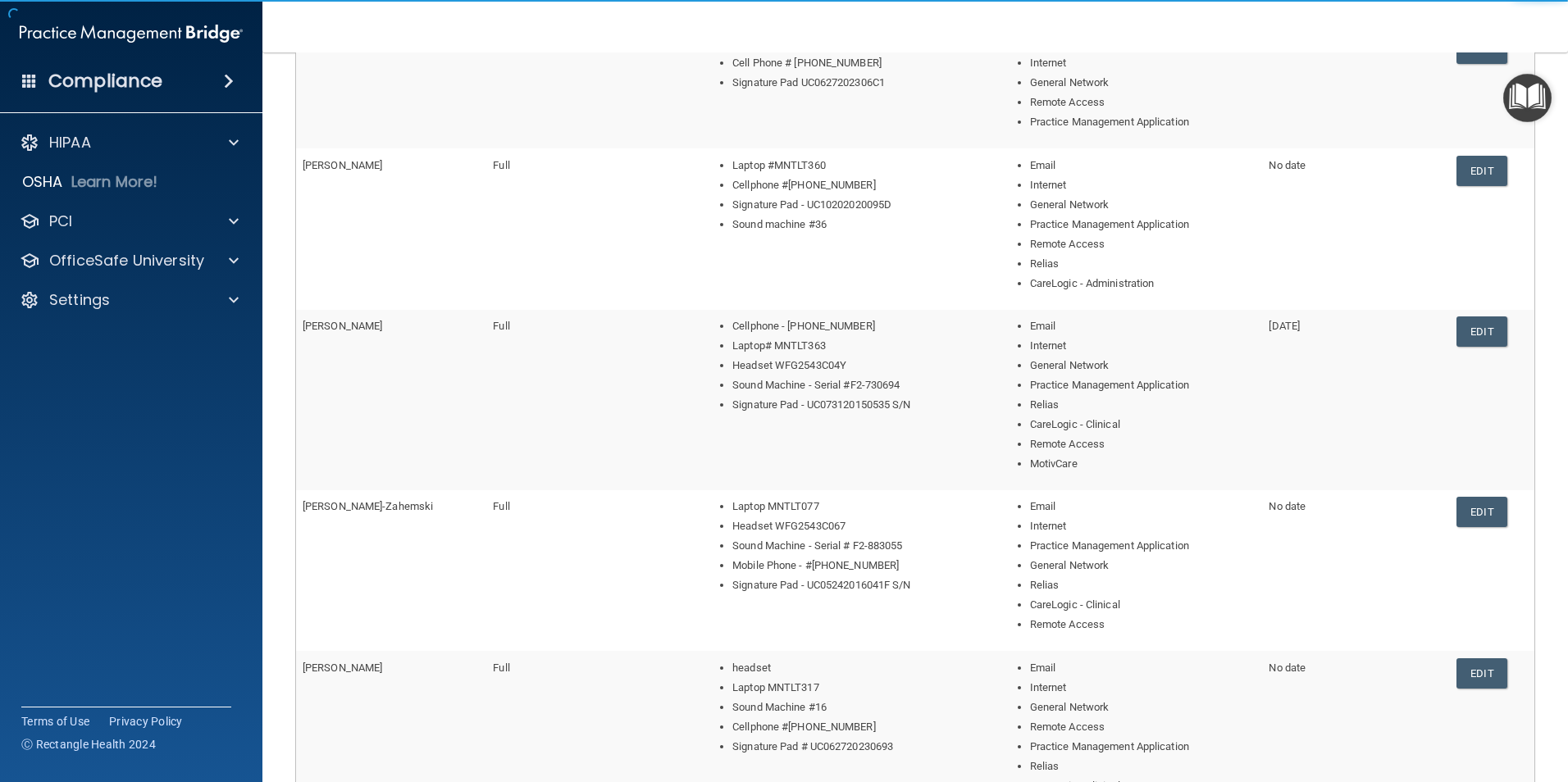
scroll to position [545, 0]
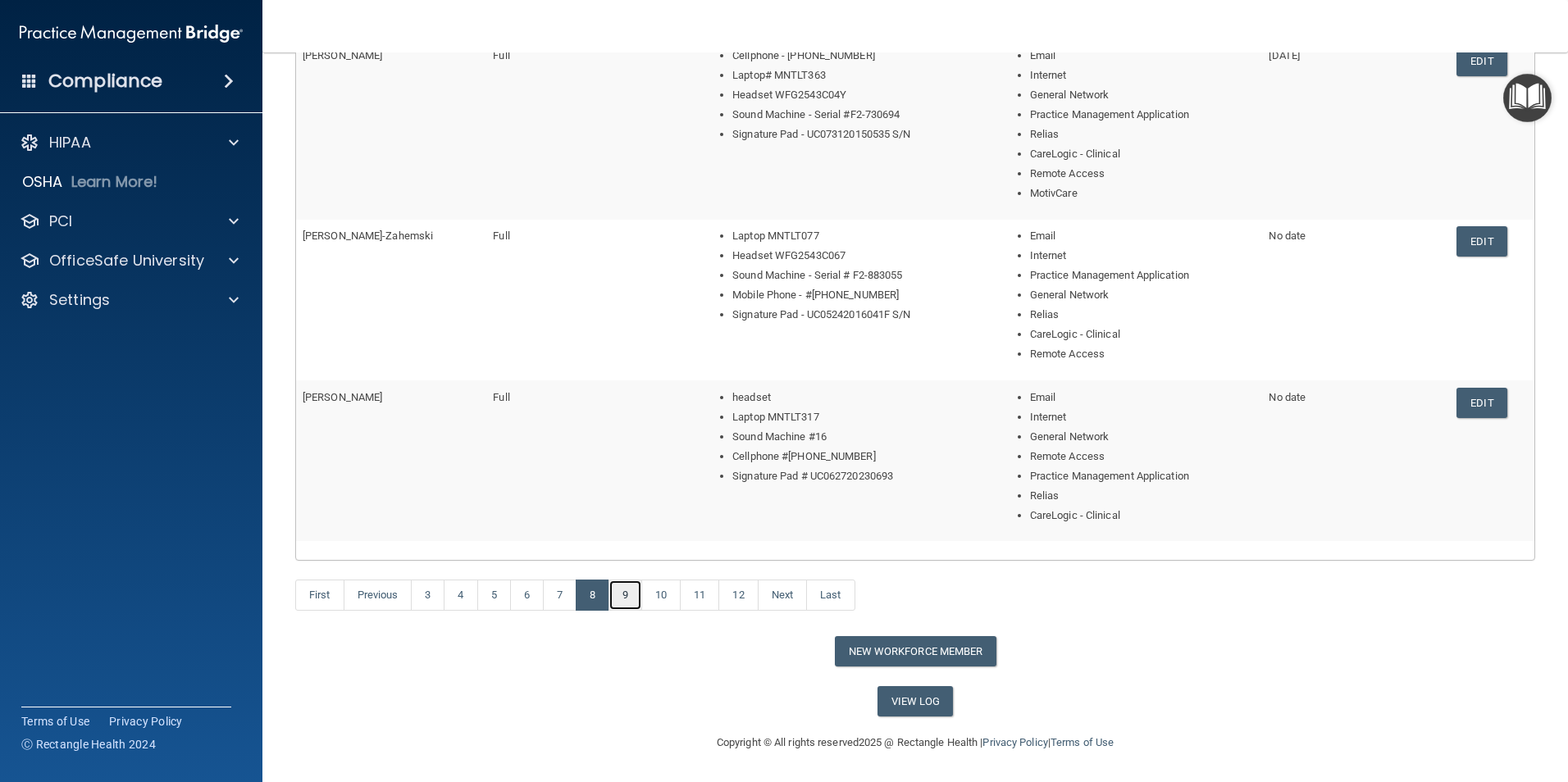
click at [626, 556] on link "9" at bounding box center [625, 595] width 34 height 31
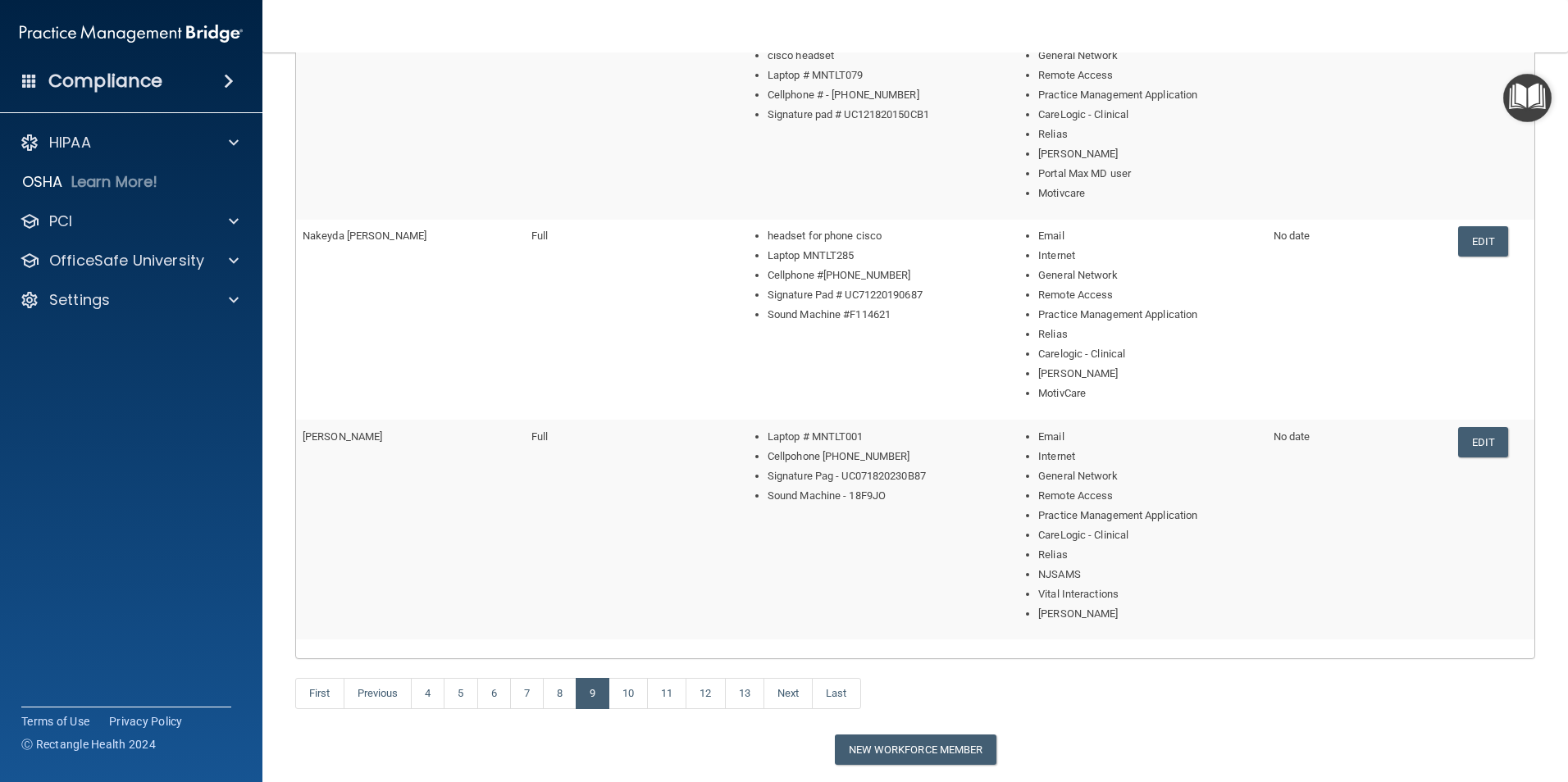
scroll to position [781, 0]
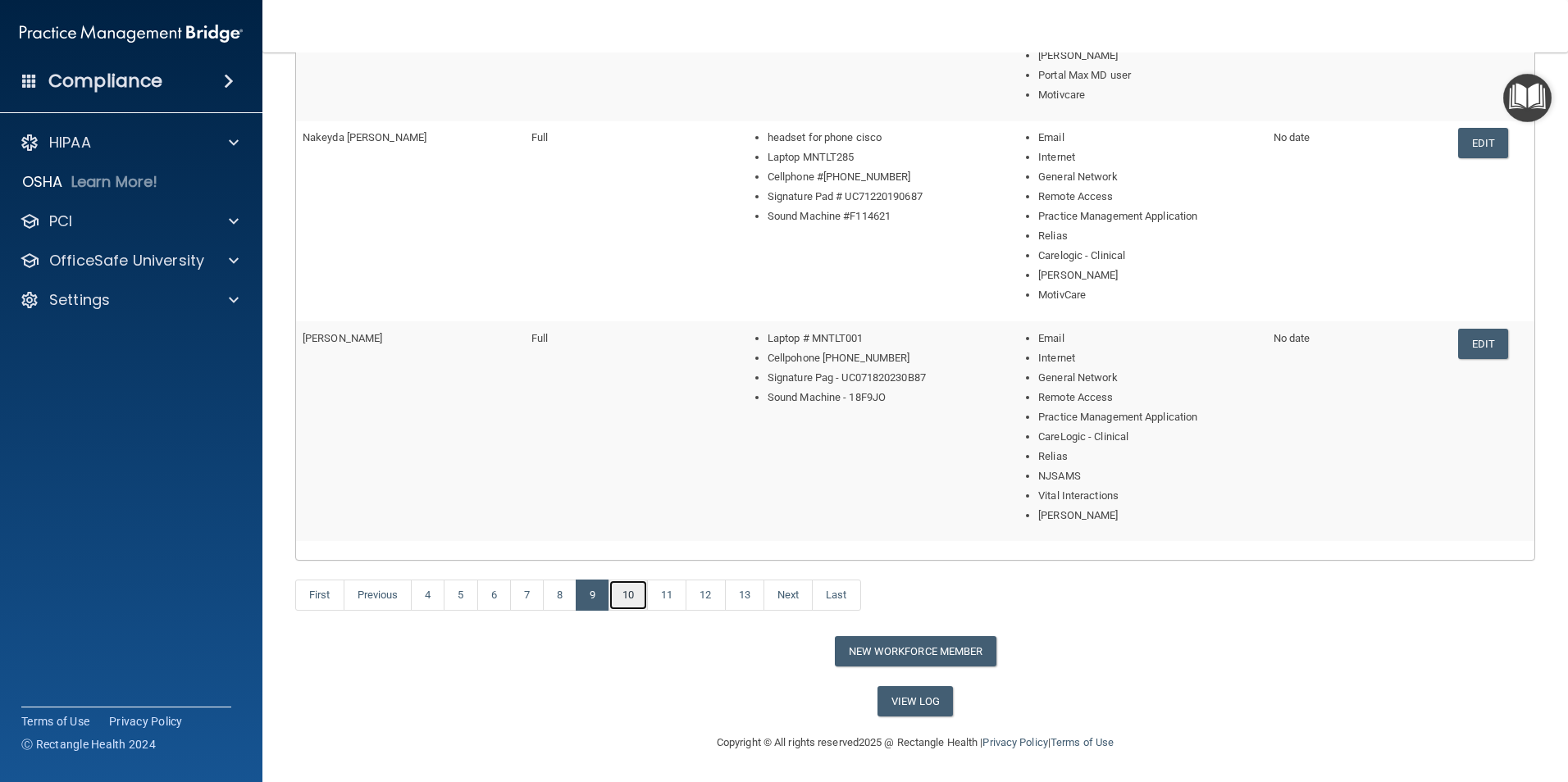
click at [630, 556] on link "10" at bounding box center [628, 595] width 40 height 31
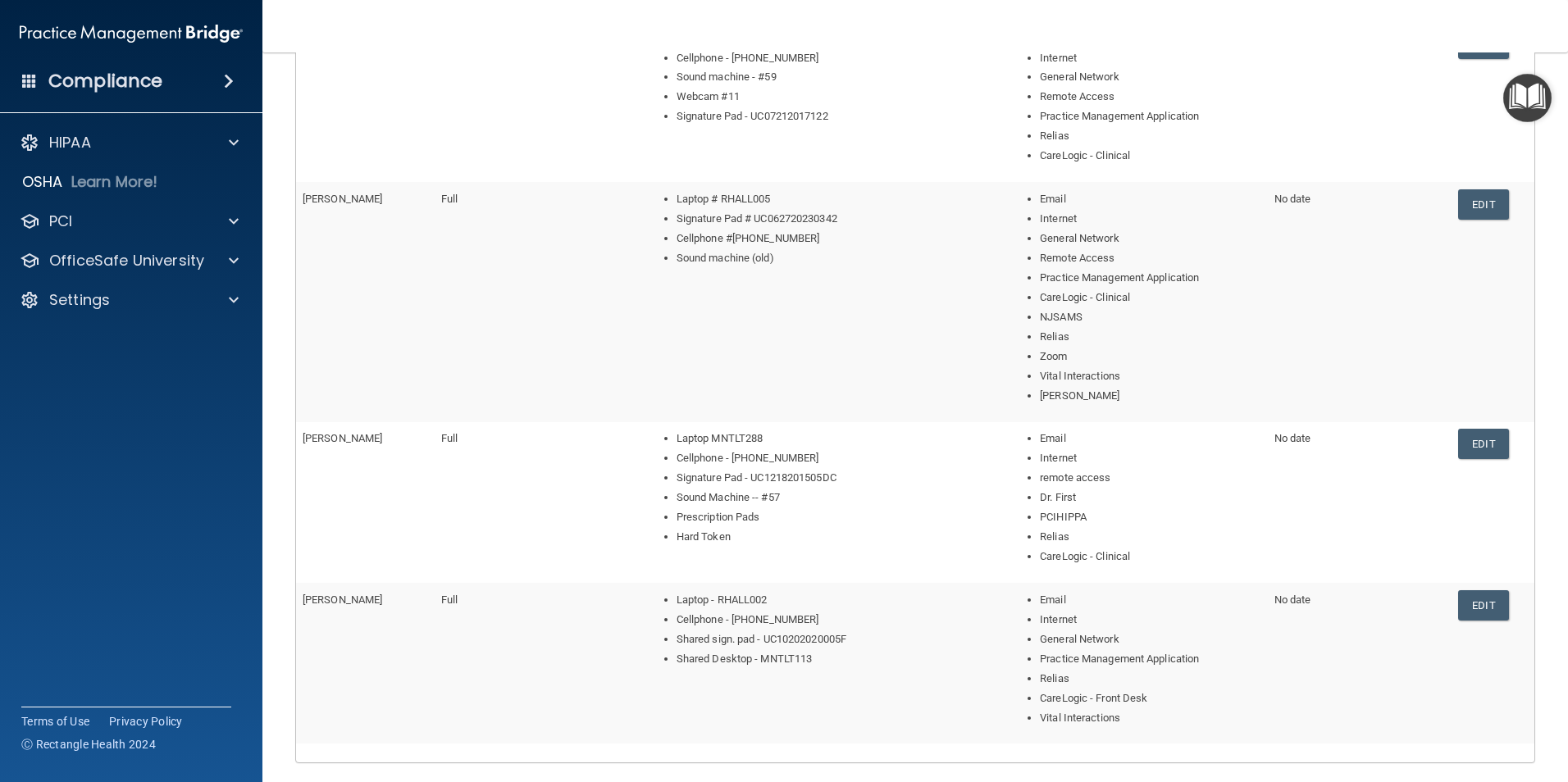
scroll to position [738, 0]
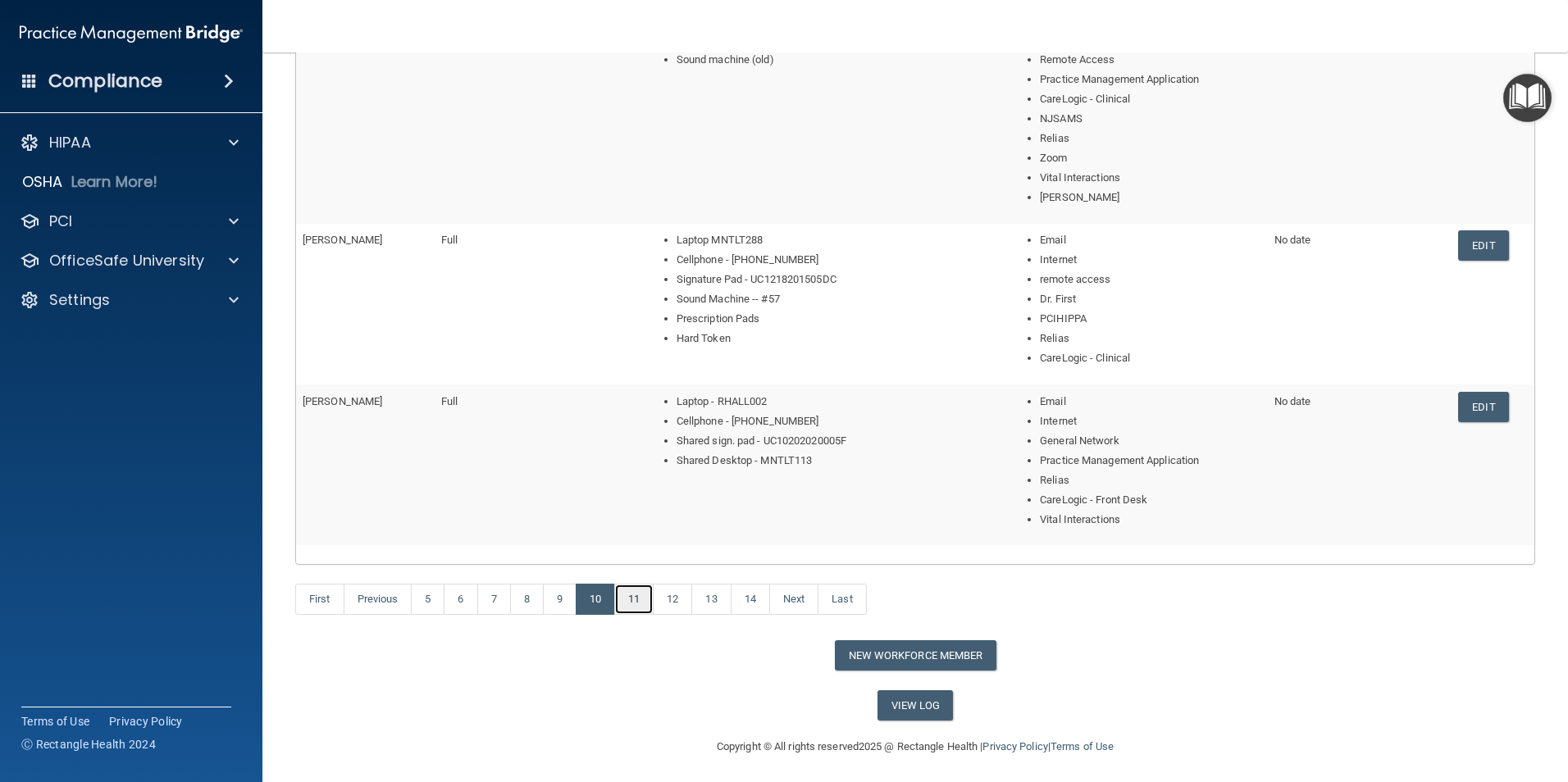
click at [641, 556] on link "11" at bounding box center [634, 599] width 40 height 31
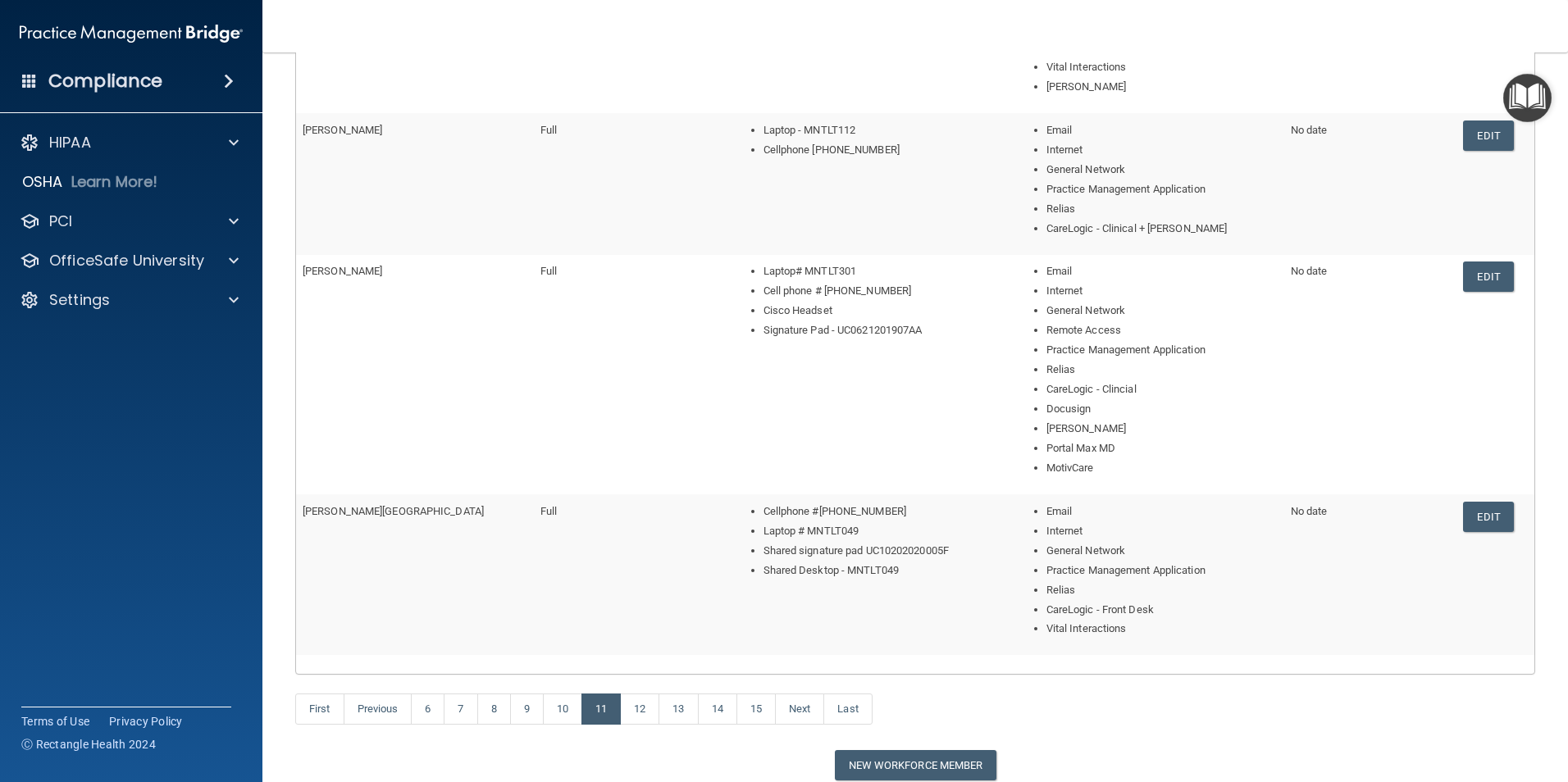
scroll to position [715, 0]
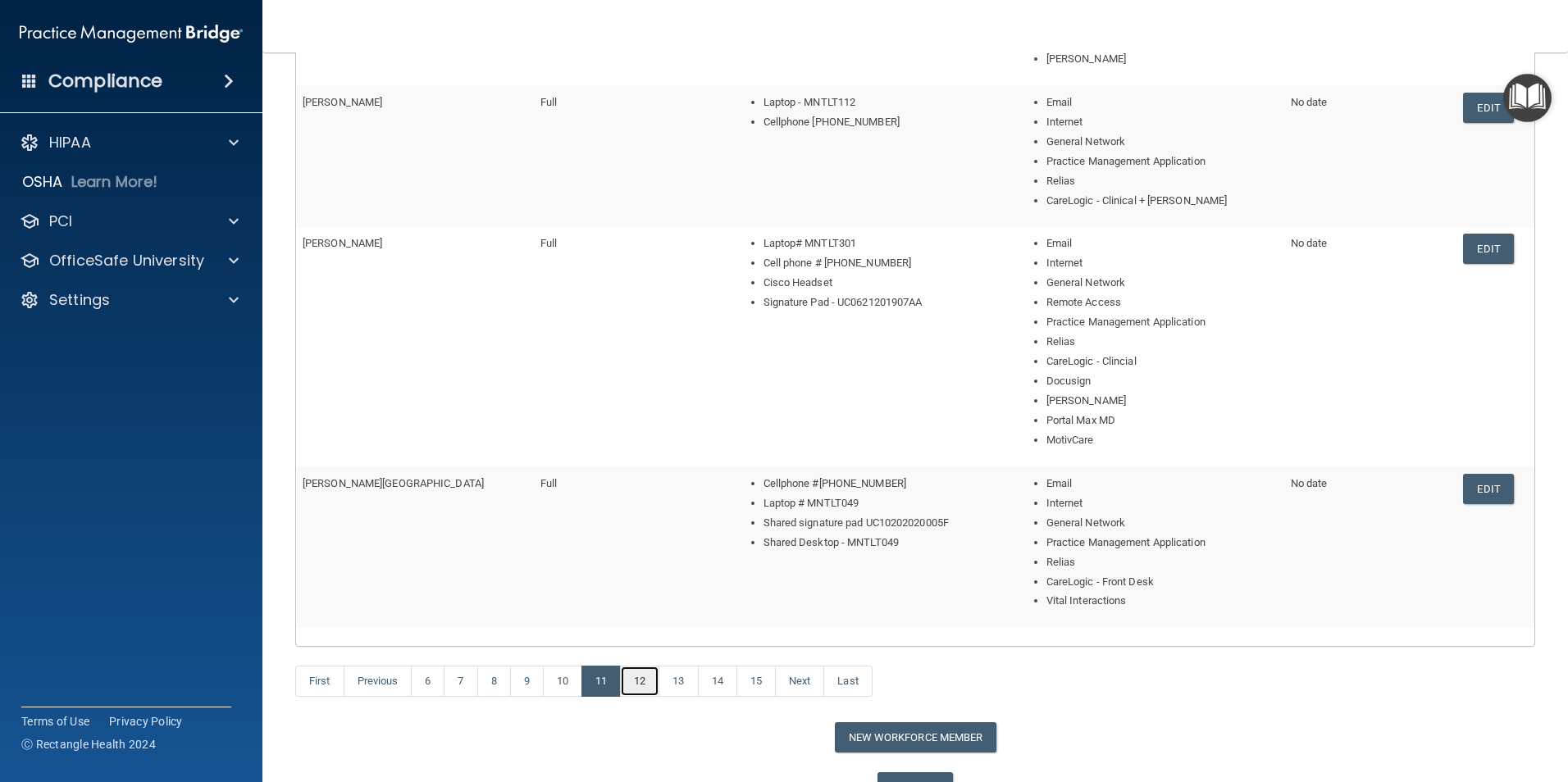
click at [635, 556] on link "12" at bounding box center [640, 681] width 40 height 31
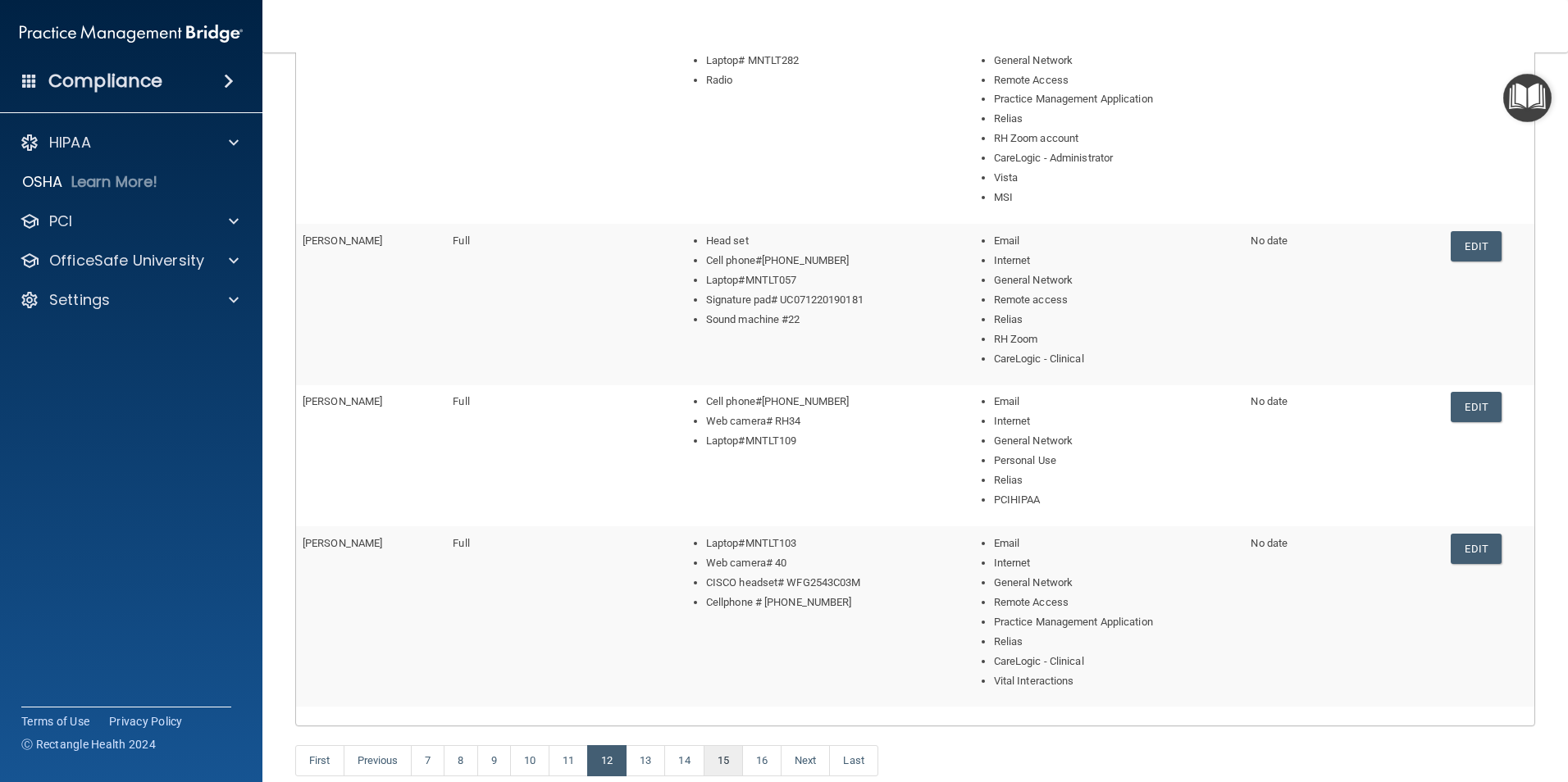
scroll to position [683, 0]
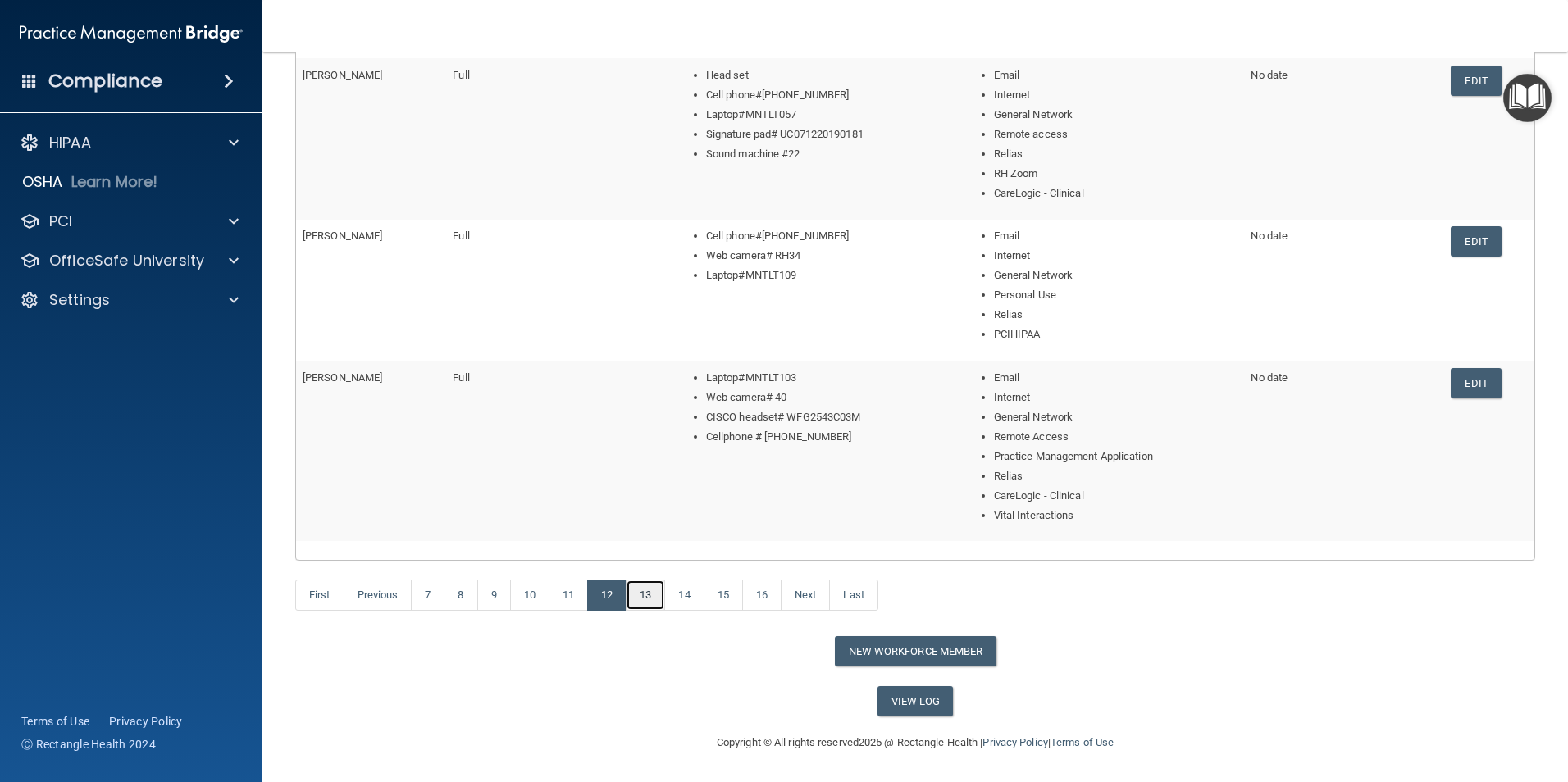
click at [662, 556] on link "13" at bounding box center [646, 595] width 40 height 31
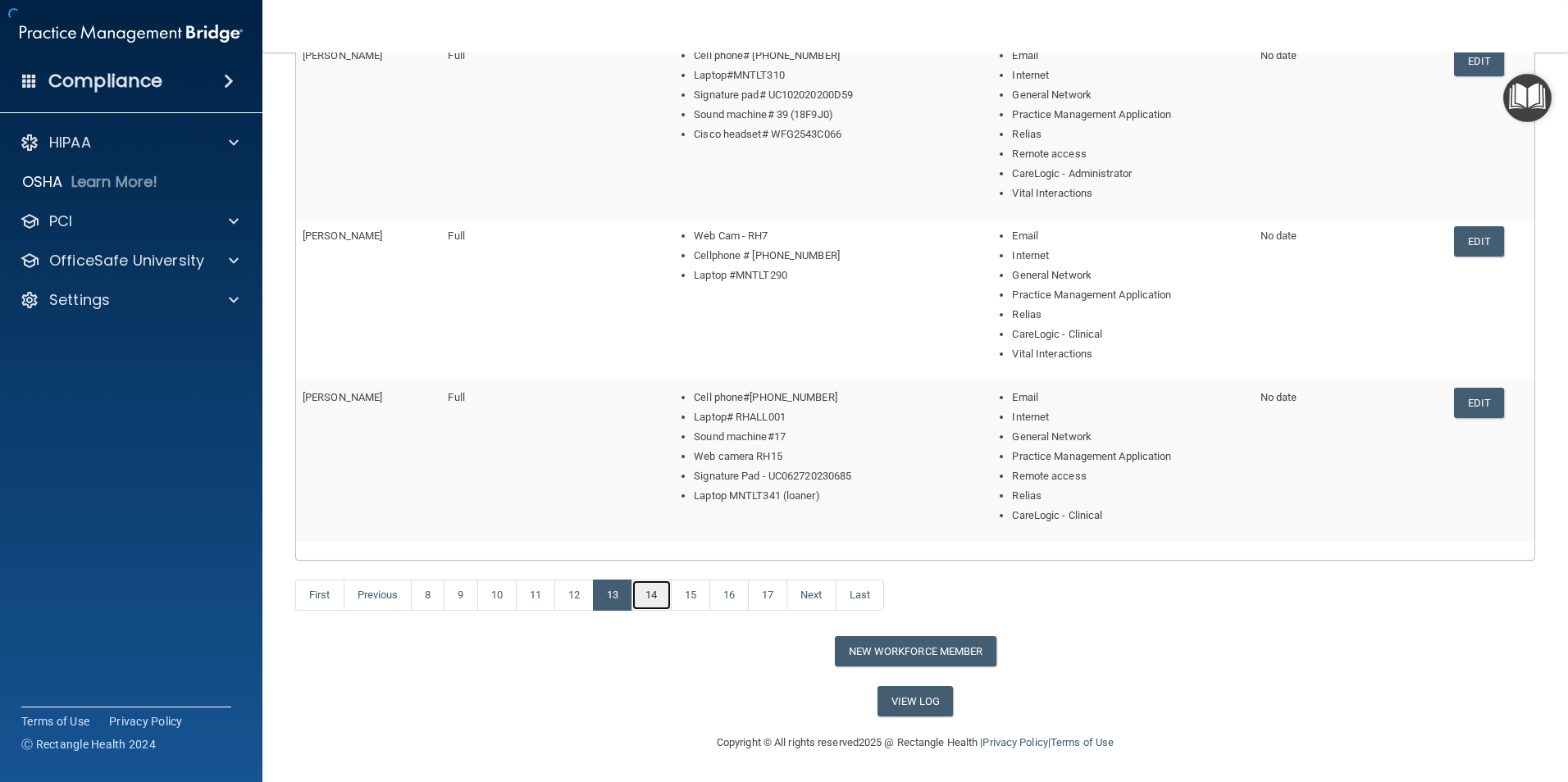
click at [661, 556] on link "14" at bounding box center [651, 595] width 40 height 31
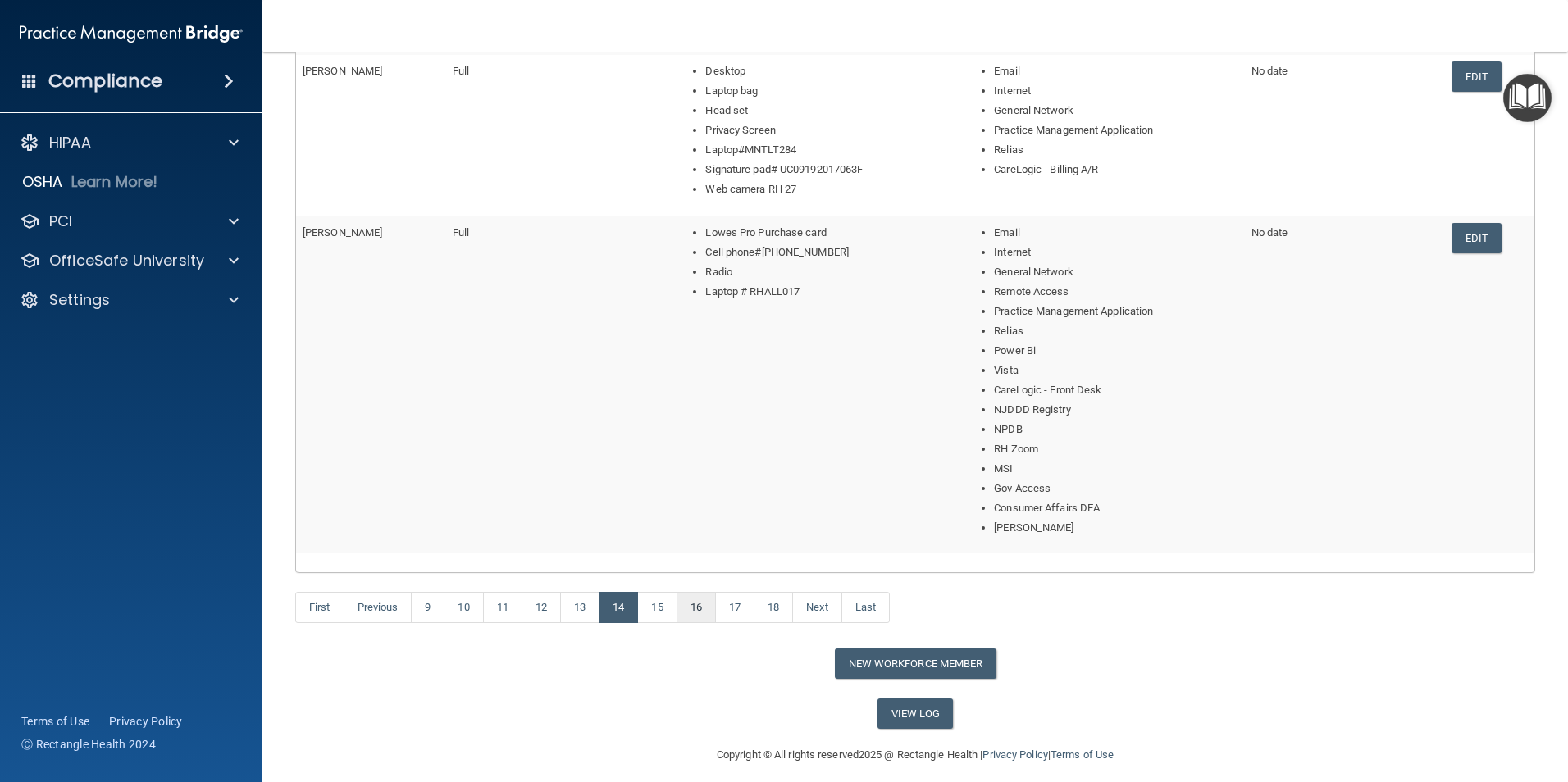
scroll to position [781, 0]
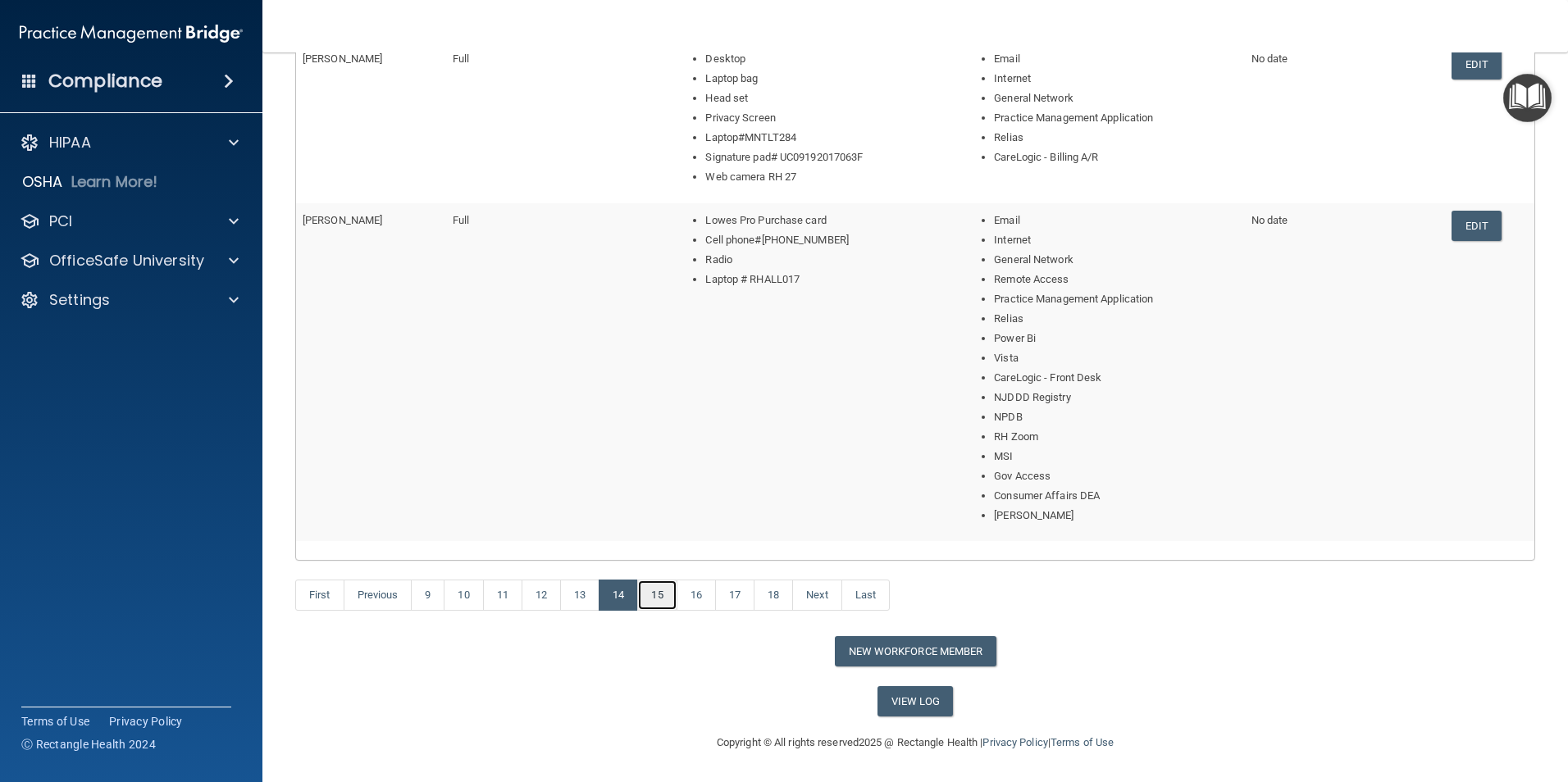
click at [673, 556] on link "15" at bounding box center [657, 595] width 40 height 31
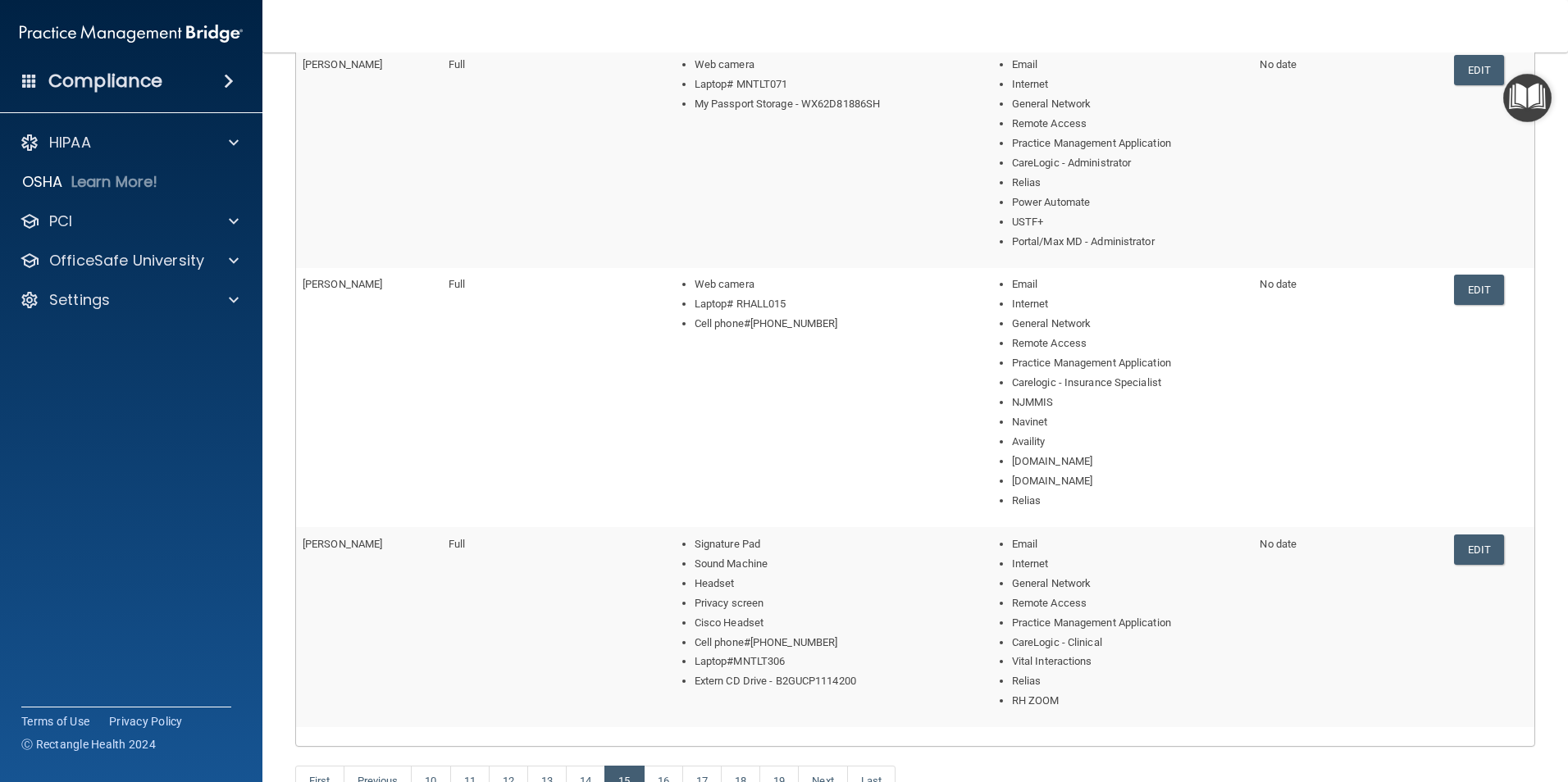
scroll to position [840, 0]
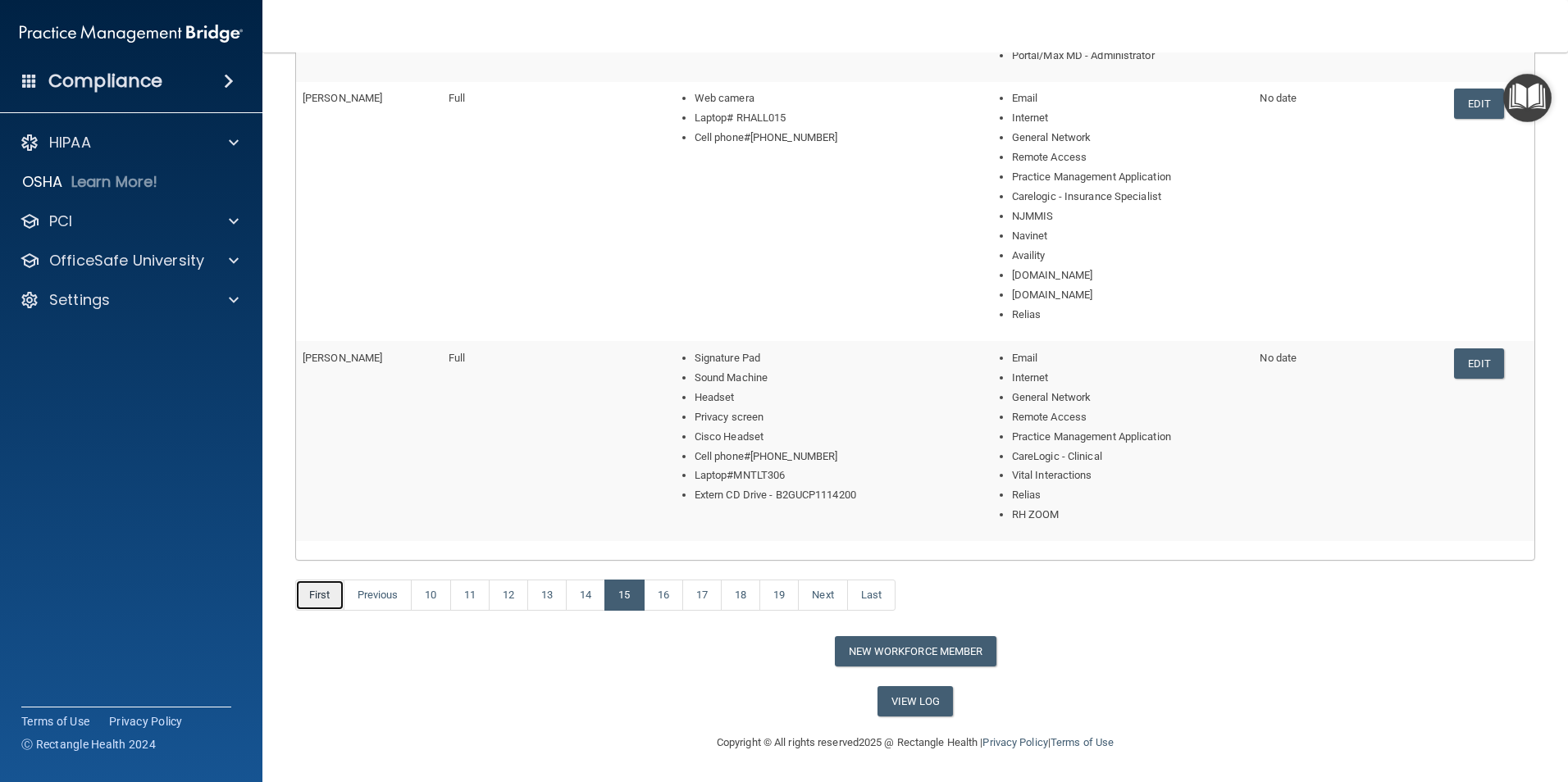
click at [324, 556] on link "First" at bounding box center [320, 595] width 49 height 31
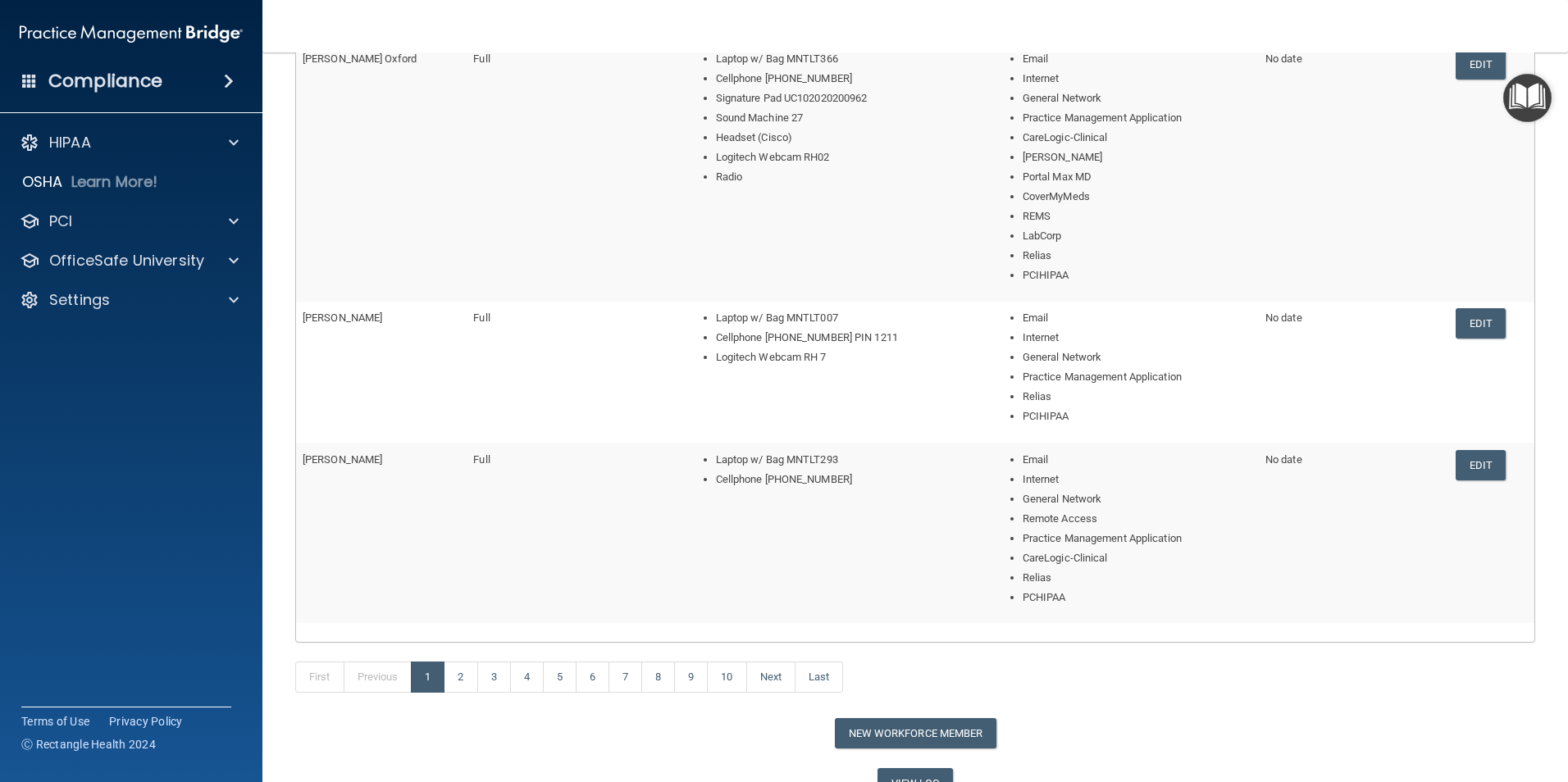
scroll to position [703, 0]
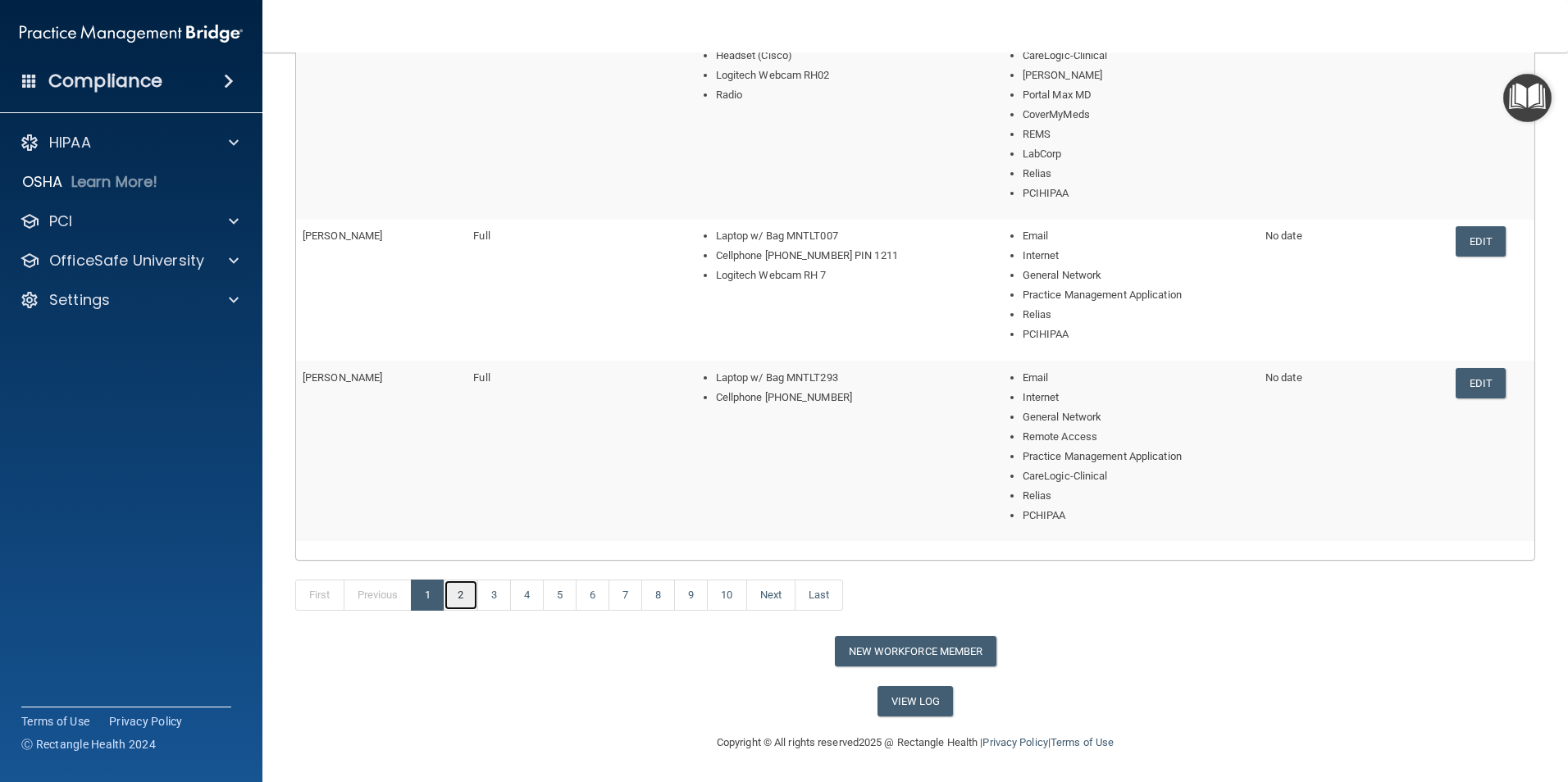
click at [460, 556] on link "2" at bounding box center [461, 595] width 34 height 31
